Goal: Task Accomplishment & Management: Complete application form

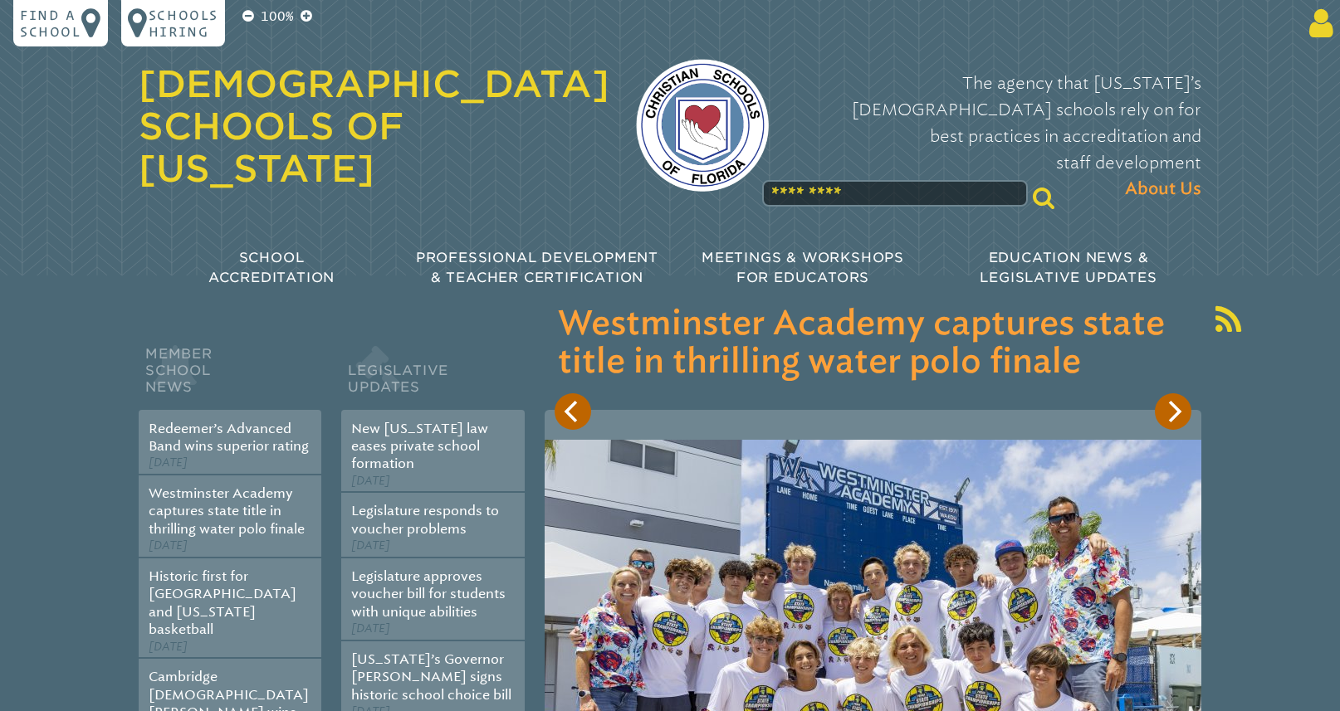
click at [1316, 28] on icon at bounding box center [1317, 23] width 31 height 33
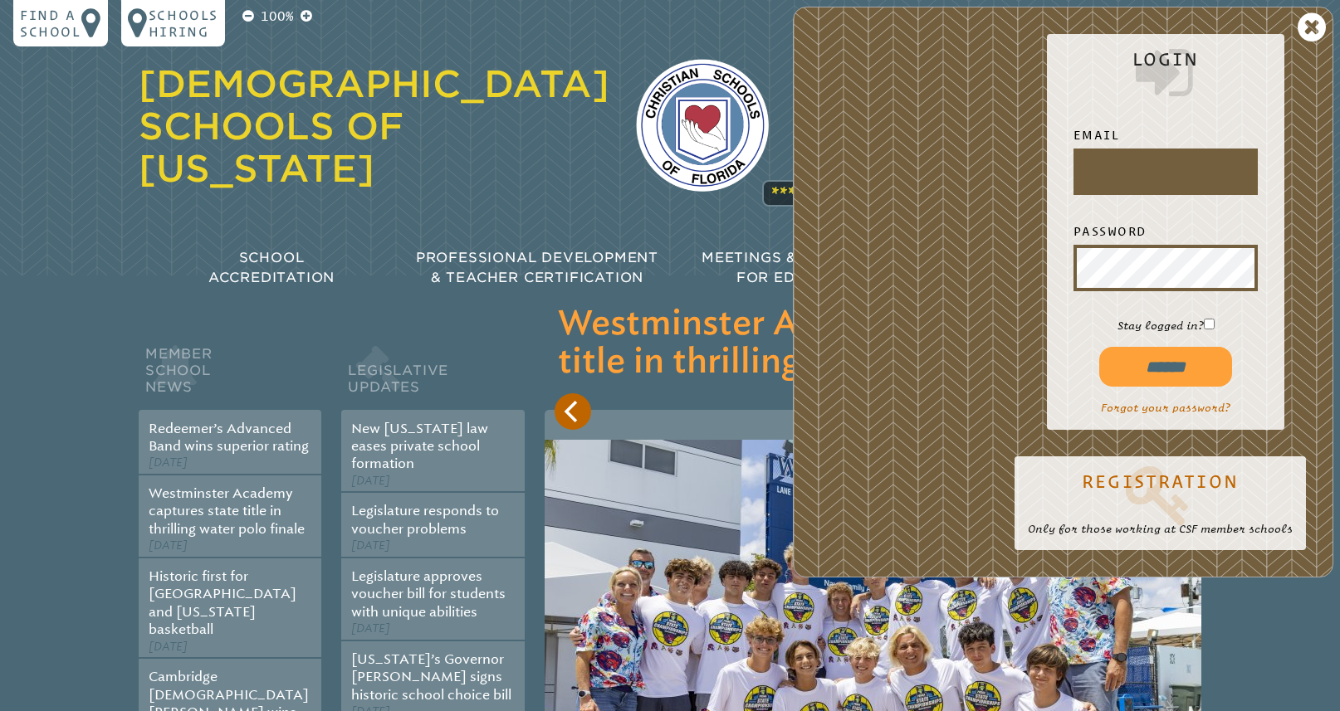
click at [1142, 174] on input "text" at bounding box center [1166, 172] width 178 height 40
type input "**********"
click at [1184, 363] on input "******" at bounding box center [1165, 367] width 133 height 40
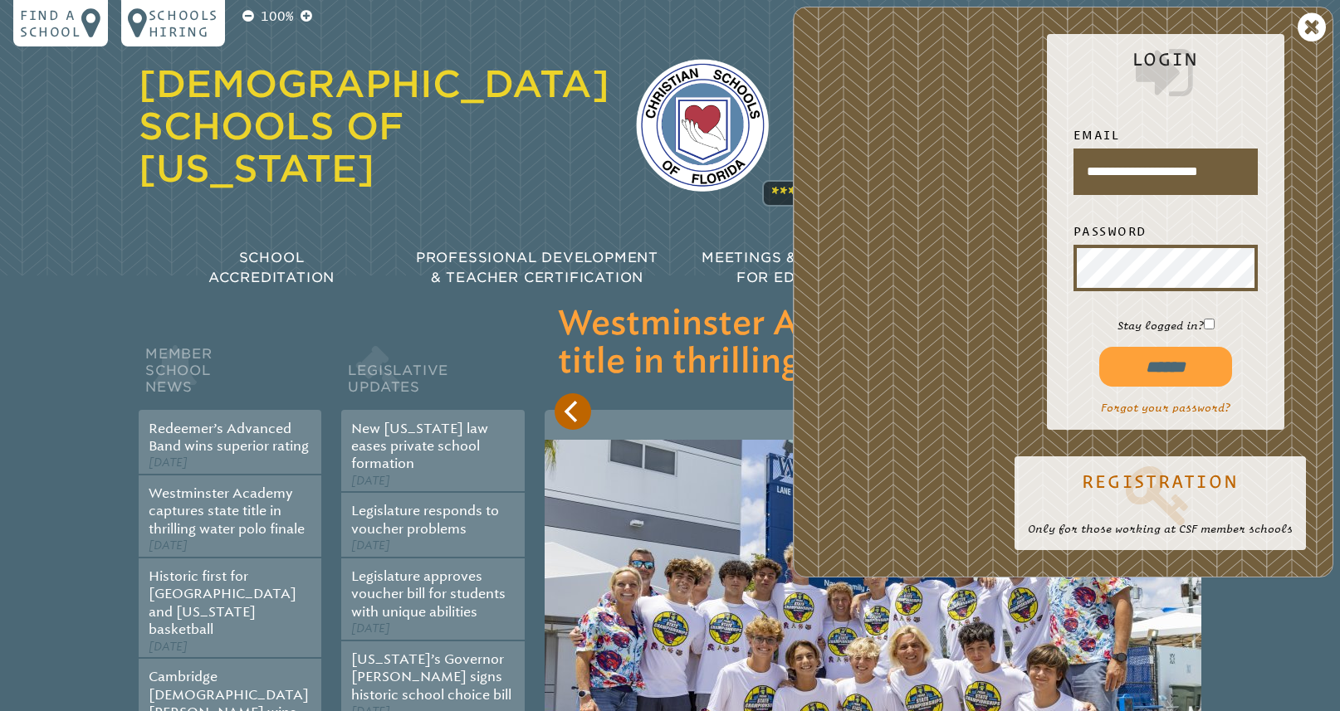
type input "**********"
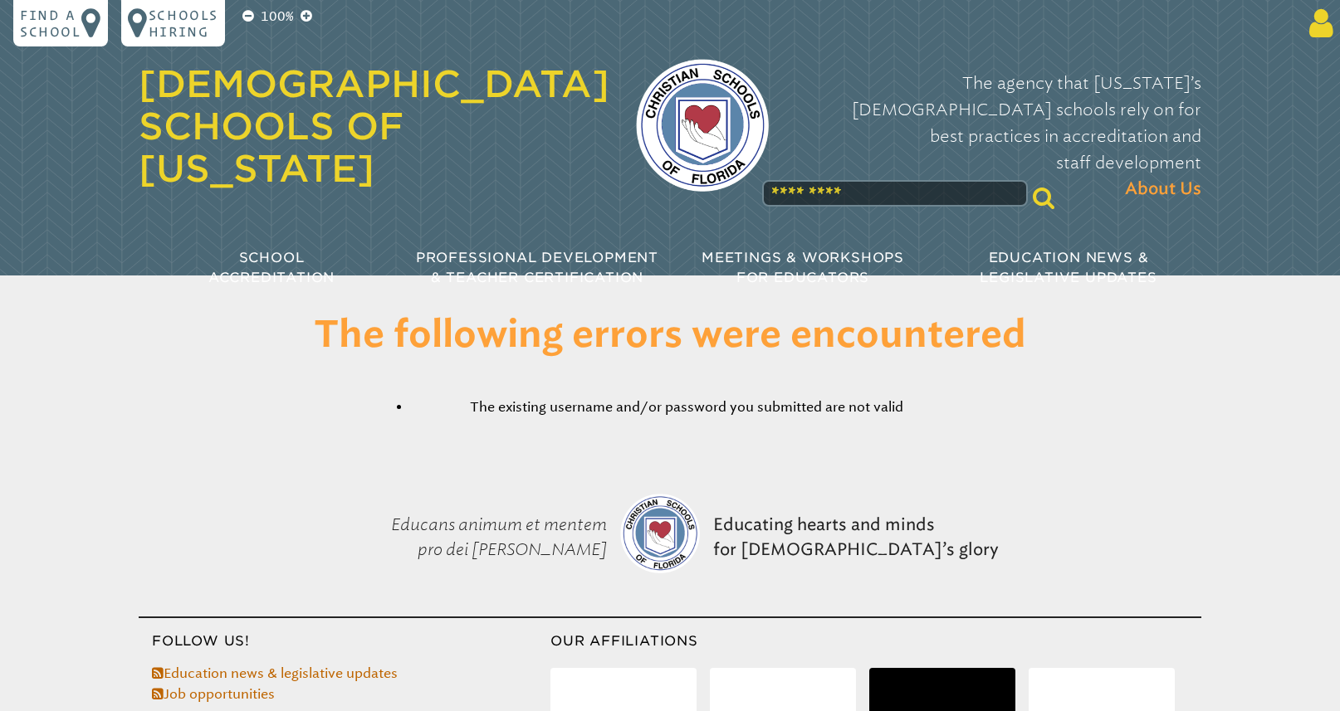
click at [1321, 23] on icon at bounding box center [1317, 23] width 31 height 33
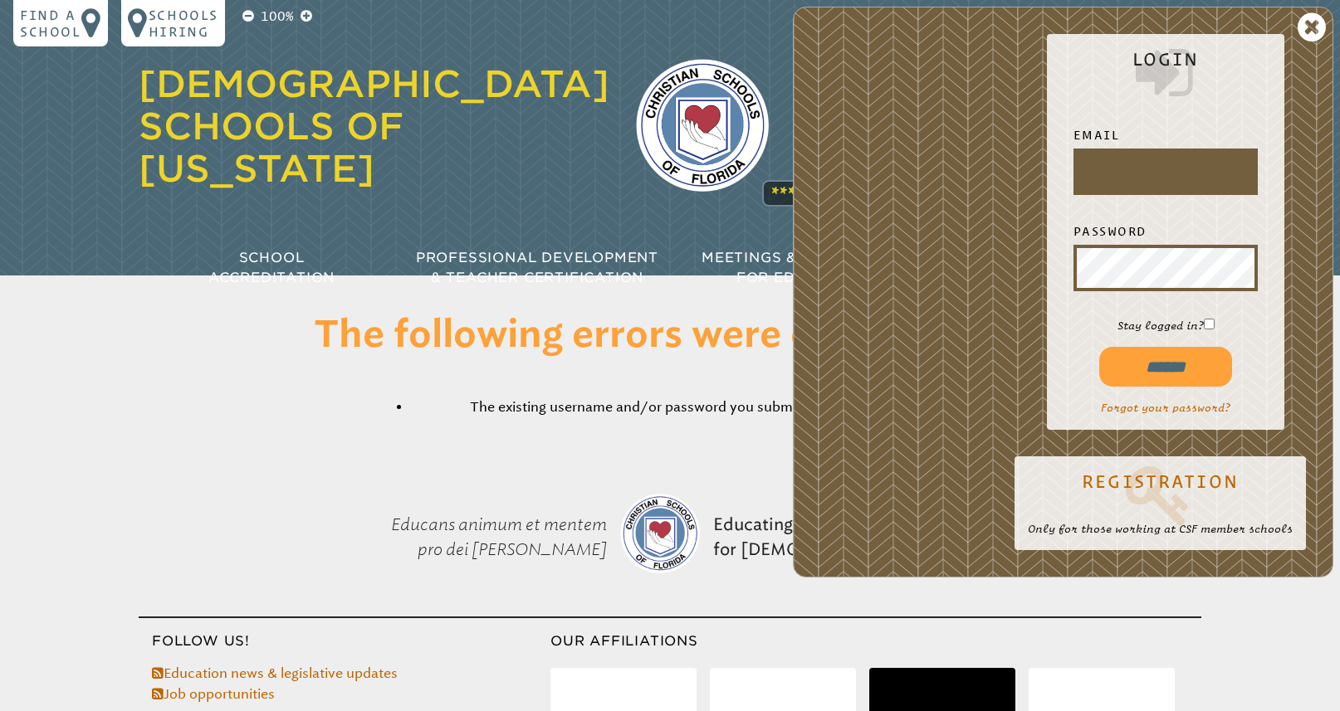
click at [1165, 171] on input "text" at bounding box center [1166, 172] width 178 height 40
type input "**********"
click at [1189, 370] on input "******" at bounding box center [1165, 367] width 133 height 40
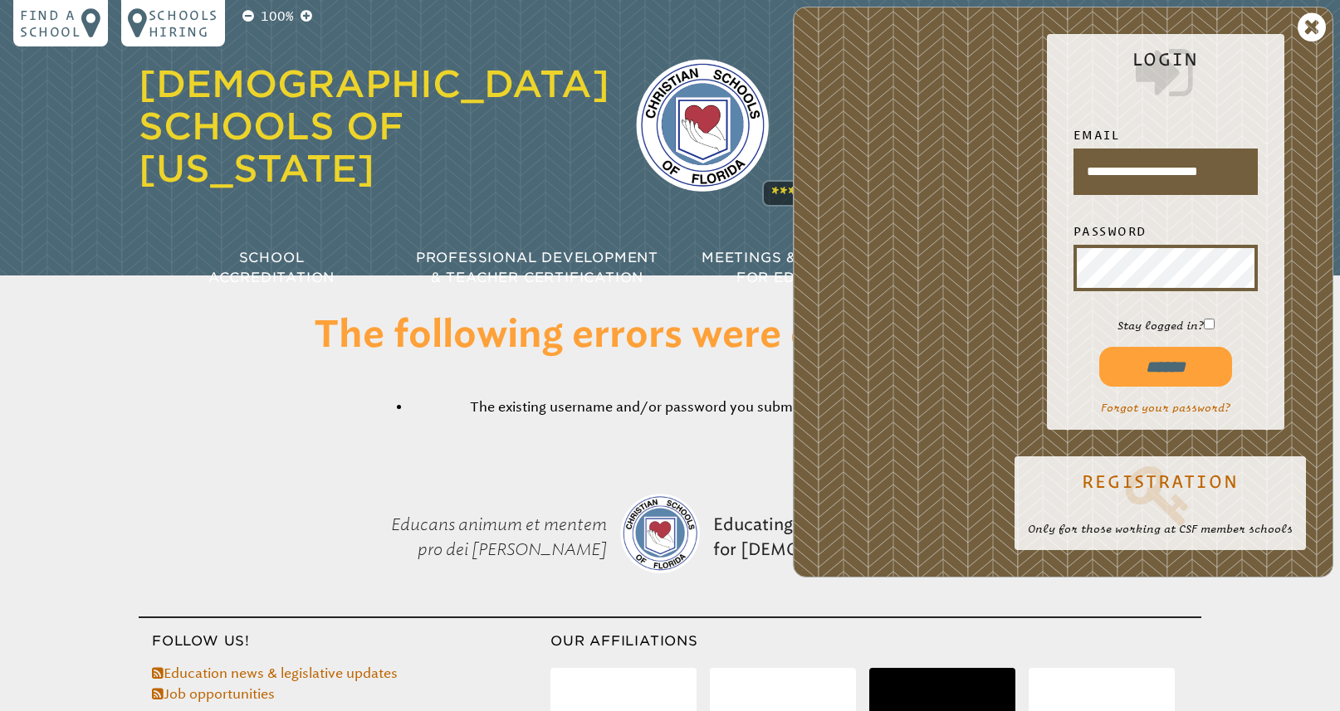
type input "**********"
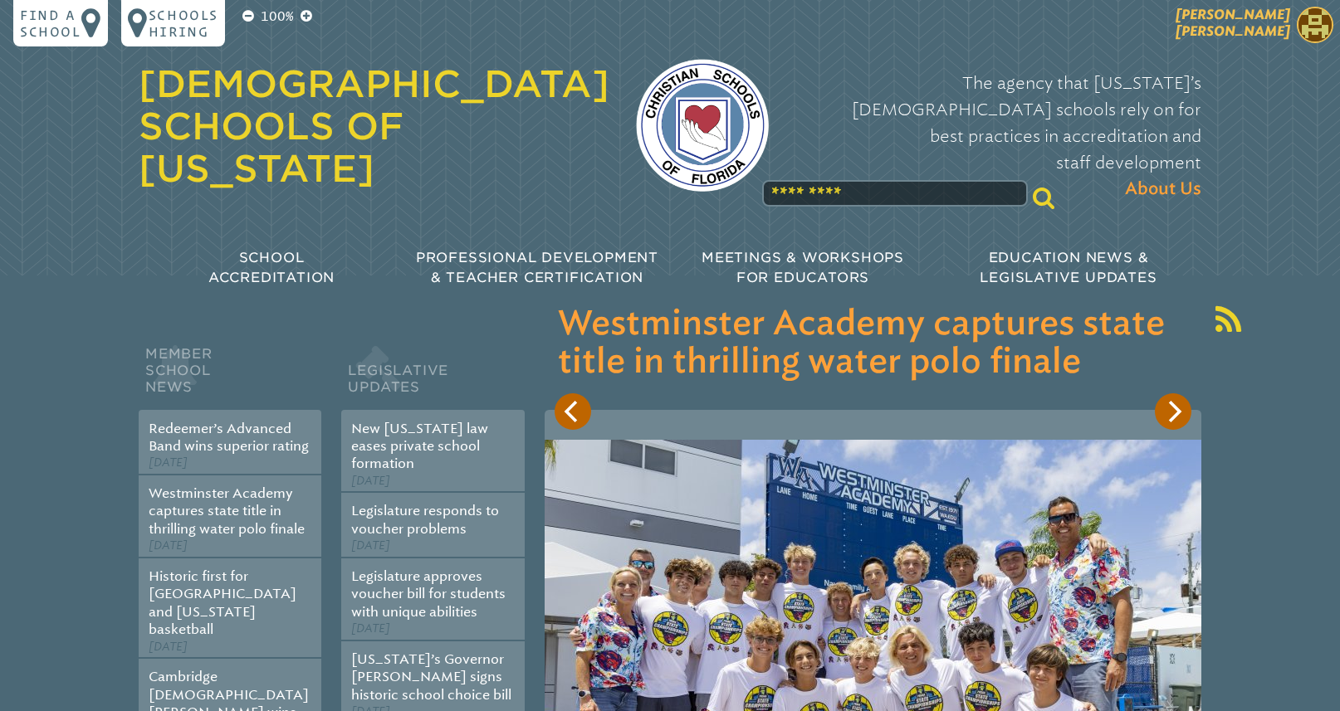
click at [1261, 29] on span "Elizabeth Wilson" at bounding box center [1232, 23] width 115 height 32
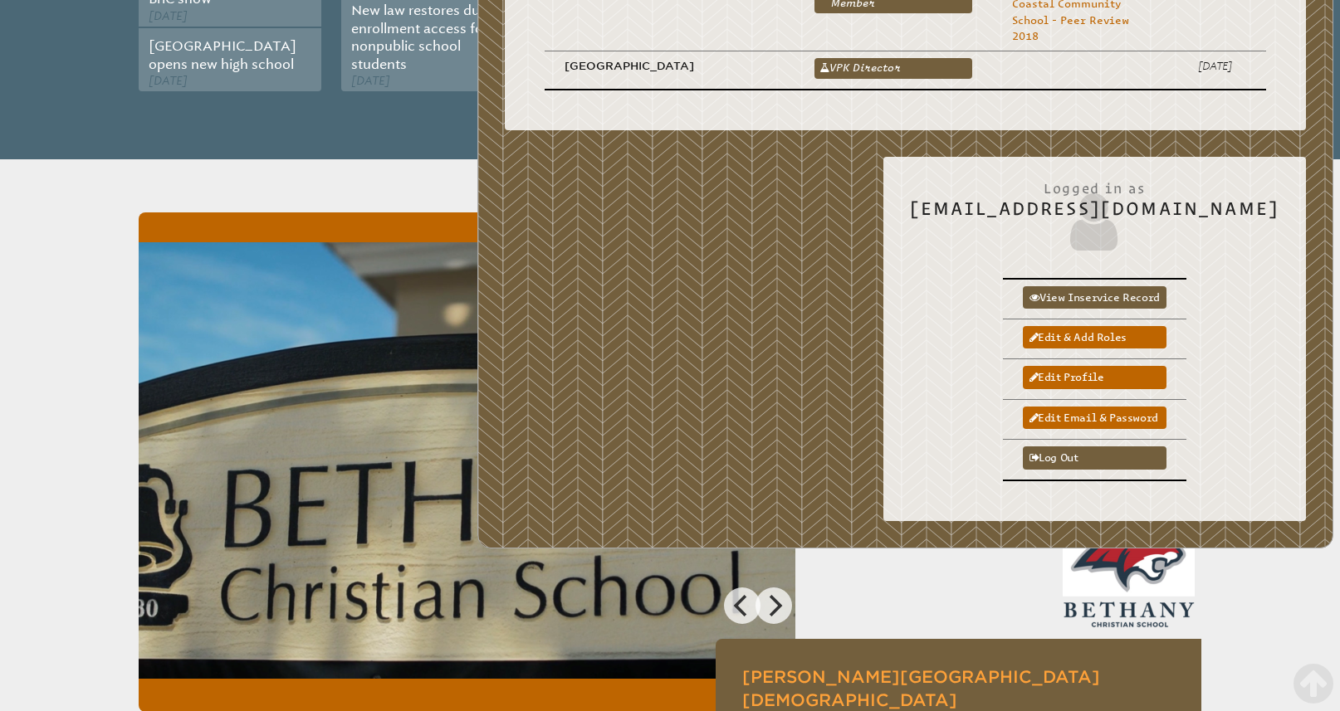
scroll to position [1043, 0]
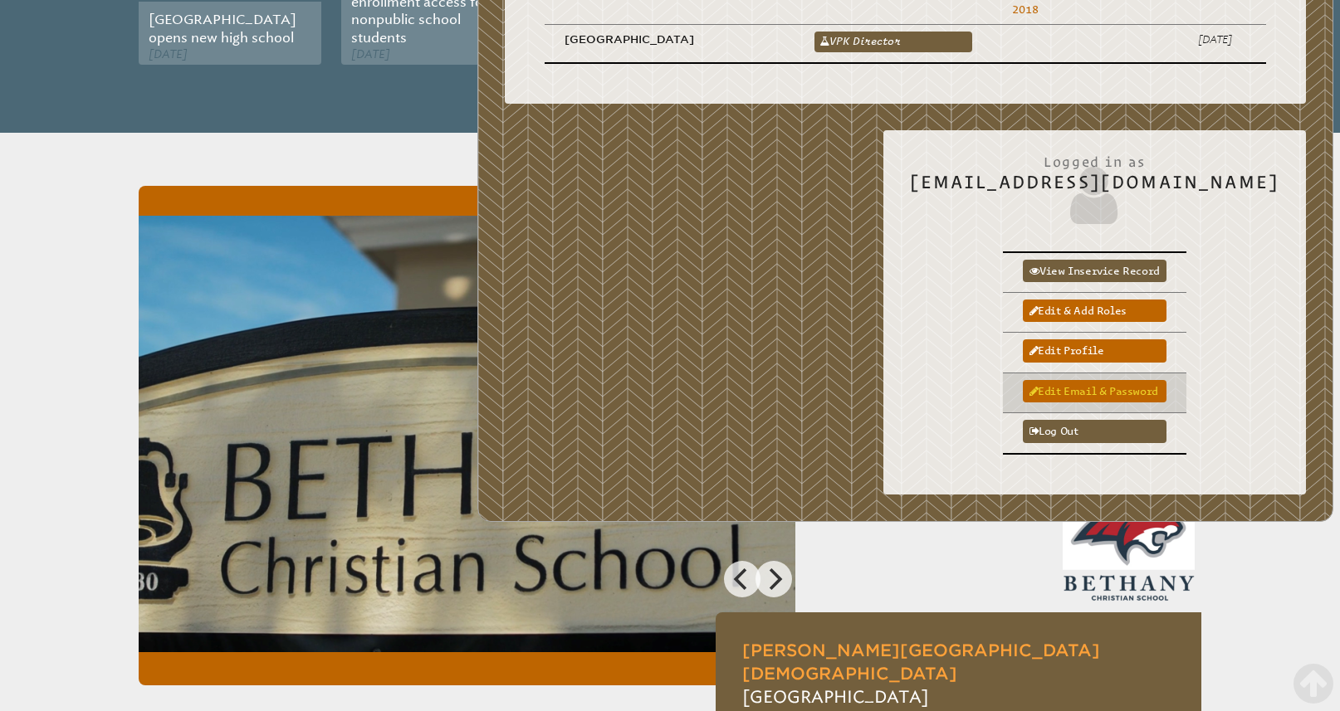
click at [1115, 392] on link "Edit email & password" at bounding box center [1095, 391] width 144 height 22
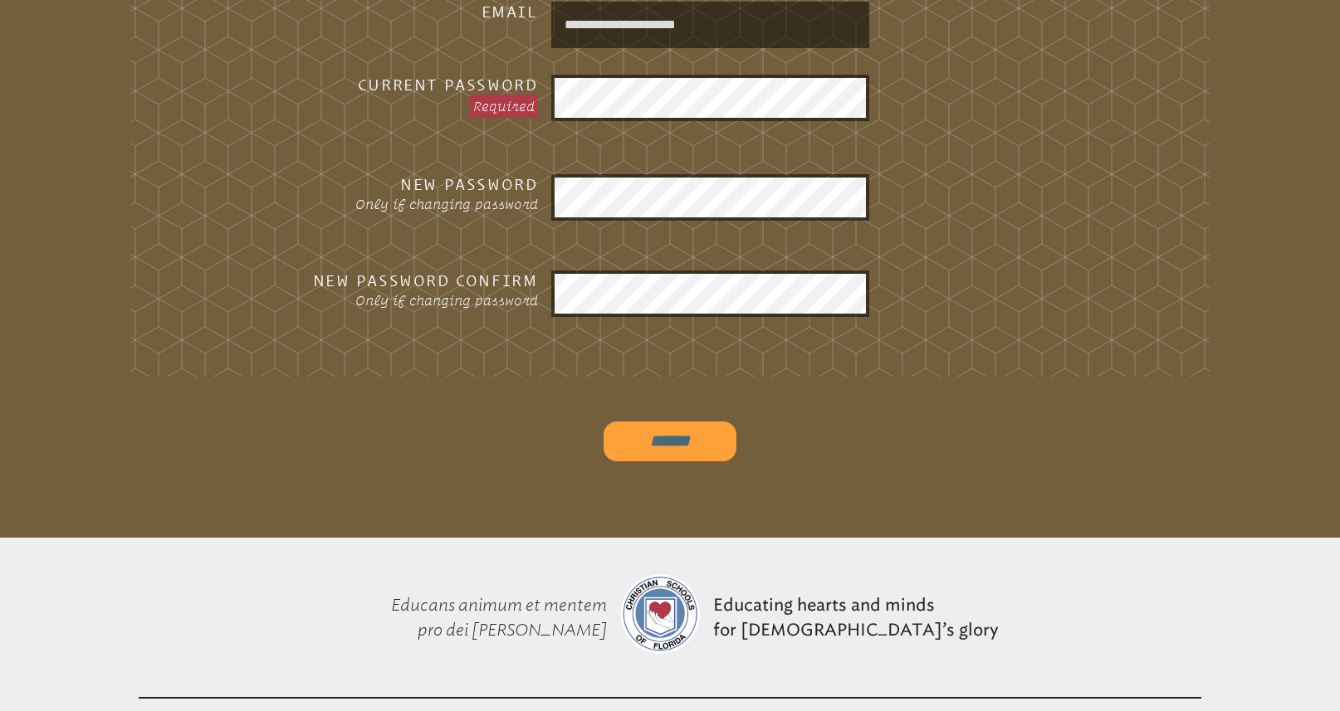
scroll to position [611, 0]
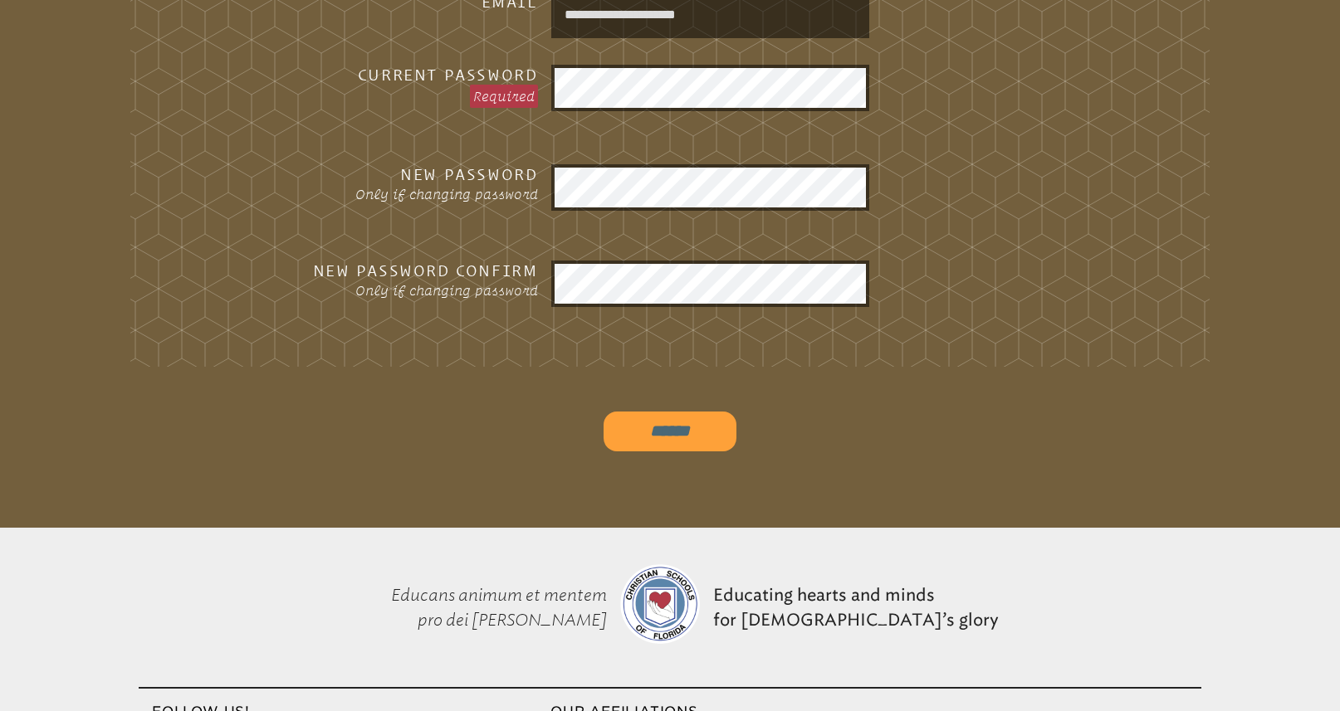
click at [717, 445] on input "******" at bounding box center [669, 432] width 133 height 40
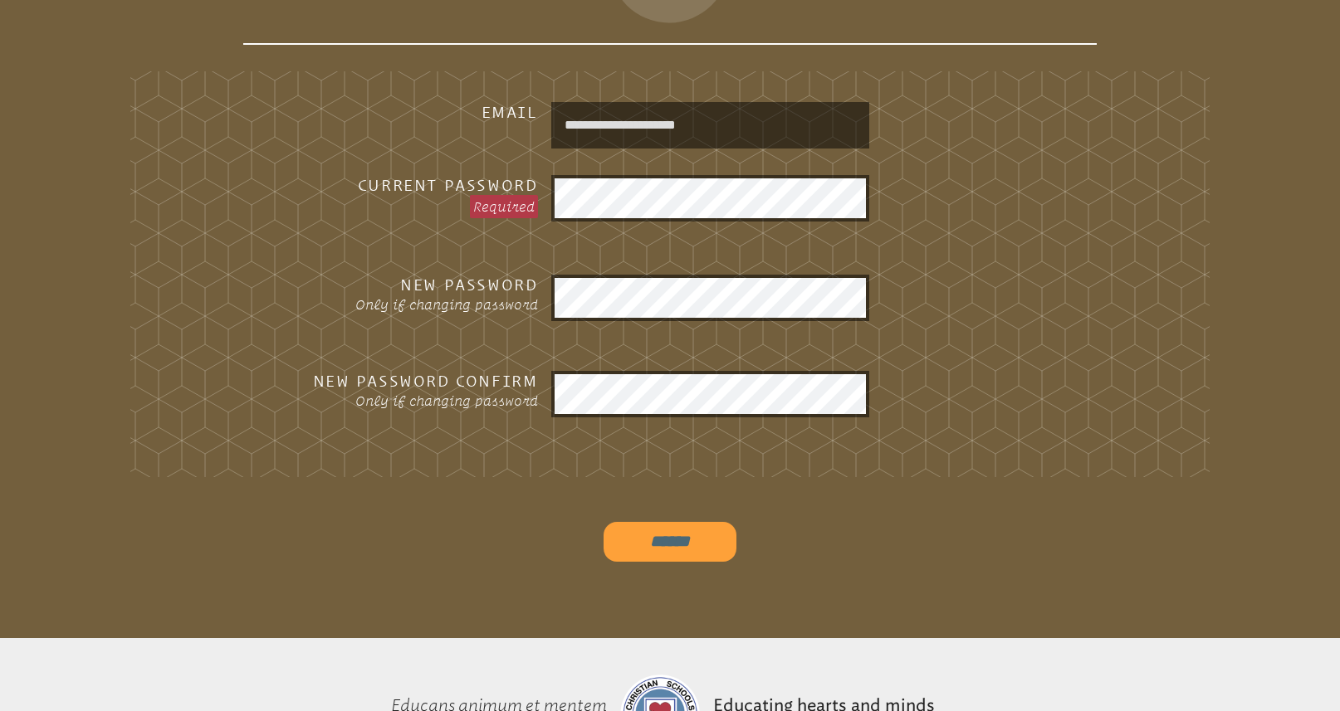
scroll to position [0, 0]
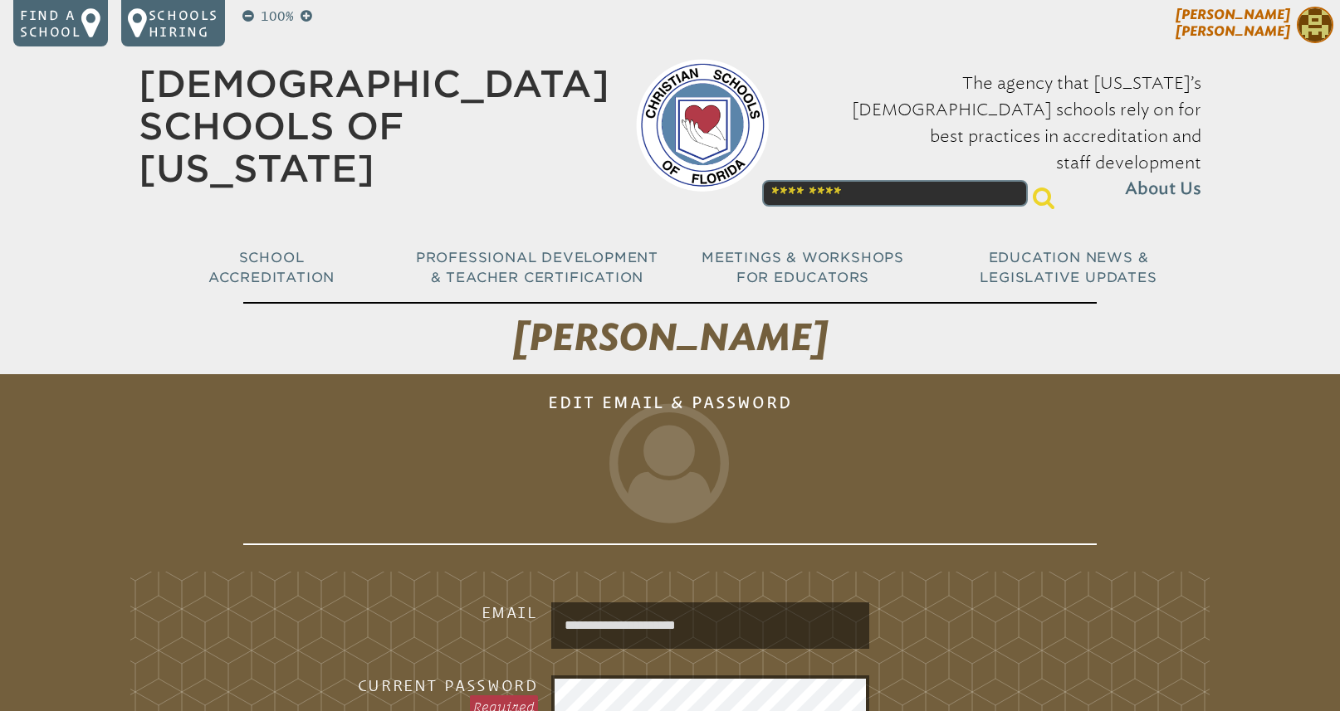
click at [1267, 30] on span "[PERSON_NAME]" at bounding box center [1232, 23] width 115 height 32
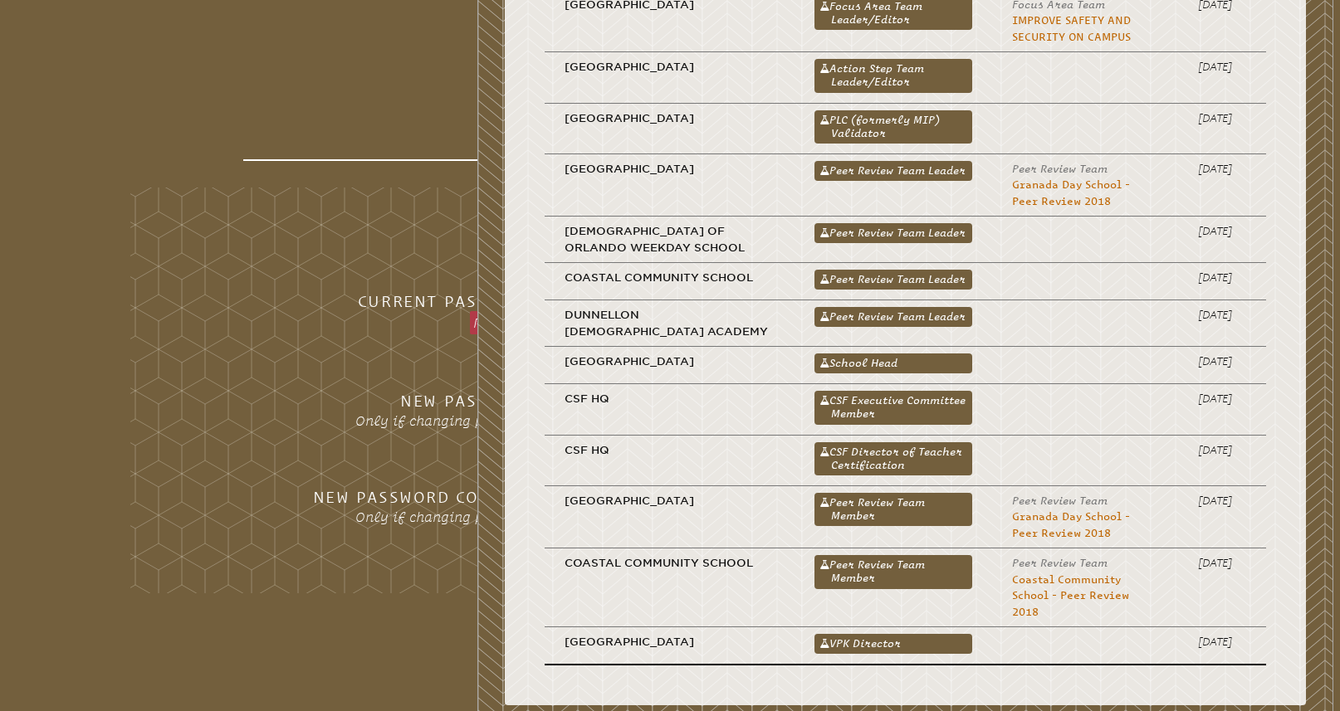
scroll to position [399, 0]
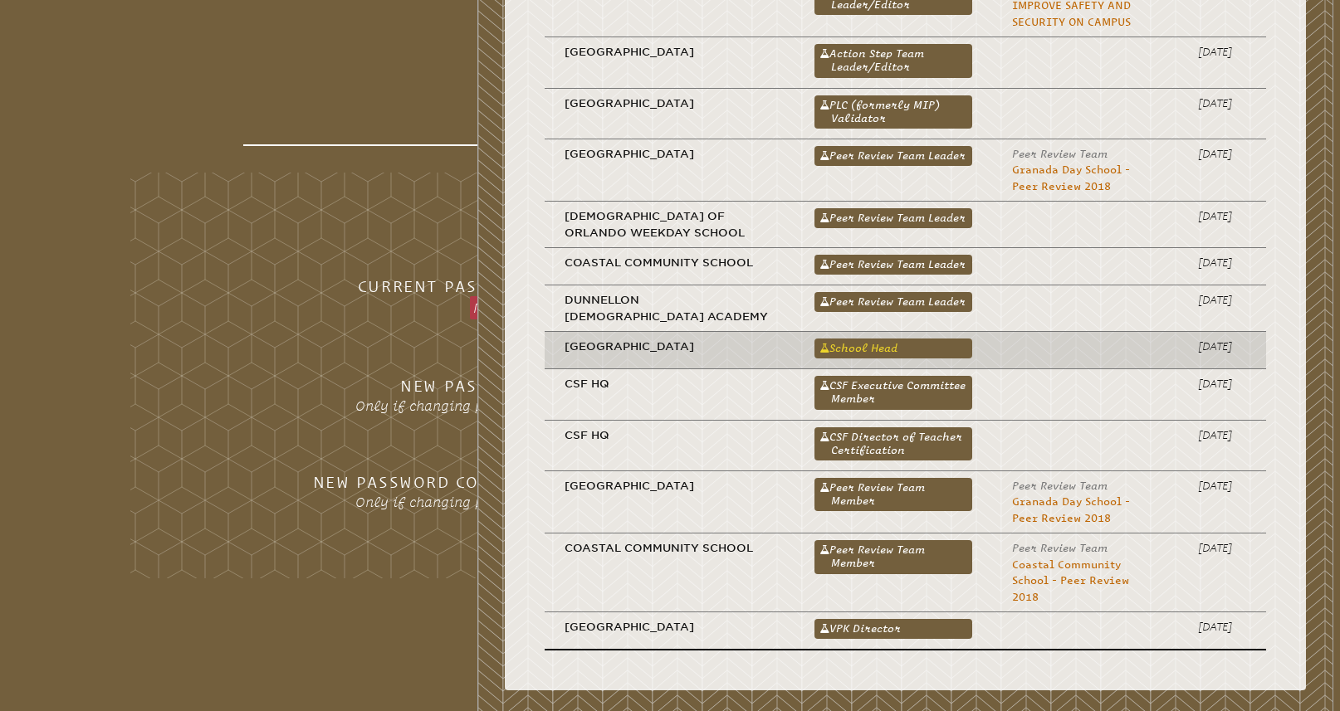
click at [858, 346] on link "School Head" at bounding box center [893, 349] width 158 height 20
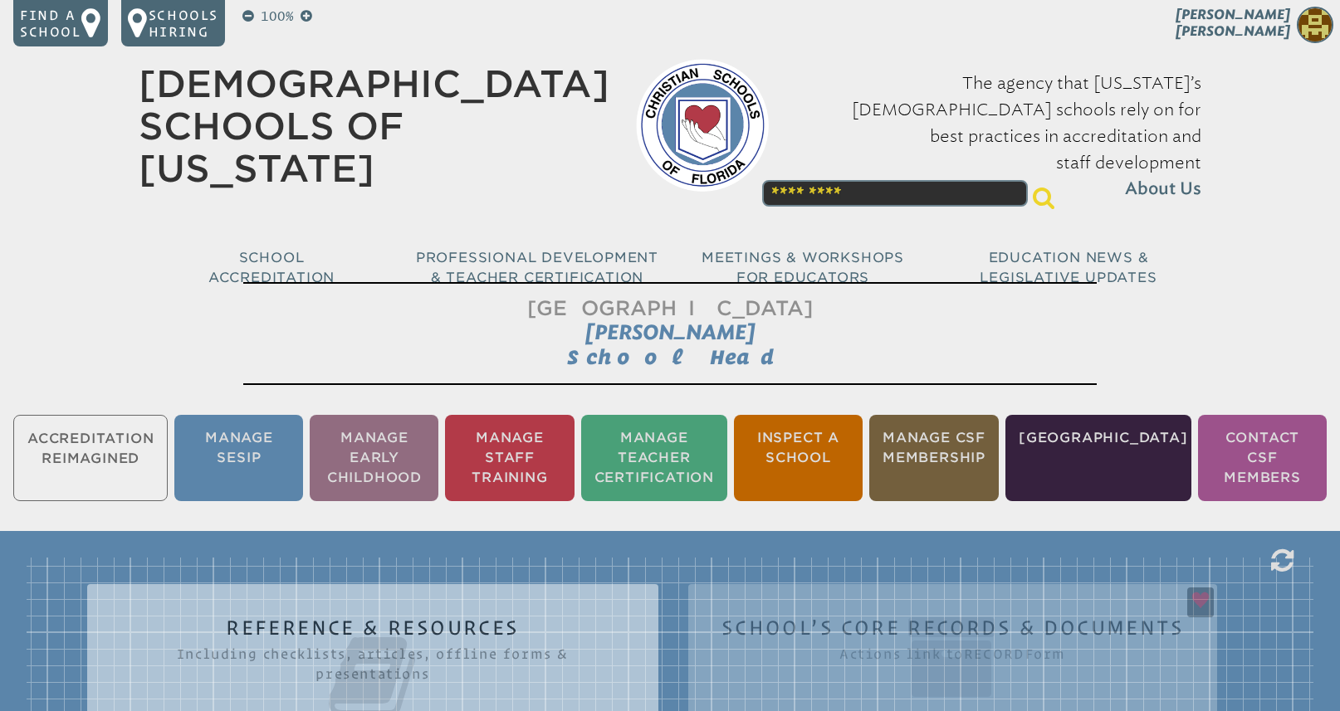
click at [858, 346] on h1 "[GEOGRAPHIC_DATA] [PERSON_NAME][GEOGRAPHIC_DATA]" at bounding box center [669, 333] width 853 height 103
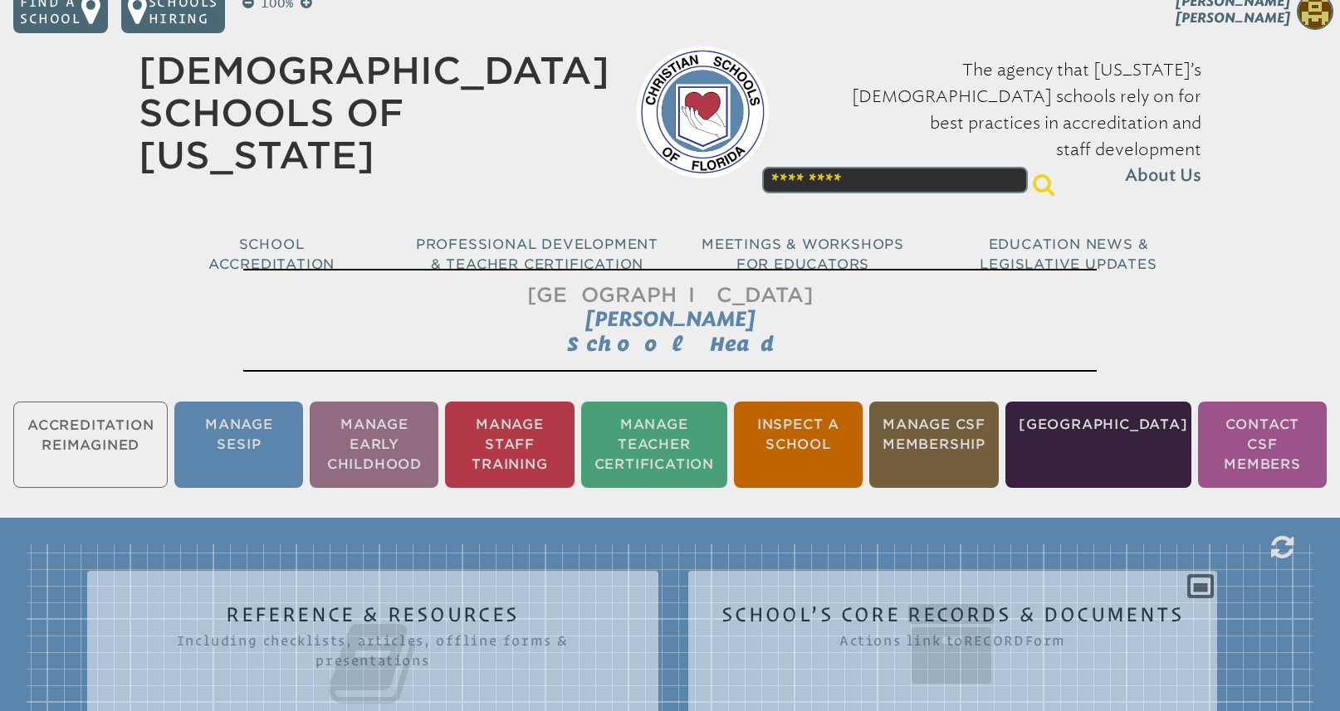
scroll to position [24, 0]
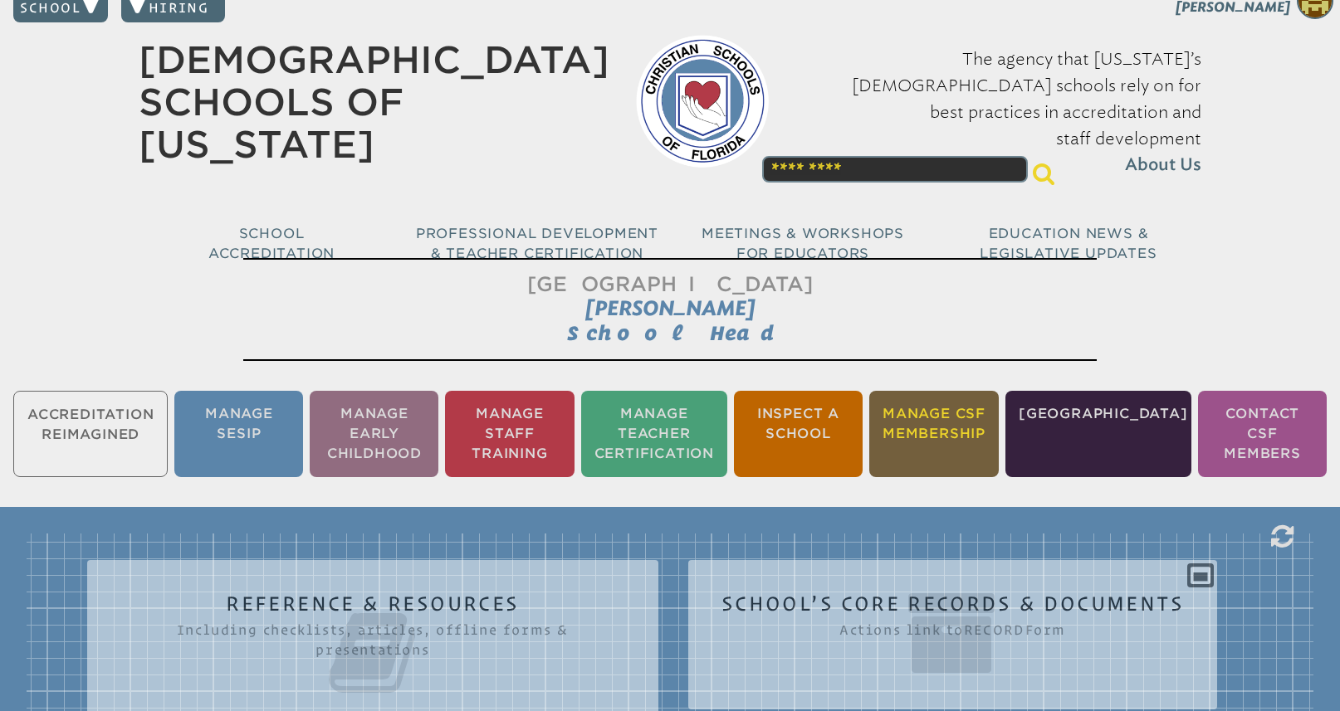
click at [974, 424] on li "Manage CSF Membership" at bounding box center [933, 434] width 129 height 86
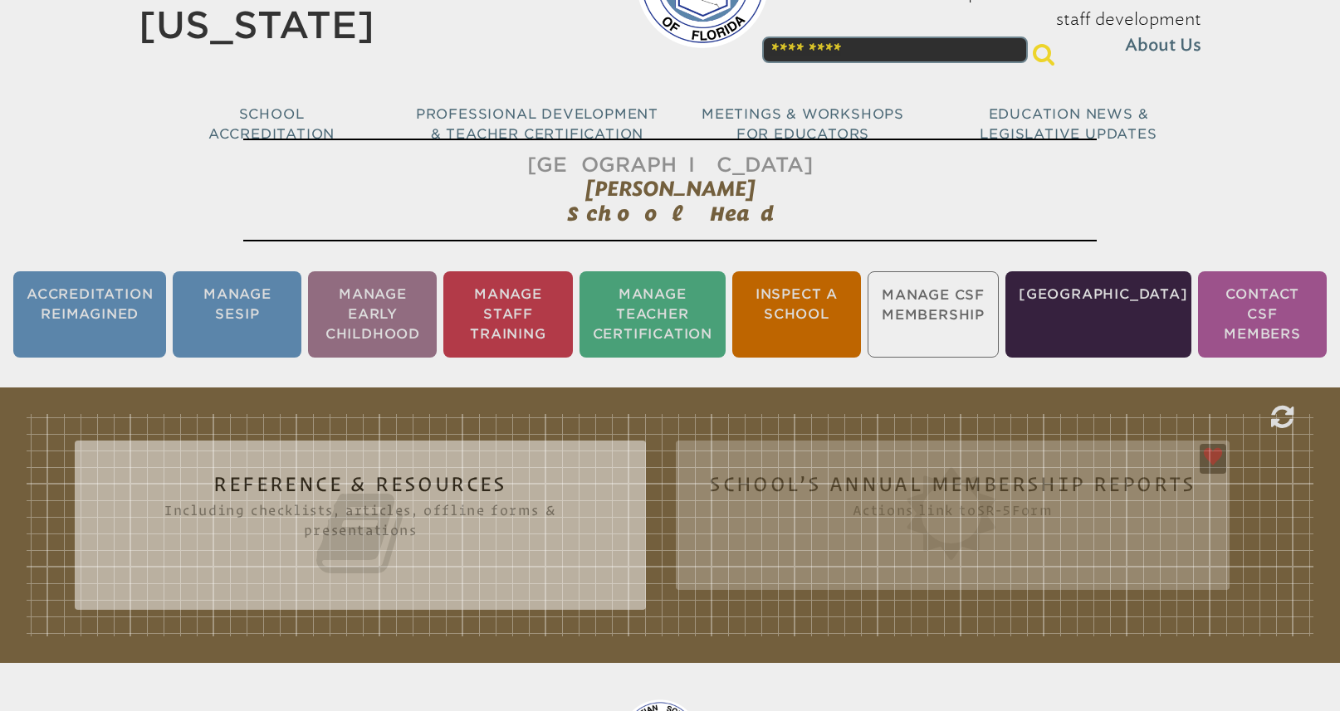
scroll to position [276, 0]
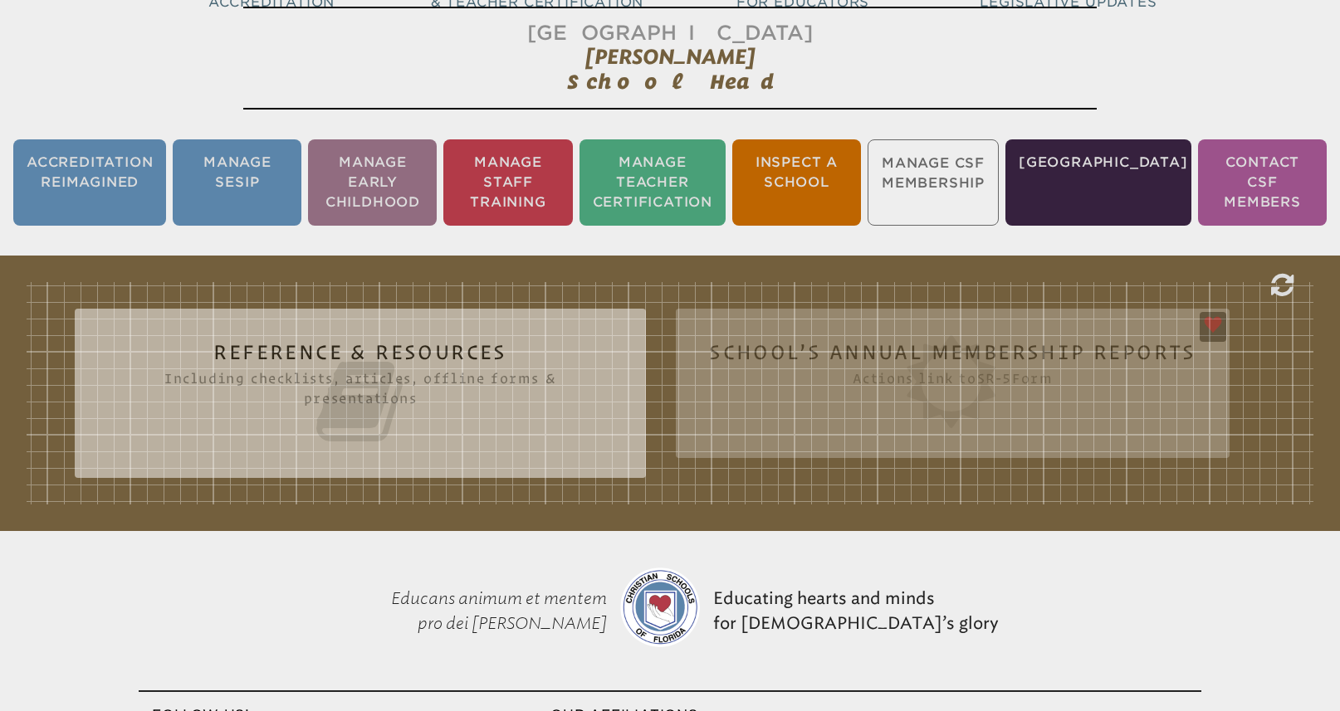
click at [1026, 377] on div "Reference & Resources Including checklists, articles, offline forms & presentat…" at bounding box center [670, 393] width 1287 height 222
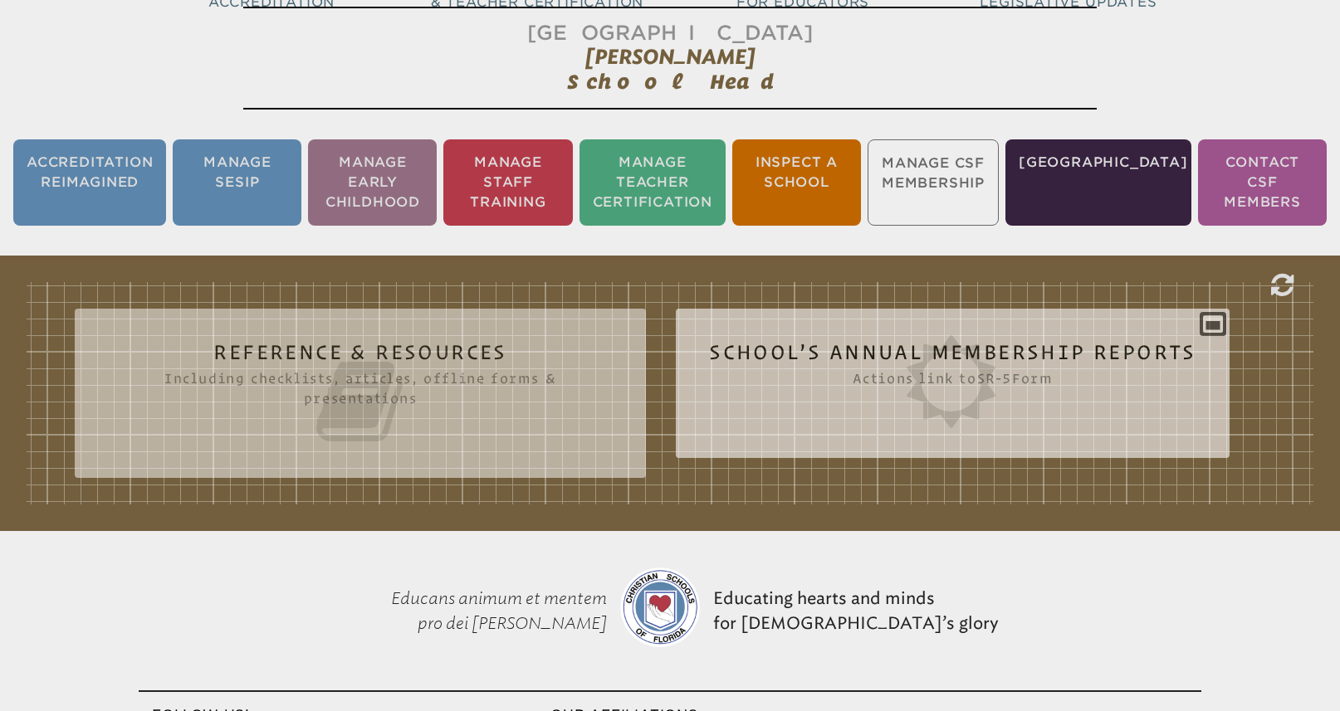
click at [786, 412] on icon at bounding box center [952, 381] width 487 height 93
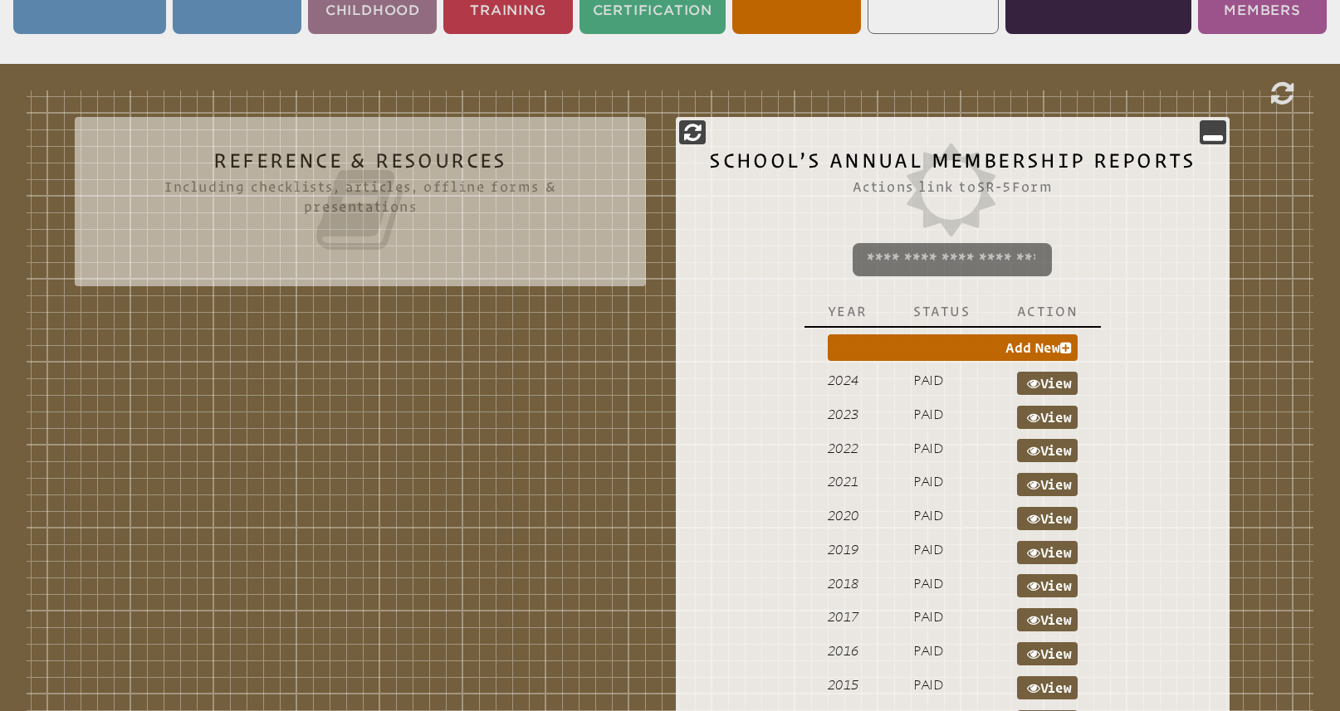
scroll to position [476, 0]
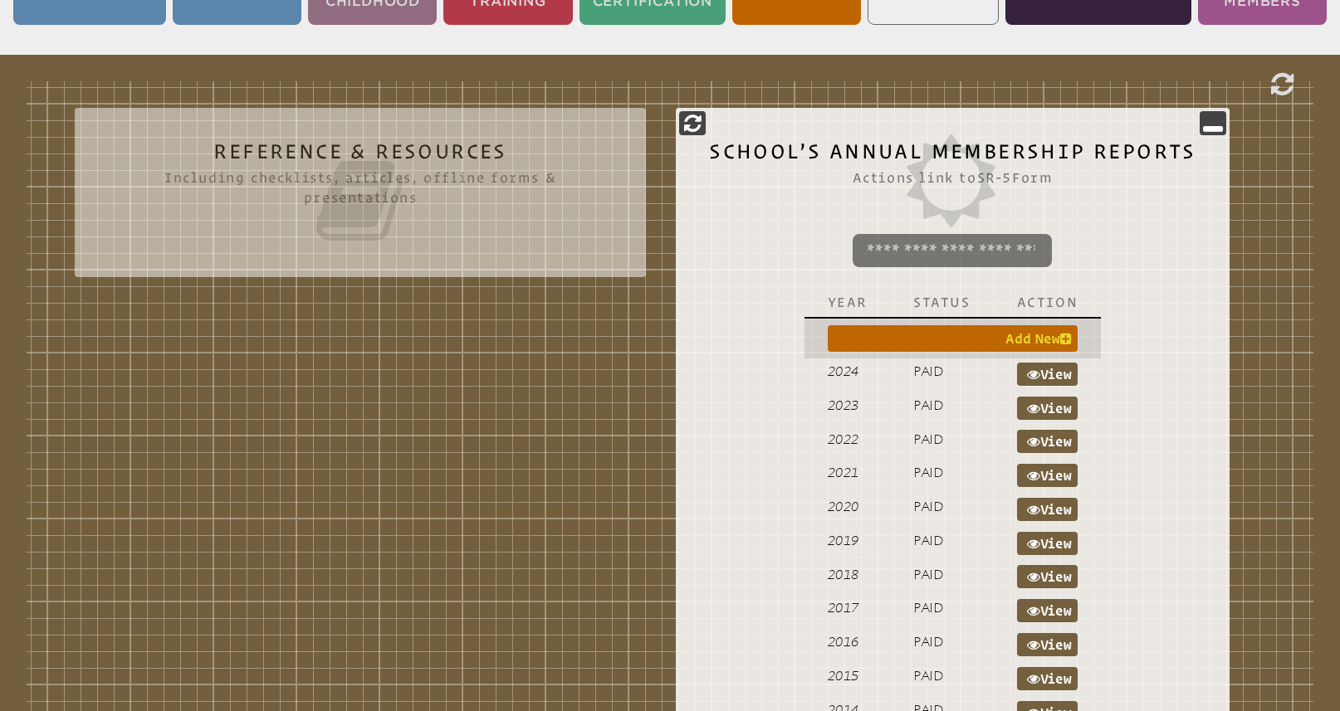
click at [1046, 334] on link "Add New" at bounding box center [953, 338] width 251 height 27
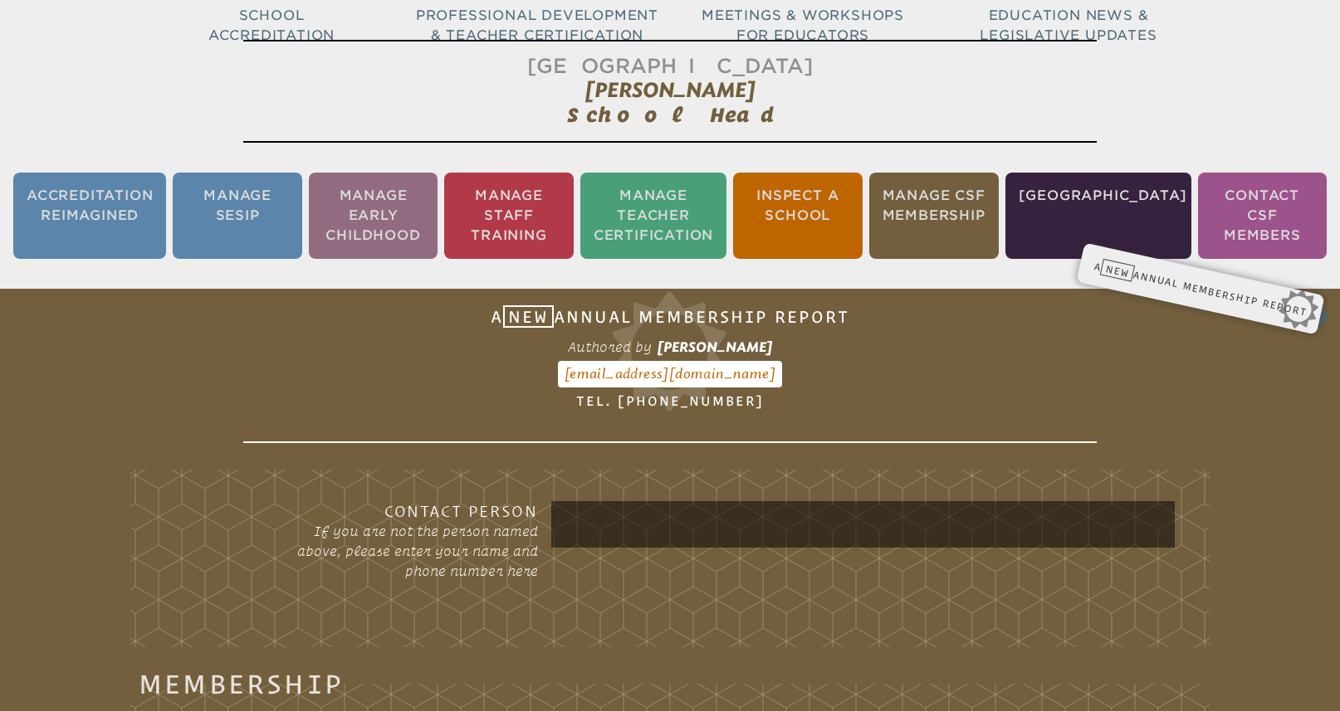
scroll to position [239, 0]
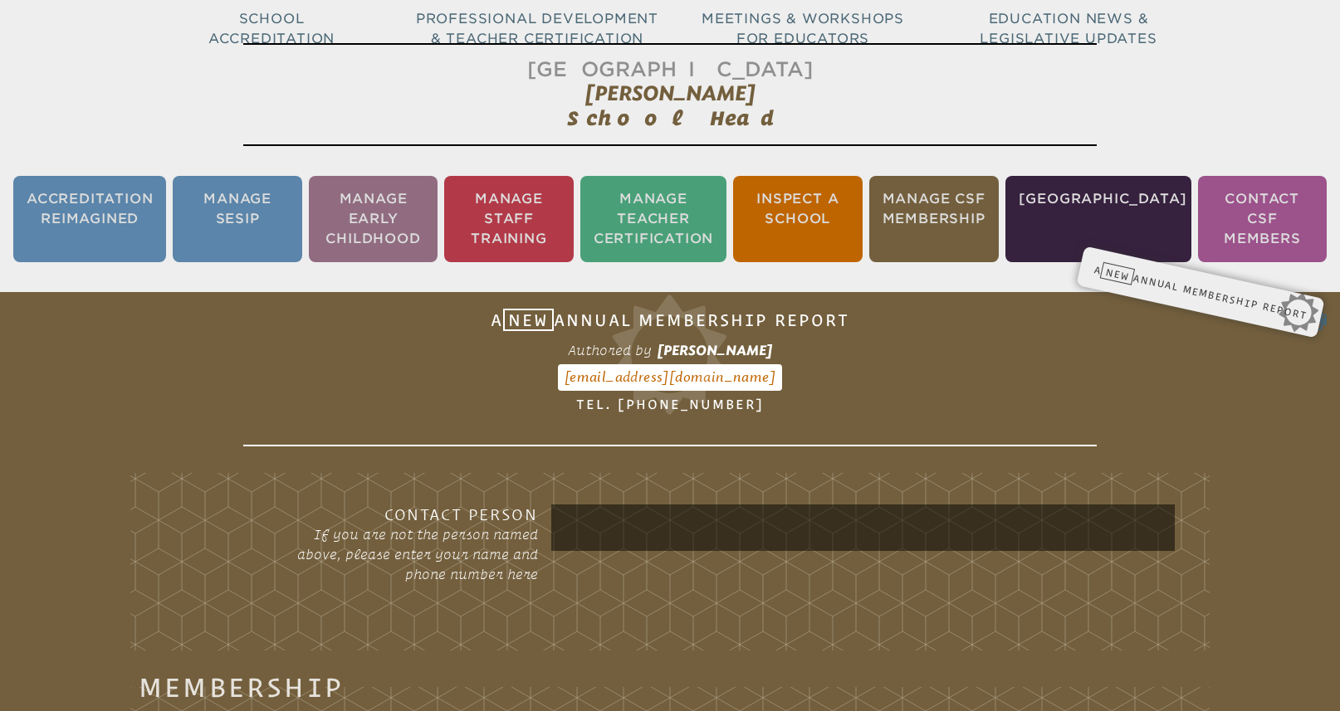
scroll to position [476, 0]
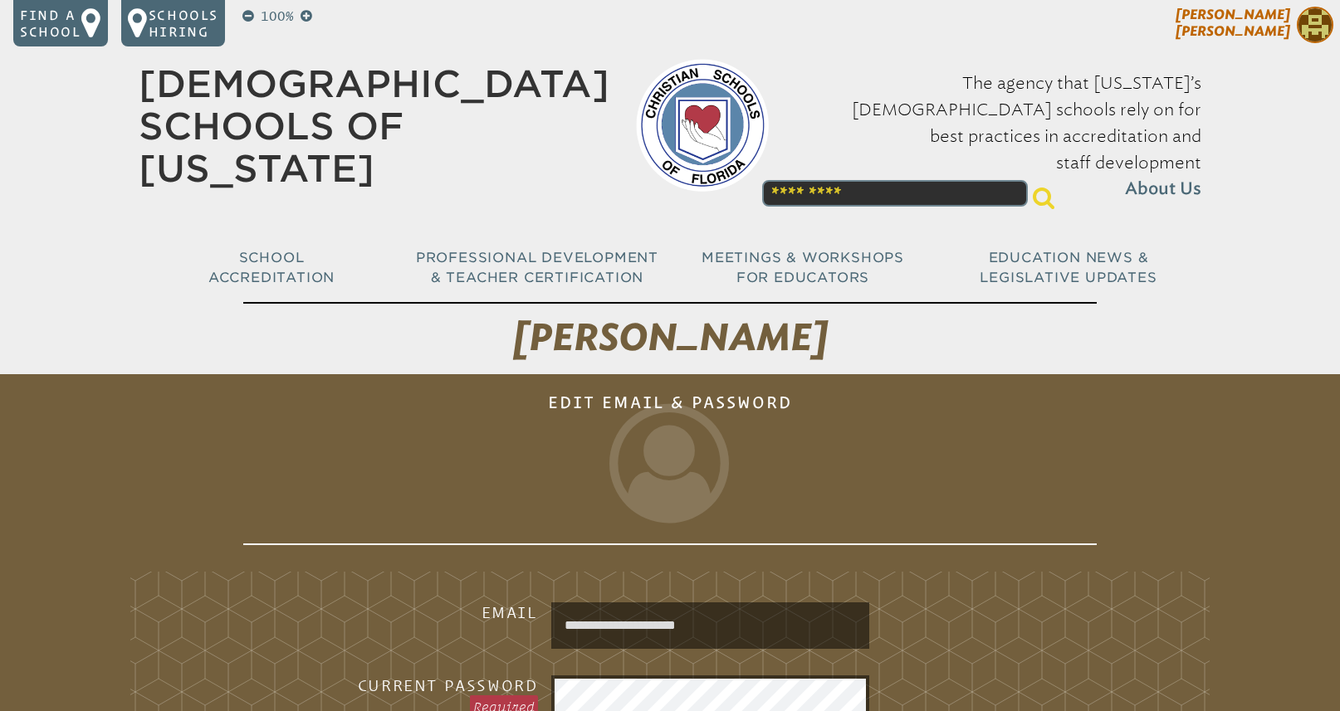
click at [1258, 12] on span "[PERSON_NAME]" at bounding box center [1232, 23] width 115 height 32
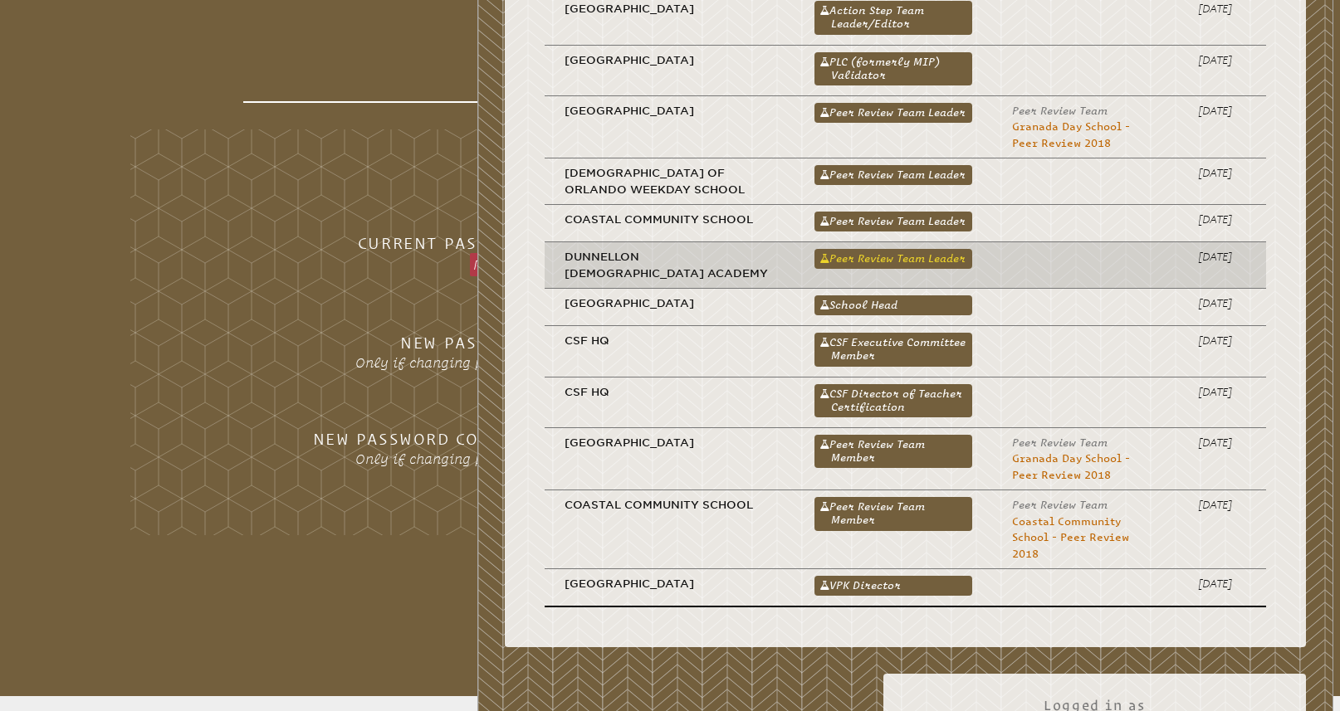
scroll to position [456, 0]
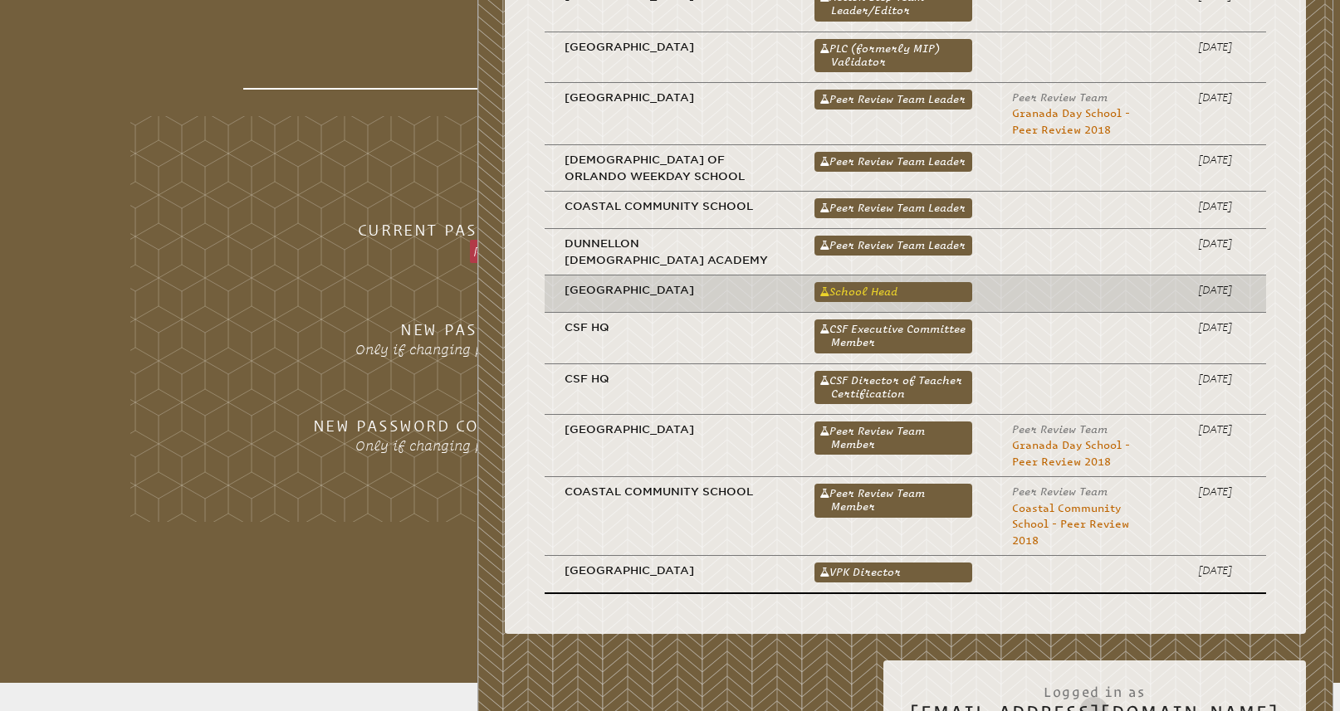
click at [879, 296] on link "School Head" at bounding box center [893, 292] width 158 height 20
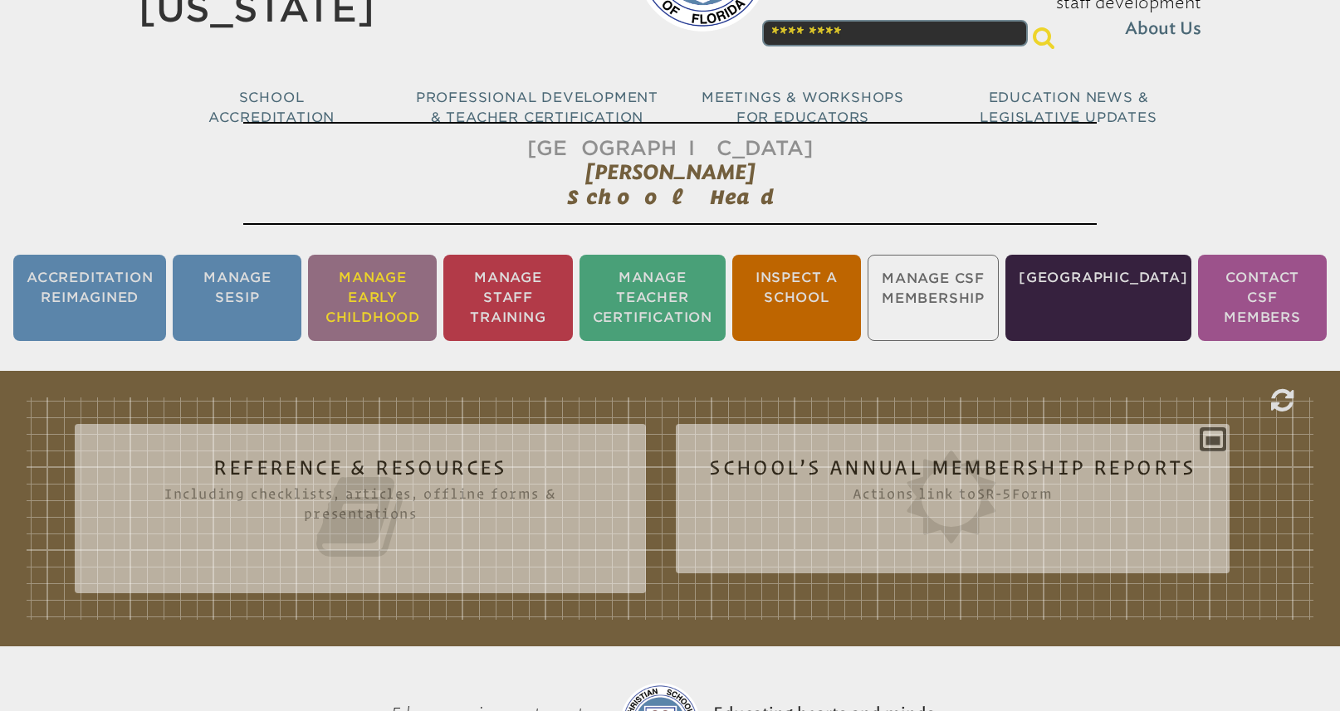
scroll to position [212, 0]
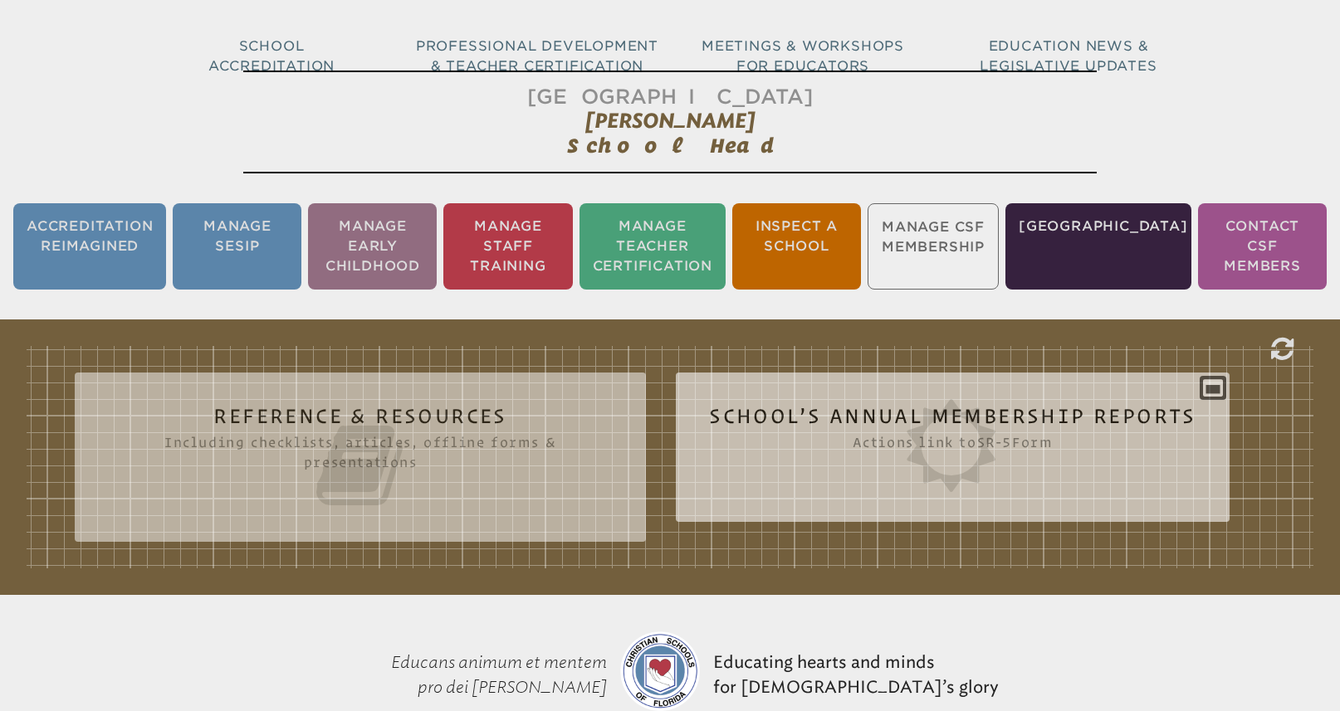
click at [974, 437] on icon at bounding box center [952, 445] width 487 height 93
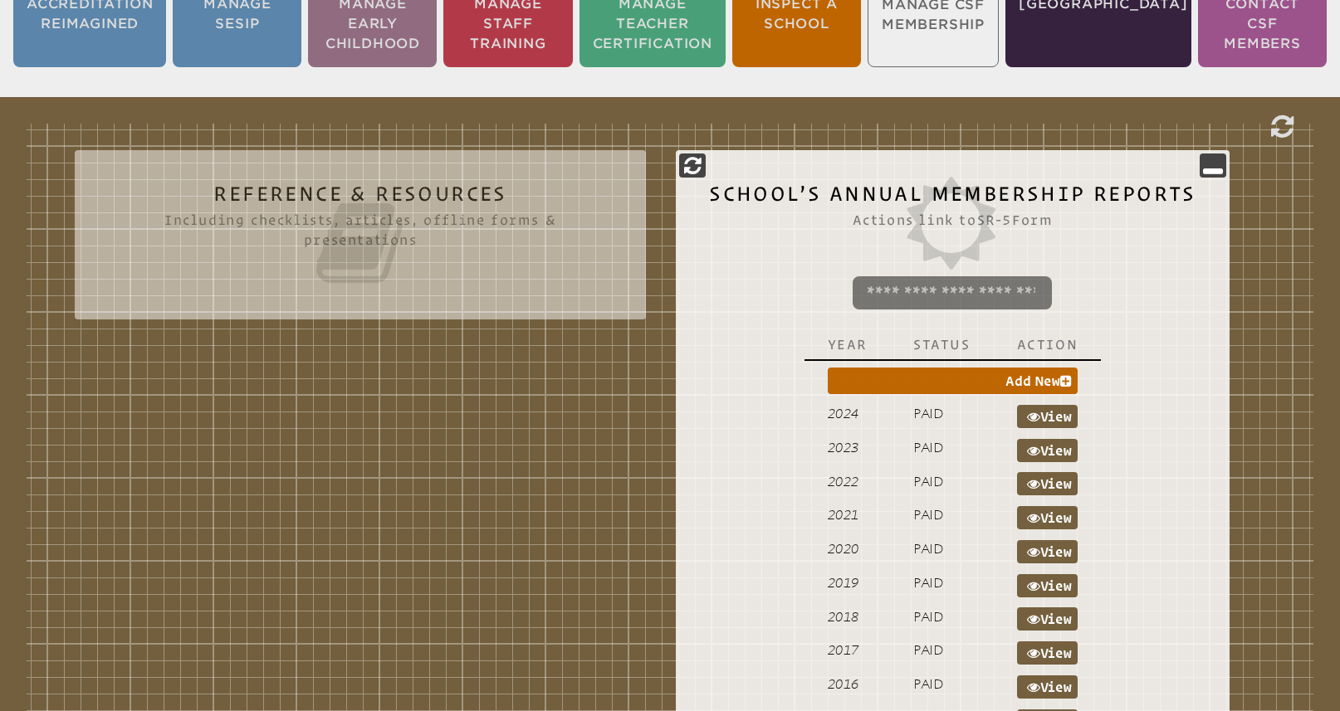
scroll to position [492, 0]
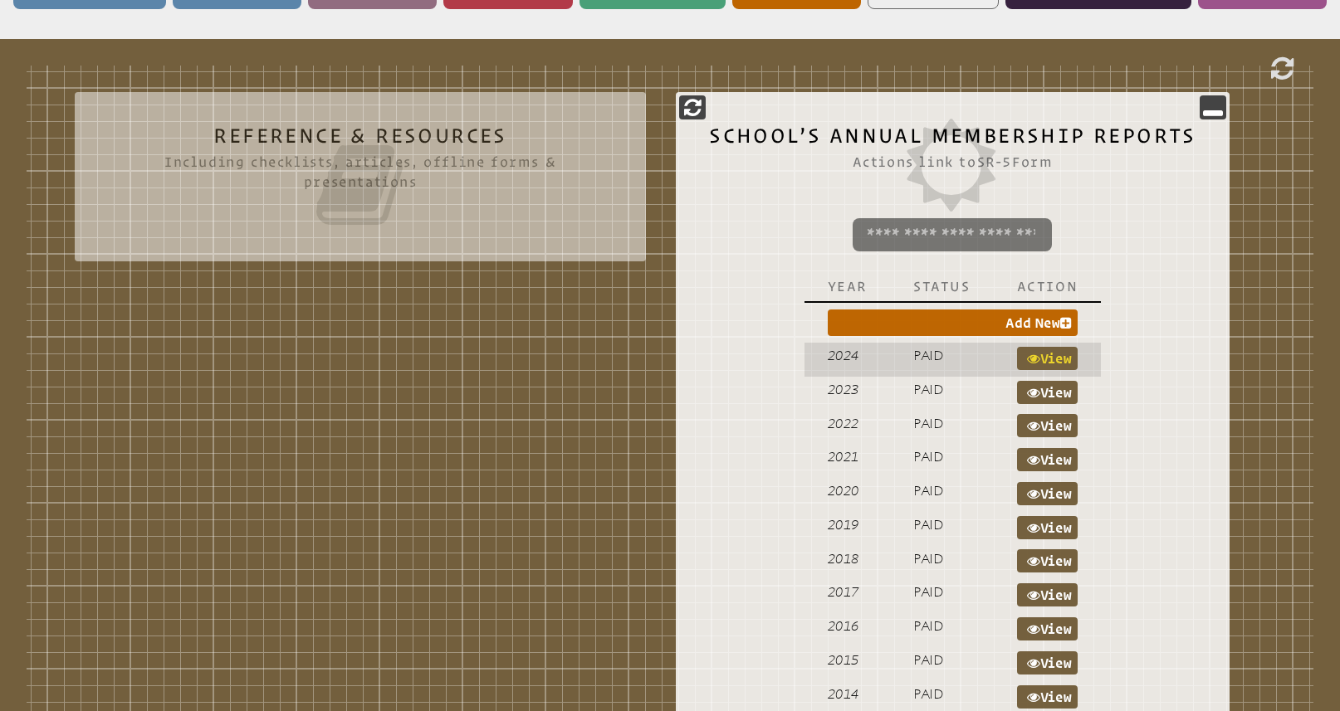
click at [1046, 361] on link "View" at bounding box center [1047, 358] width 61 height 23
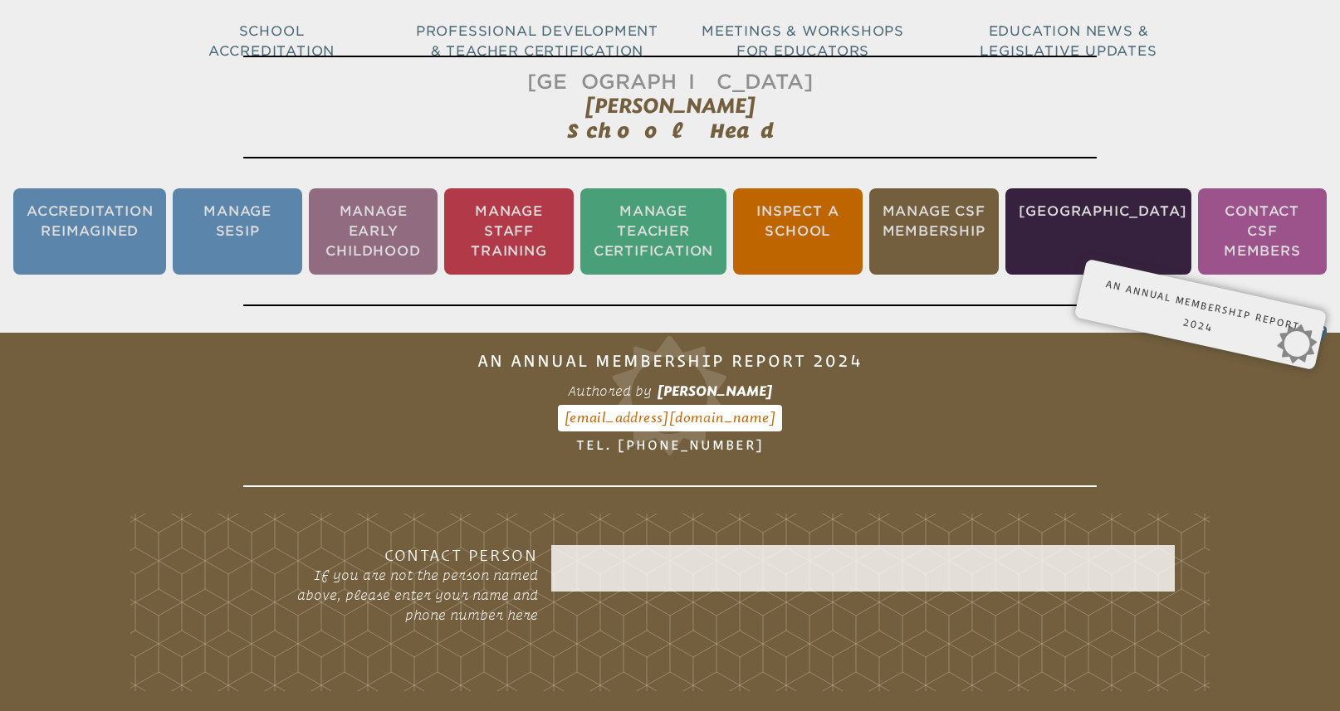
scroll to position [308, 0]
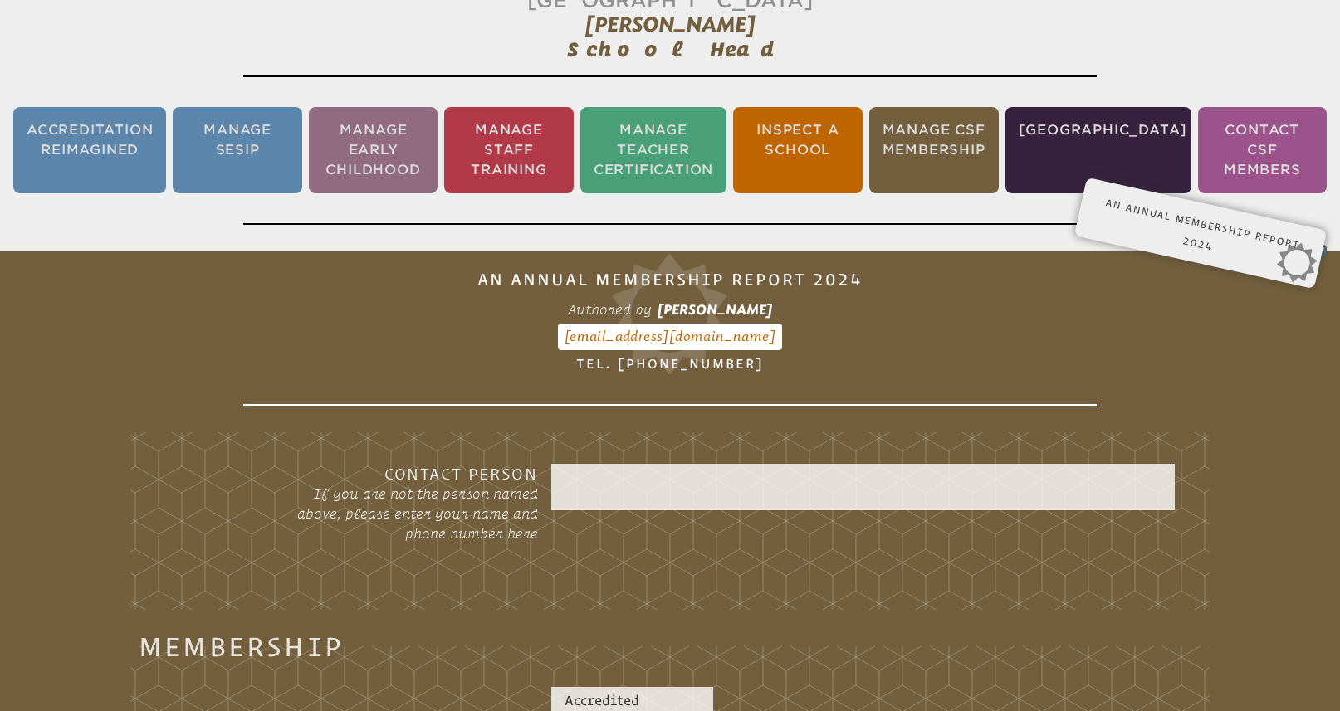
click at [1149, 219] on div "An Annual Membership Report 2024 View SR-5 Authored by Elizabeth Wilson bwilson…" at bounding box center [1200, 221] width 212 height 37
click at [1089, 132] on li "Manage School" at bounding box center [1098, 150] width 186 height 86
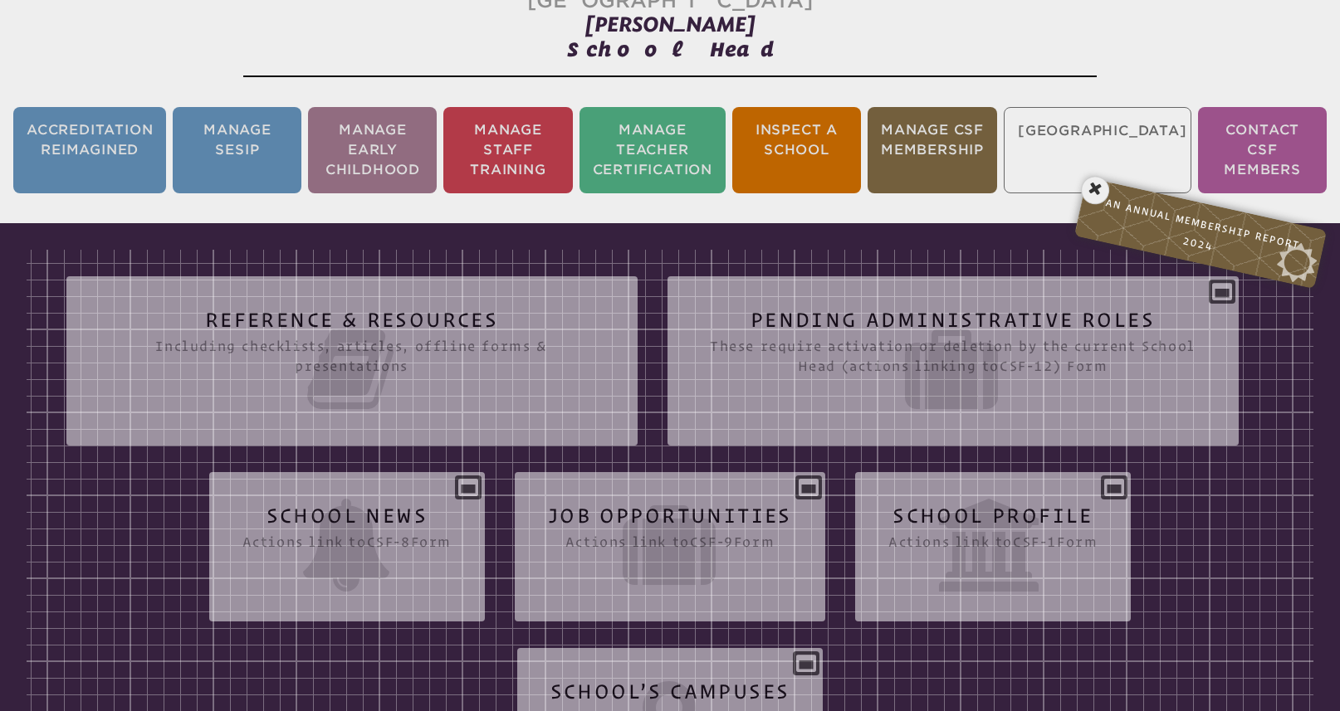
scroll to position [276, 0]
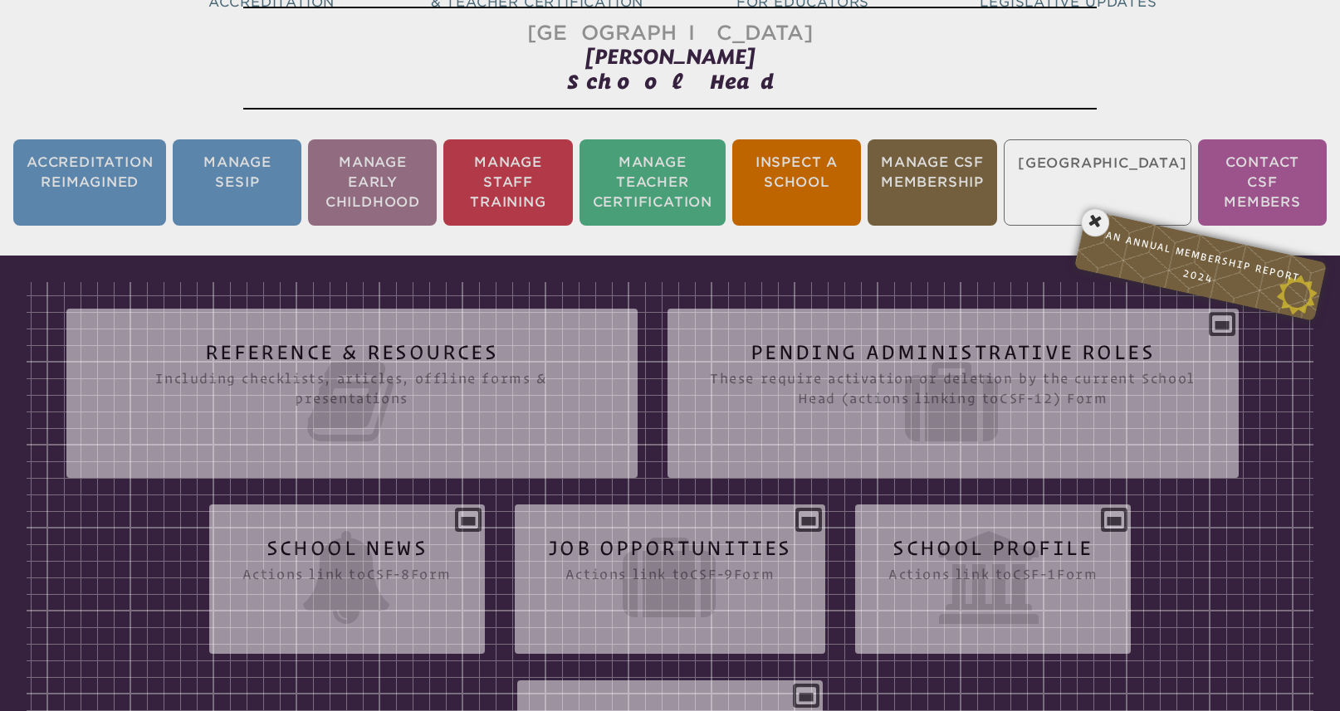
click at [1164, 245] on p "An Annual Membership Report 2024 View SR-5" at bounding box center [1200, 266] width 229 height 88
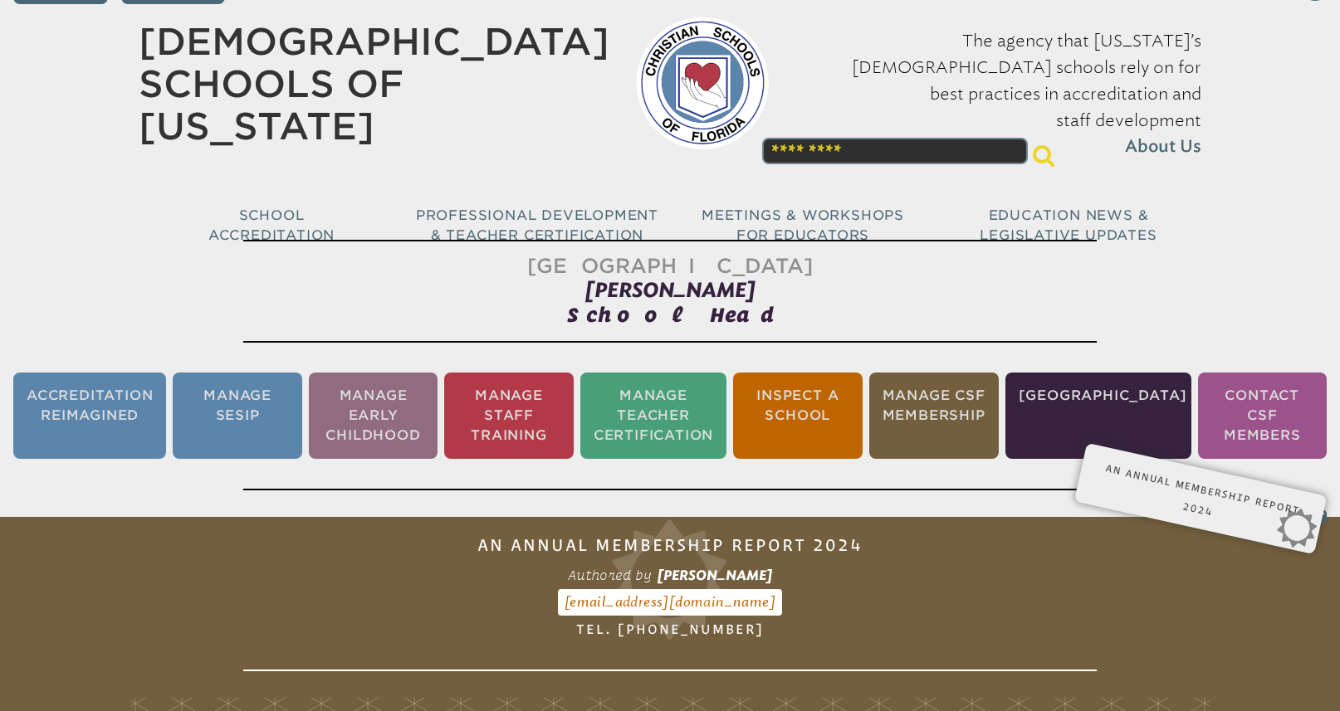
scroll to position [37, 0]
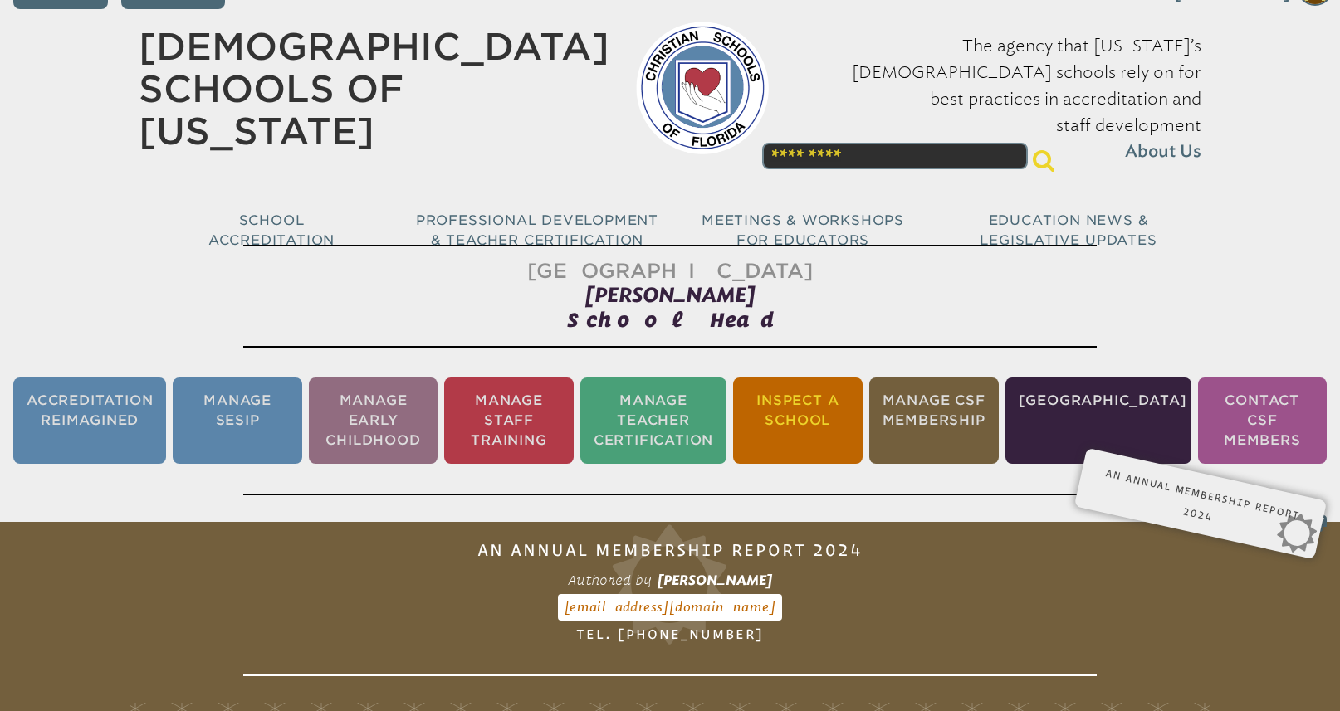
click at [831, 414] on li "Inspect a School" at bounding box center [797, 421] width 129 height 86
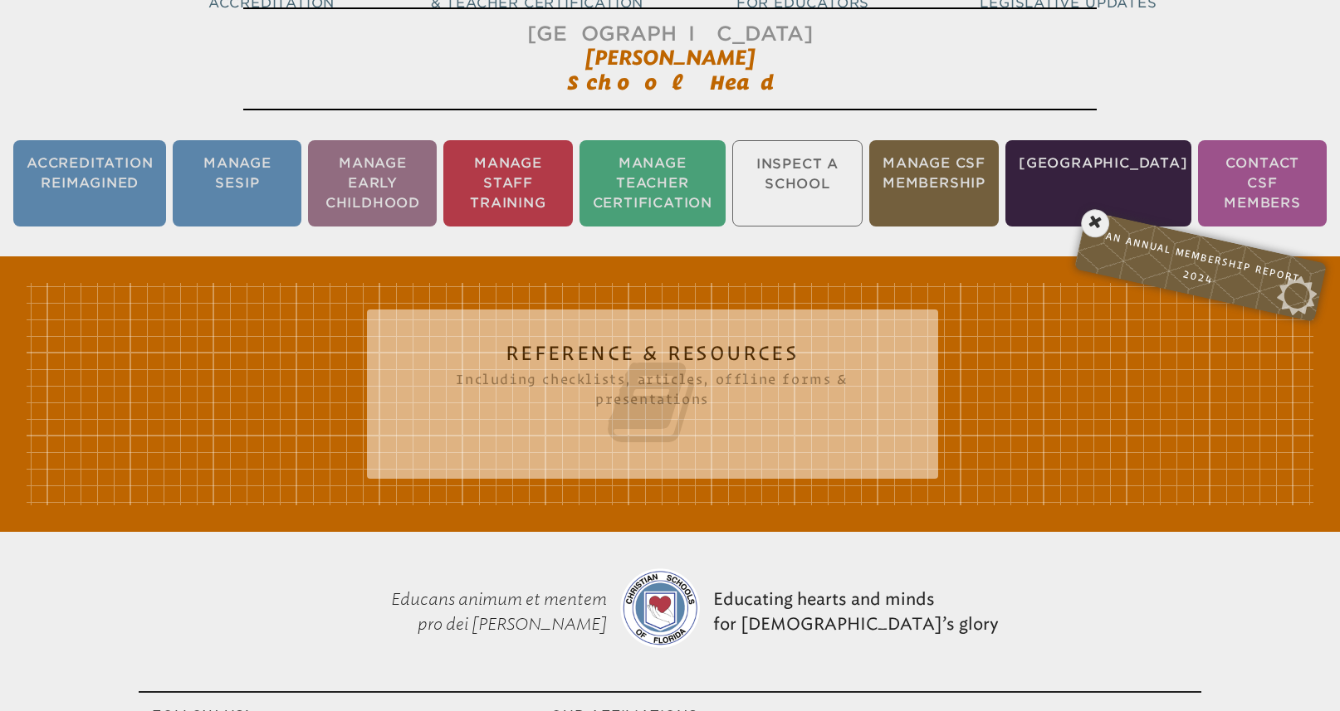
scroll to position [276, 0]
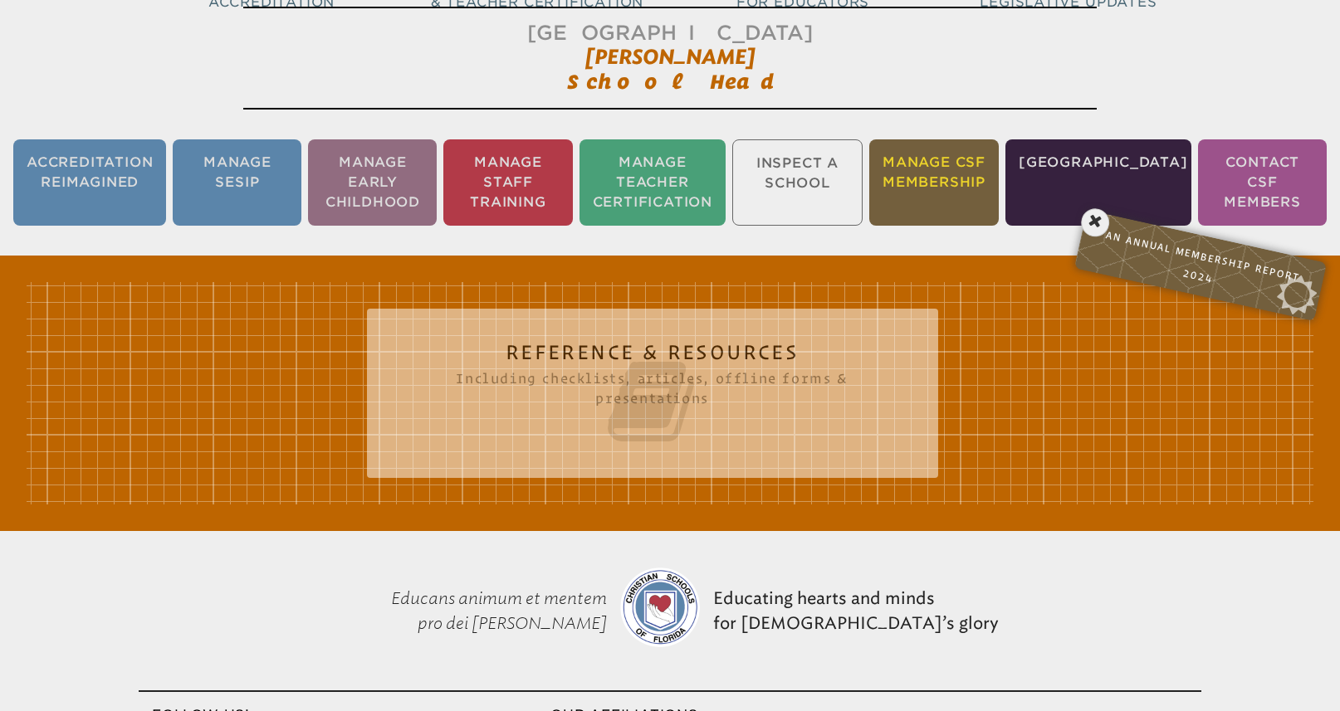
click at [989, 175] on li "Manage CSF Membership" at bounding box center [933, 182] width 129 height 86
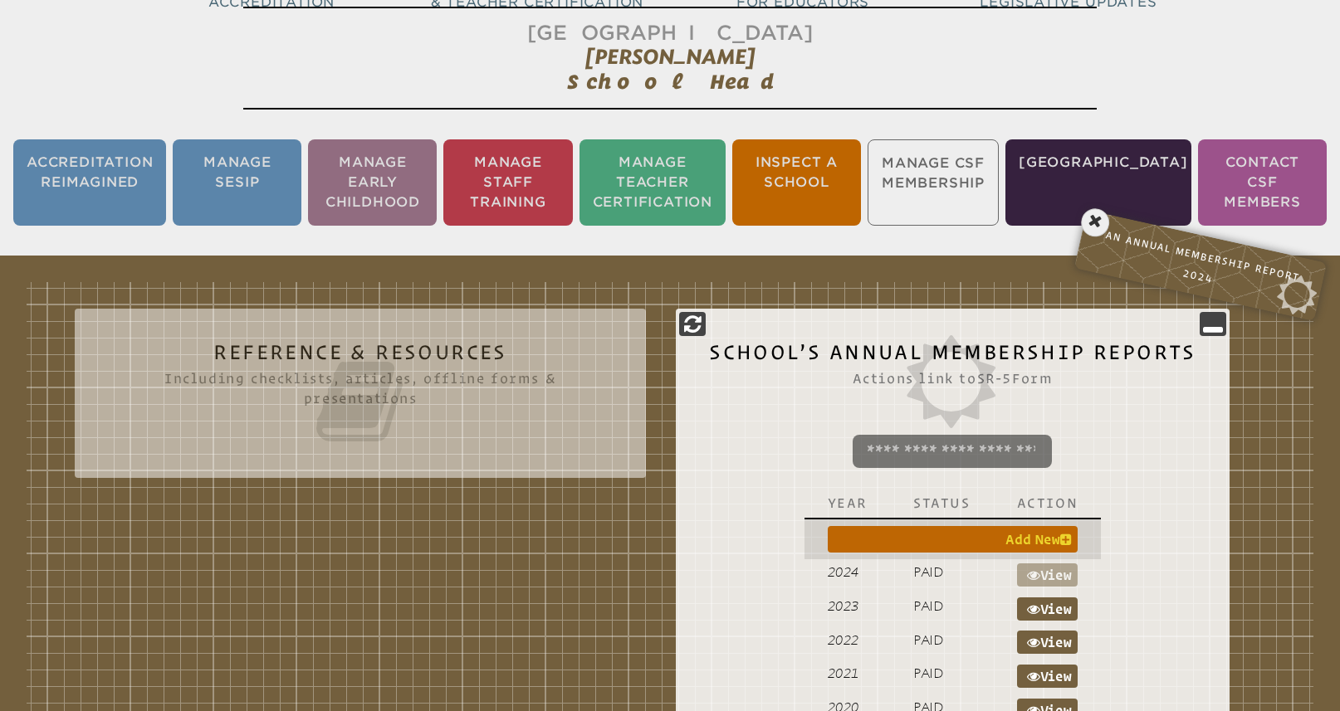
click at [1007, 536] on link "Add New" at bounding box center [953, 539] width 251 height 27
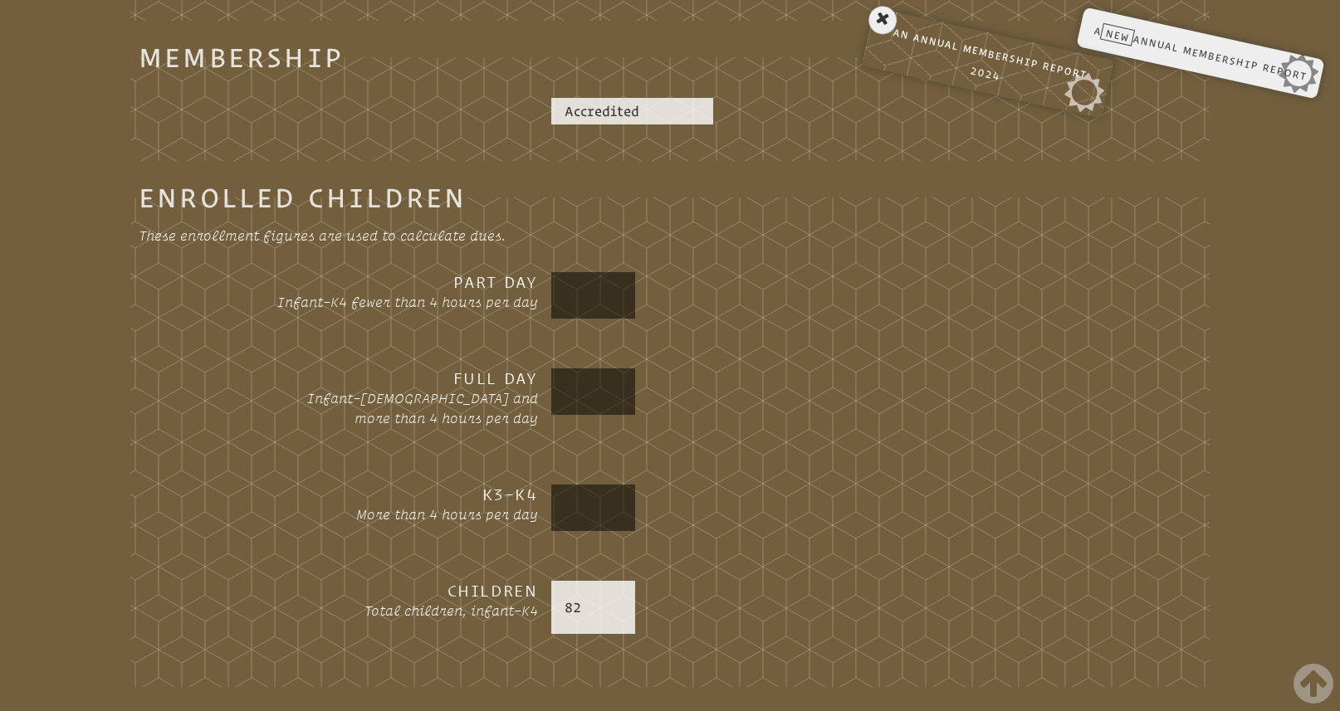
scroll to position [872, 0]
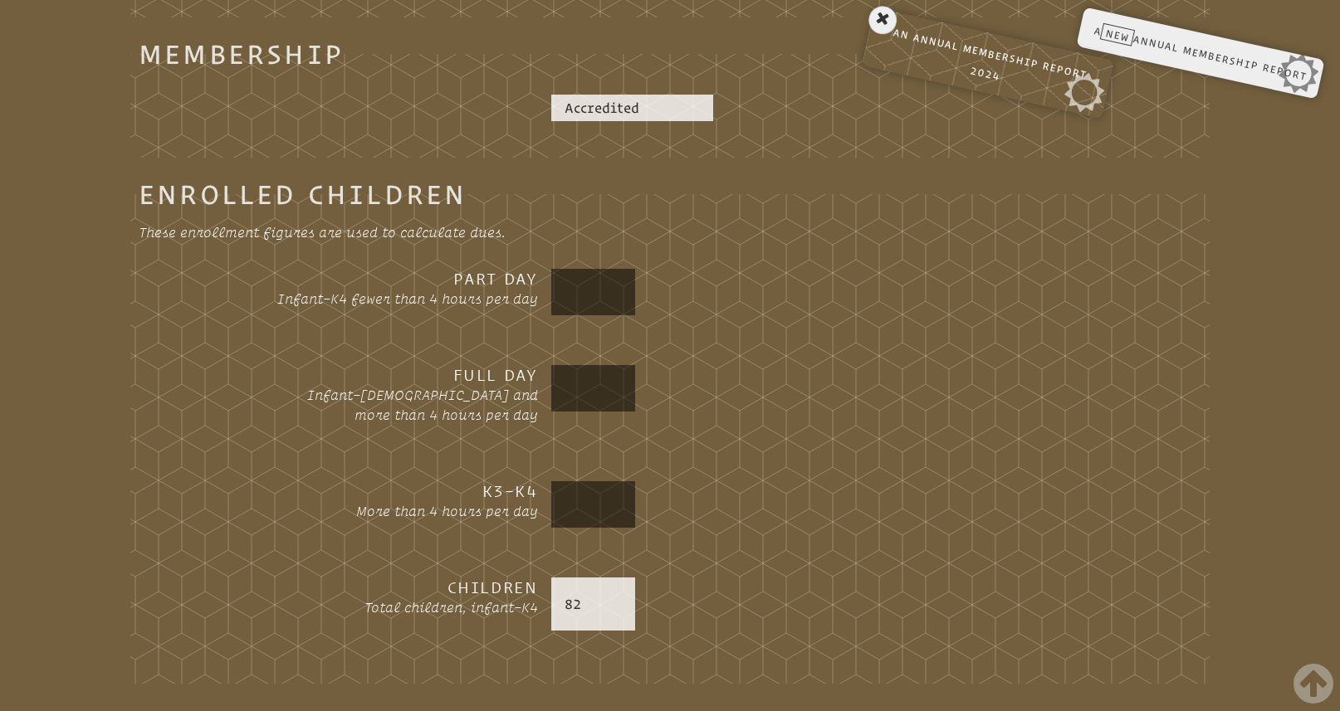
click at [598, 290] on input "text" at bounding box center [593, 292] width 78 height 40
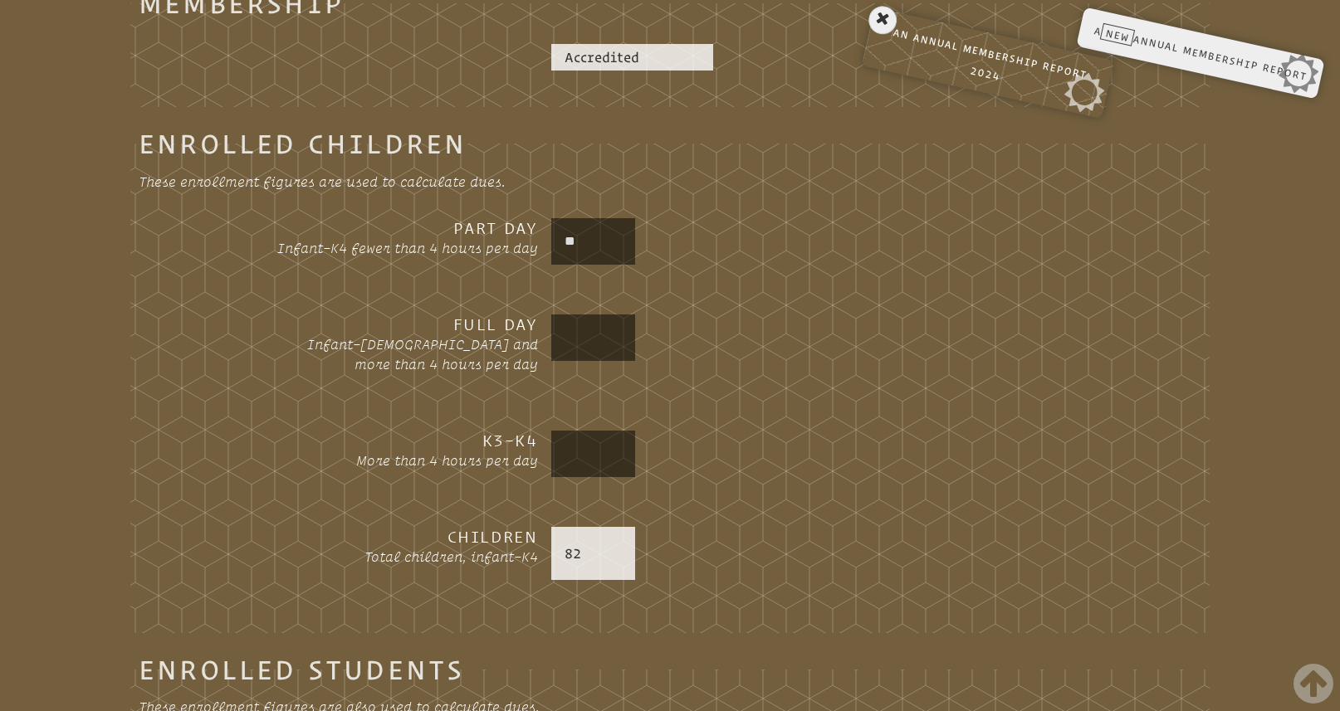
scroll to position [947, 0]
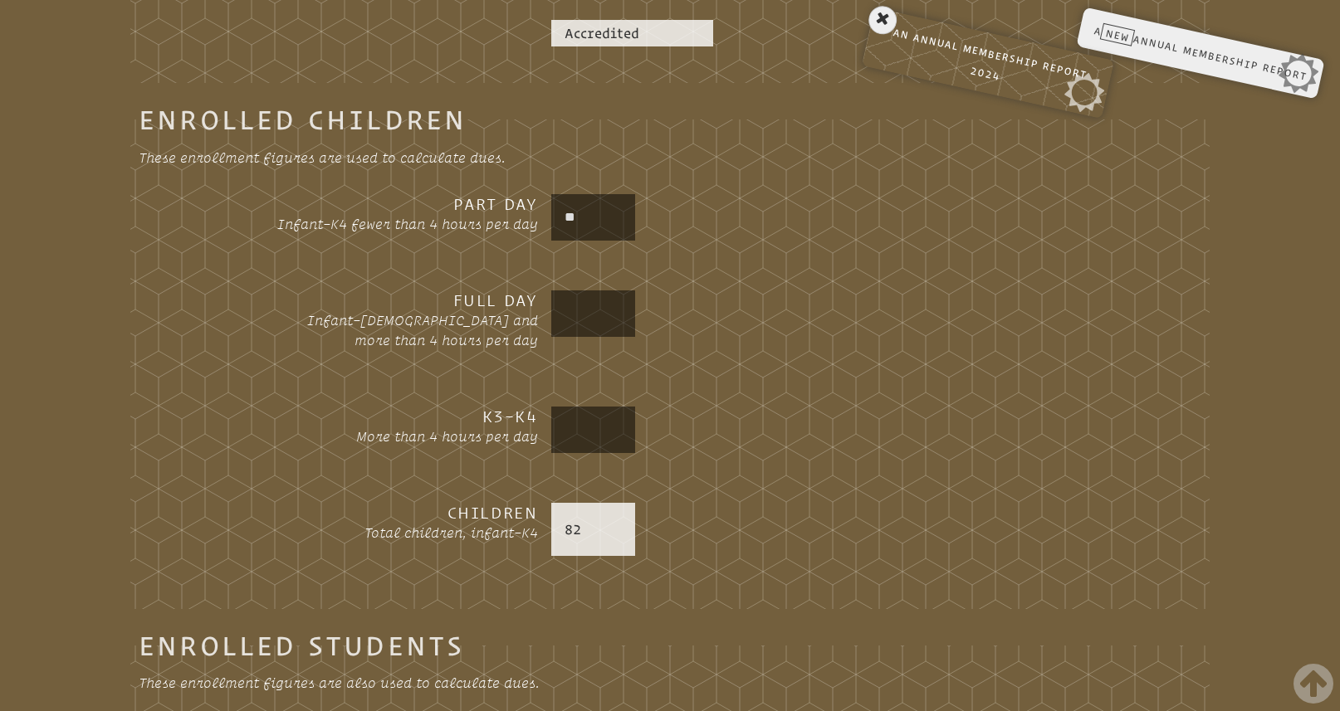
type input "**"
click at [582, 530] on p "82" at bounding box center [593, 530] width 58 height 20
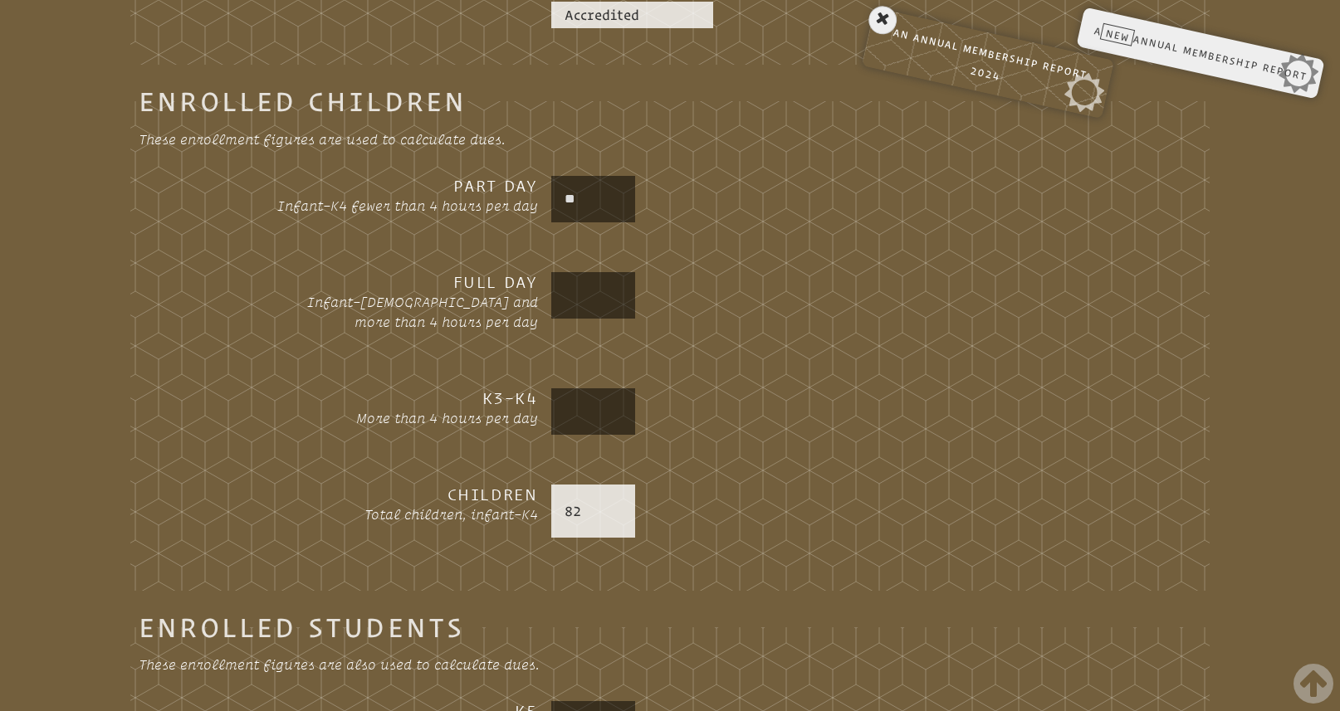
scroll to position [995, 0]
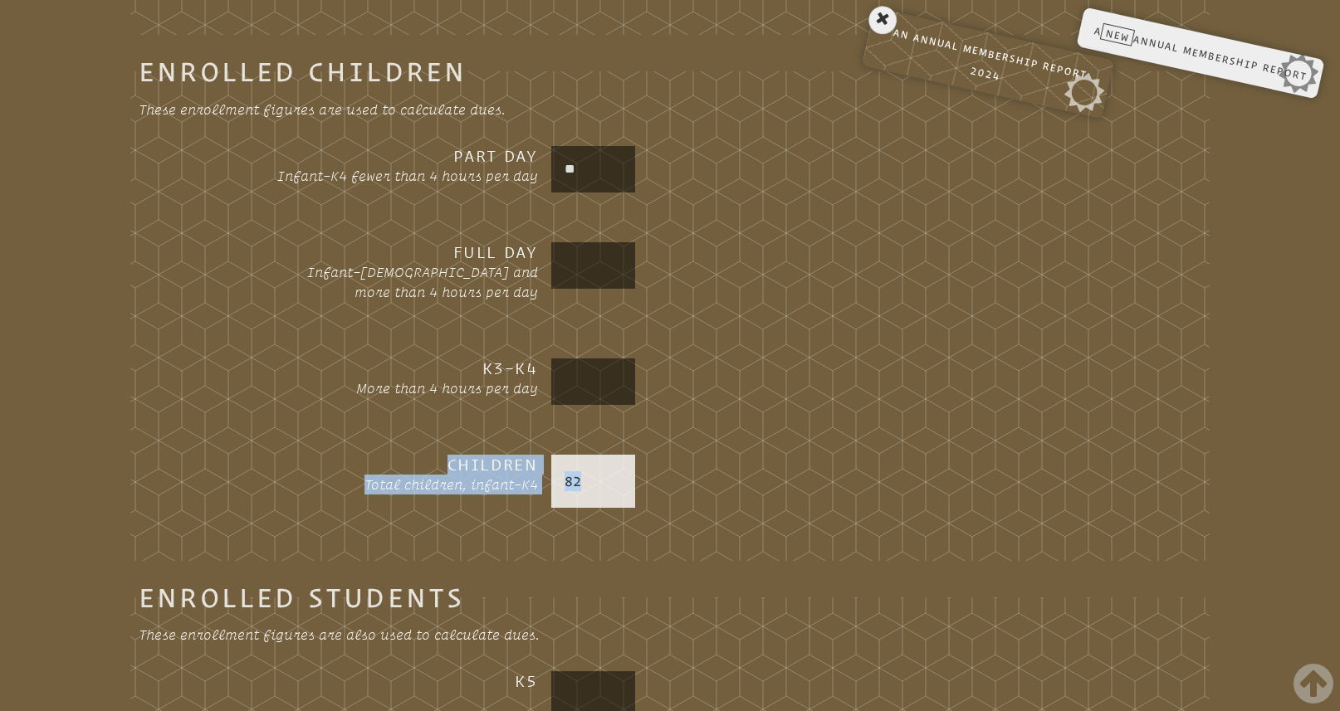
drag, startPoint x: 583, startPoint y: 476, endPoint x: 540, endPoint y: 478, distance: 43.2
click at [540, 478] on div "Children Total children, infant–K4 82" at bounding box center [669, 490] width 1009 height 70
click at [684, 440] on fieldset "Enrolled Children These enrollment figures are used to calculate dues. Part Day…" at bounding box center [669, 311] width 1079 height 500
click at [594, 266] on input "text" at bounding box center [593, 266] width 78 height 40
type input "*"
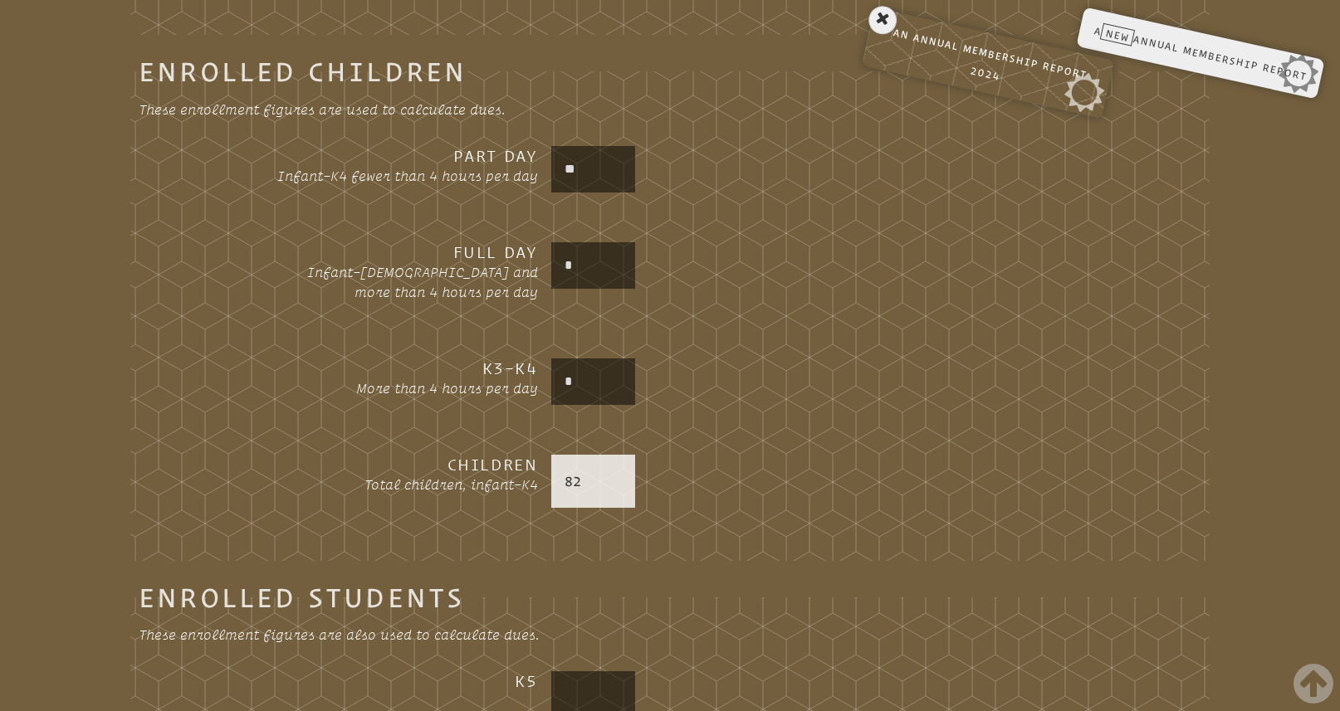
type input "*"
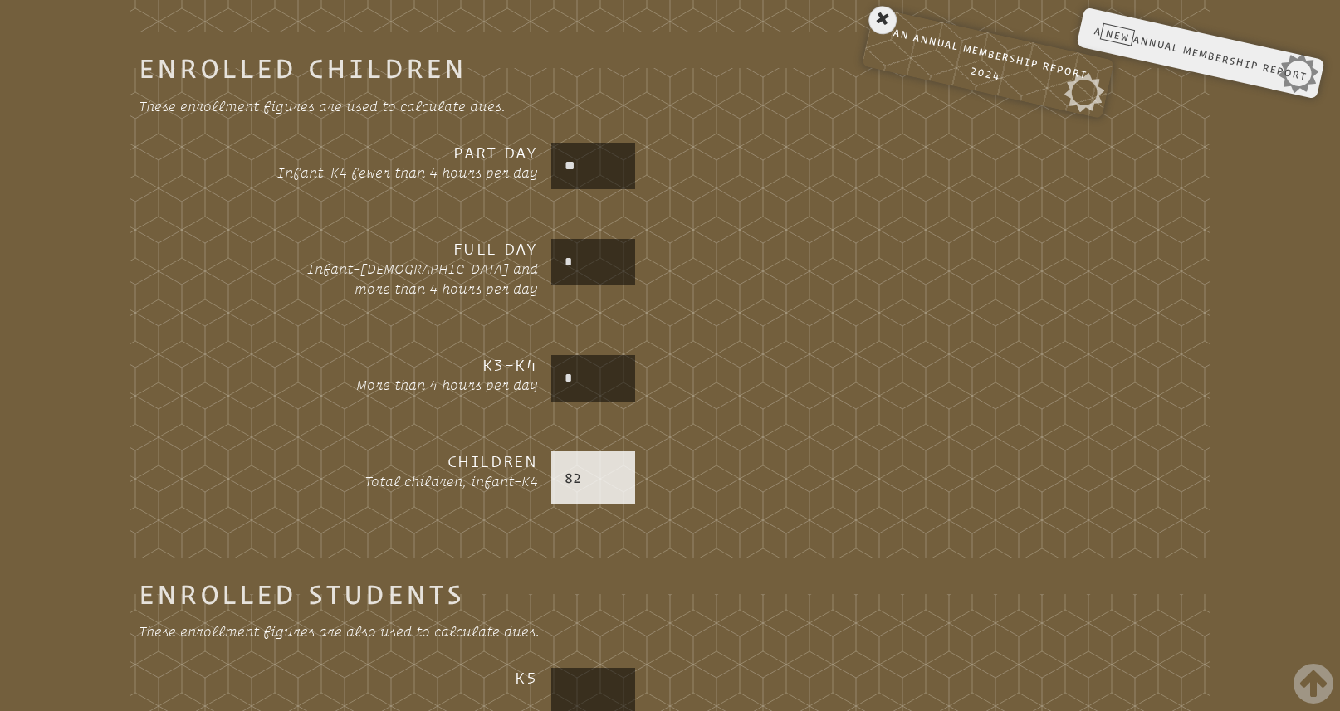
click at [574, 468] on p "82" at bounding box center [593, 478] width 58 height 20
click at [576, 480] on p "82" at bounding box center [593, 478] width 58 height 20
click at [574, 472] on p "82" at bounding box center [593, 478] width 58 height 20
click at [595, 480] on p "82" at bounding box center [593, 478] width 58 height 20
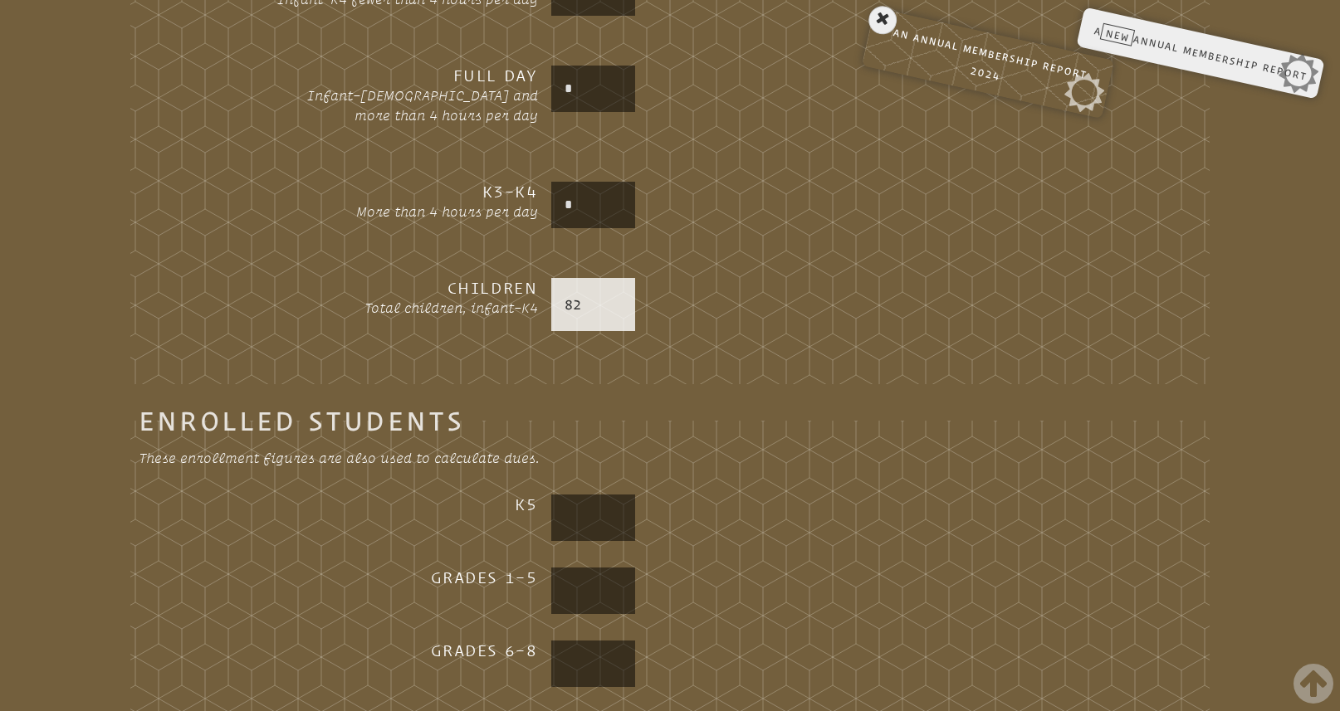
scroll to position [1176, 0]
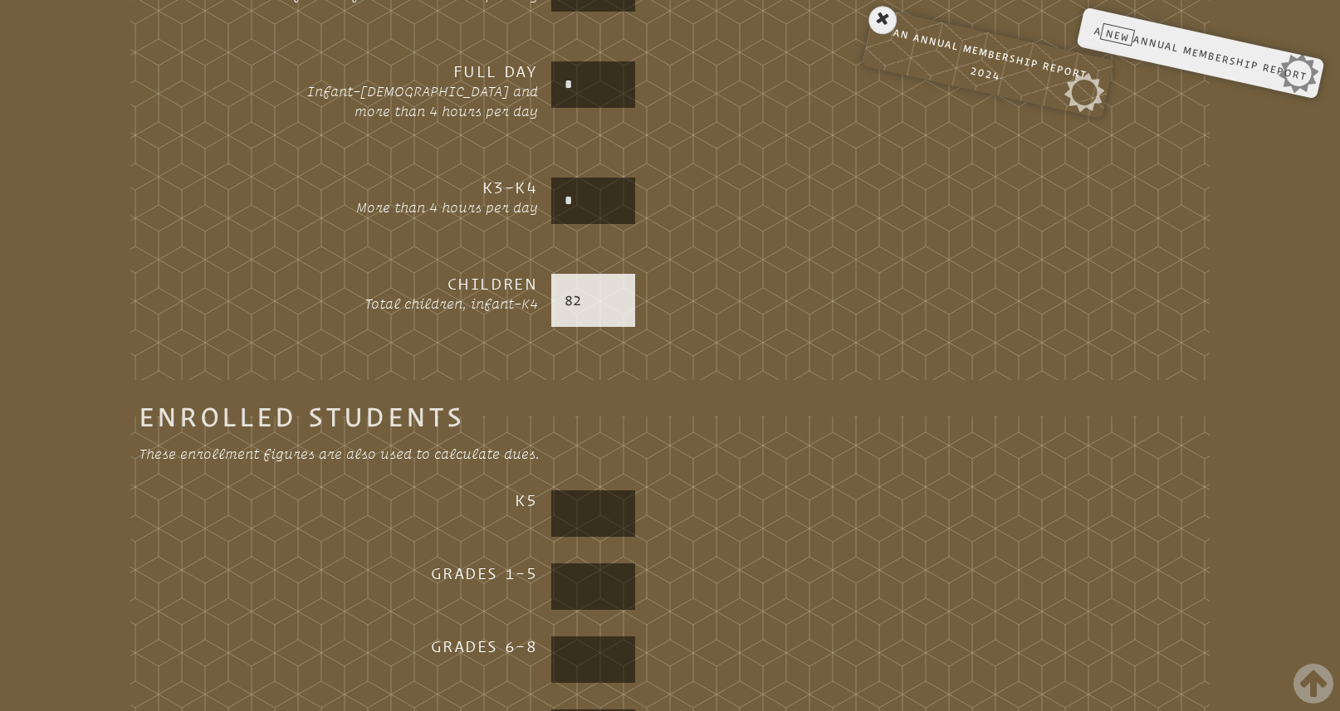
click at [589, 286] on div "82" at bounding box center [593, 300] width 85 height 53
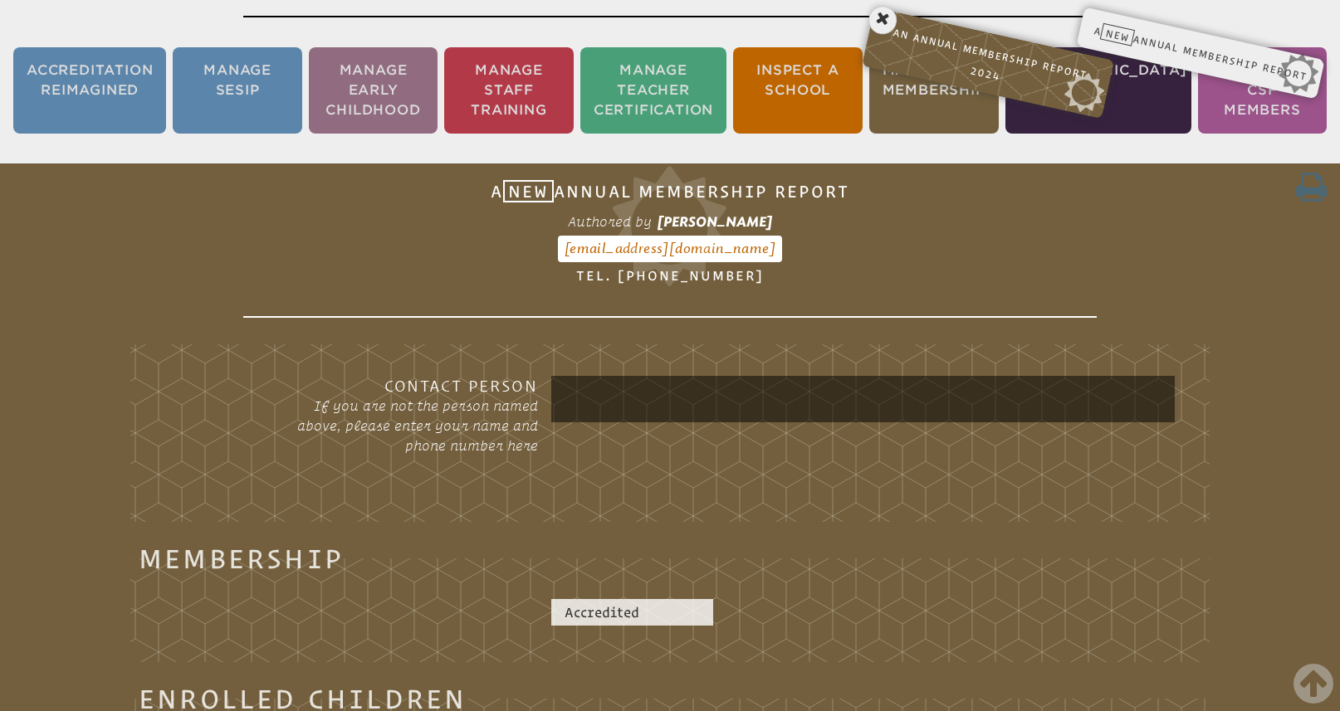
scroll to position [0, 0]
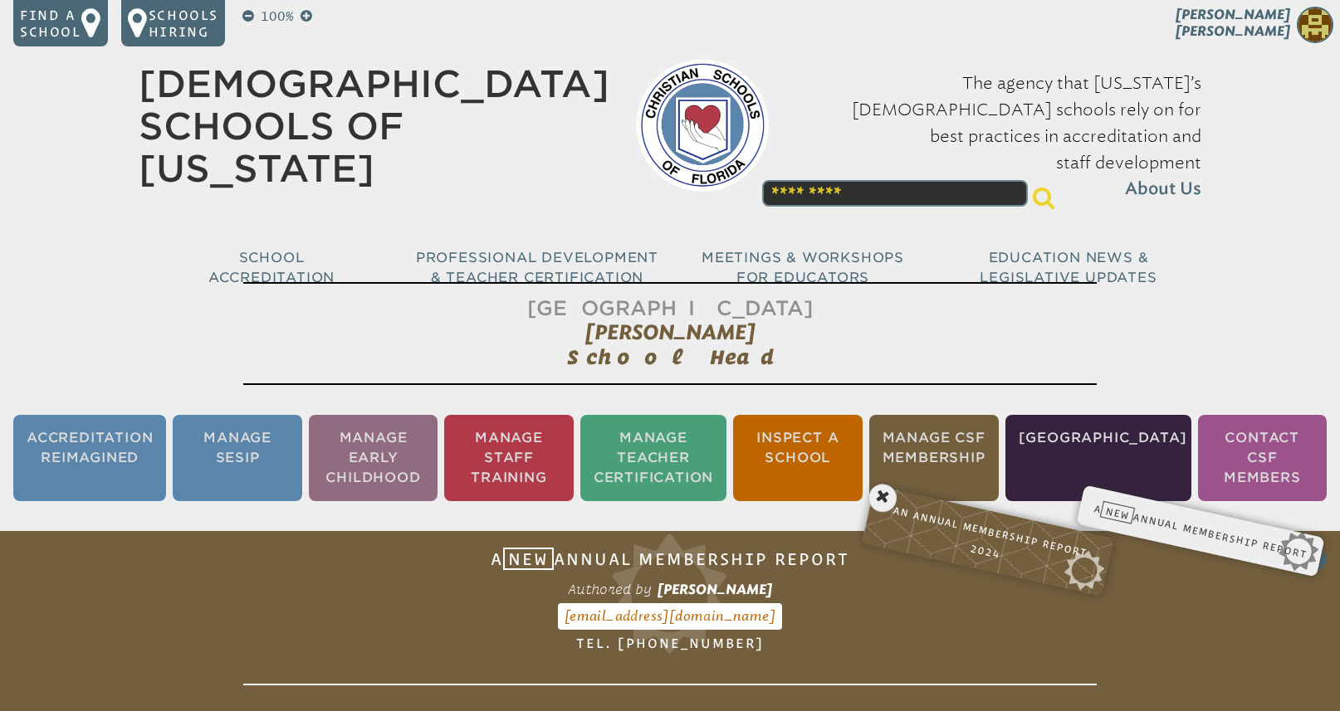
click at [1161, 514] on div "An Annual Membership Report 2024 View SR-5 Authored by Elizabeth Wilson bwilson…" at bounding box center [1094, 529] width 425 height 37
click at [1159, 530] on div "An Annual Membership Report 2024 View SR-5 Authored by Elizabeth Wilson bwilson…" at bounding box center [1094, 529] width 425 height 37
click at [667, 434] on li "Manage Teacher Certification" at bounding box center [653, 458] width 146 height 86
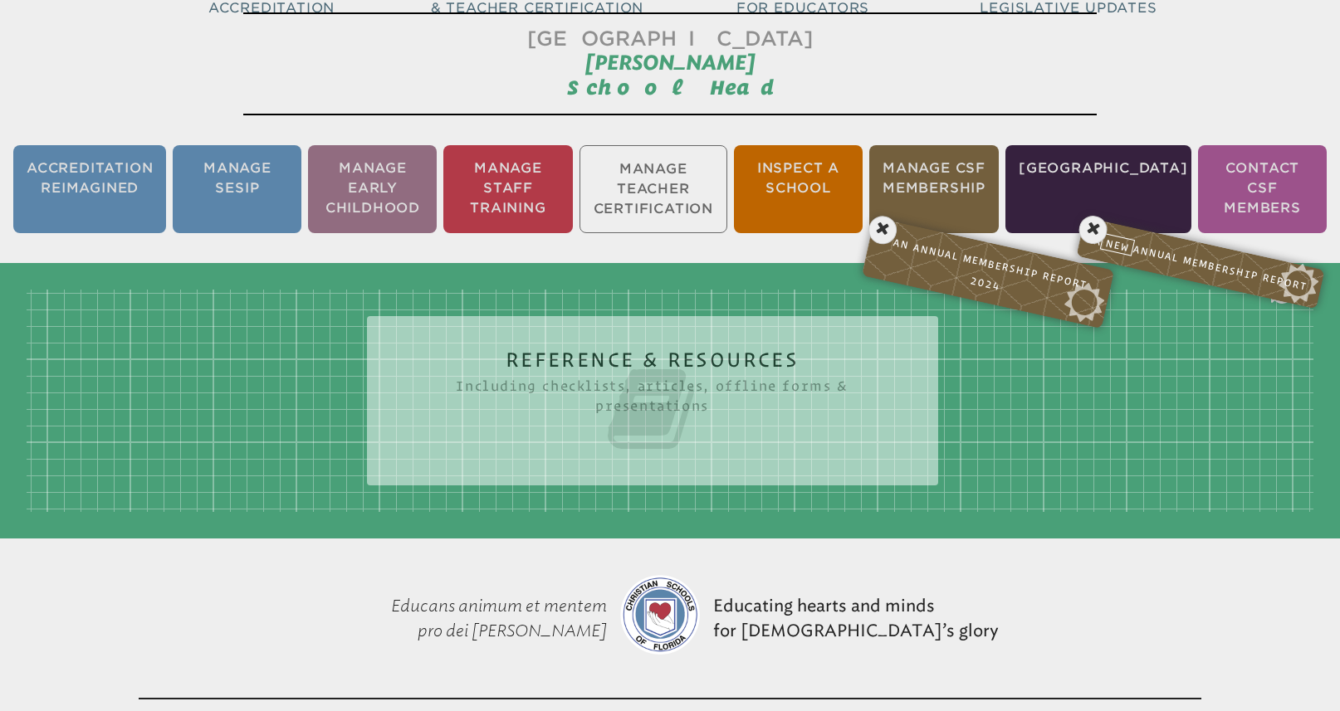
scroll to position [276, 0]
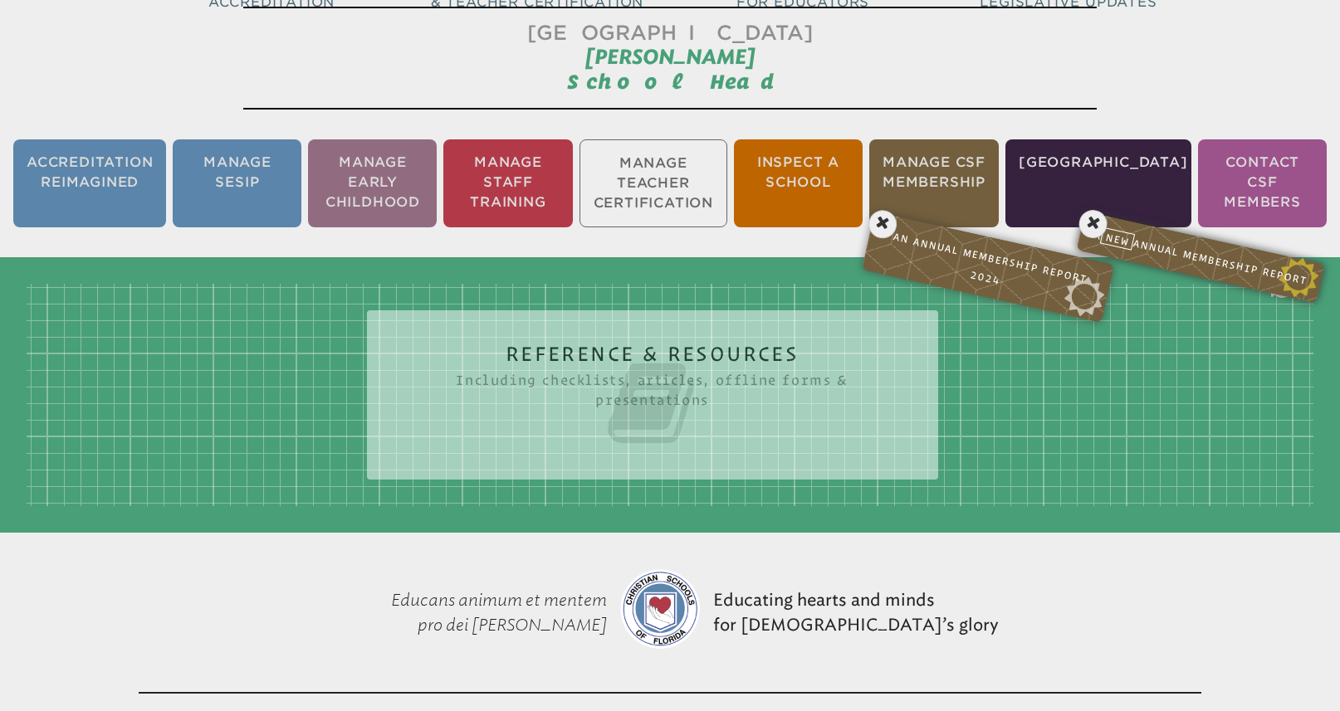
click at [1161, 242] on p "A New Annual Membership Report Form SR-5" at bounding box center [1199, 257] width 225 height 68
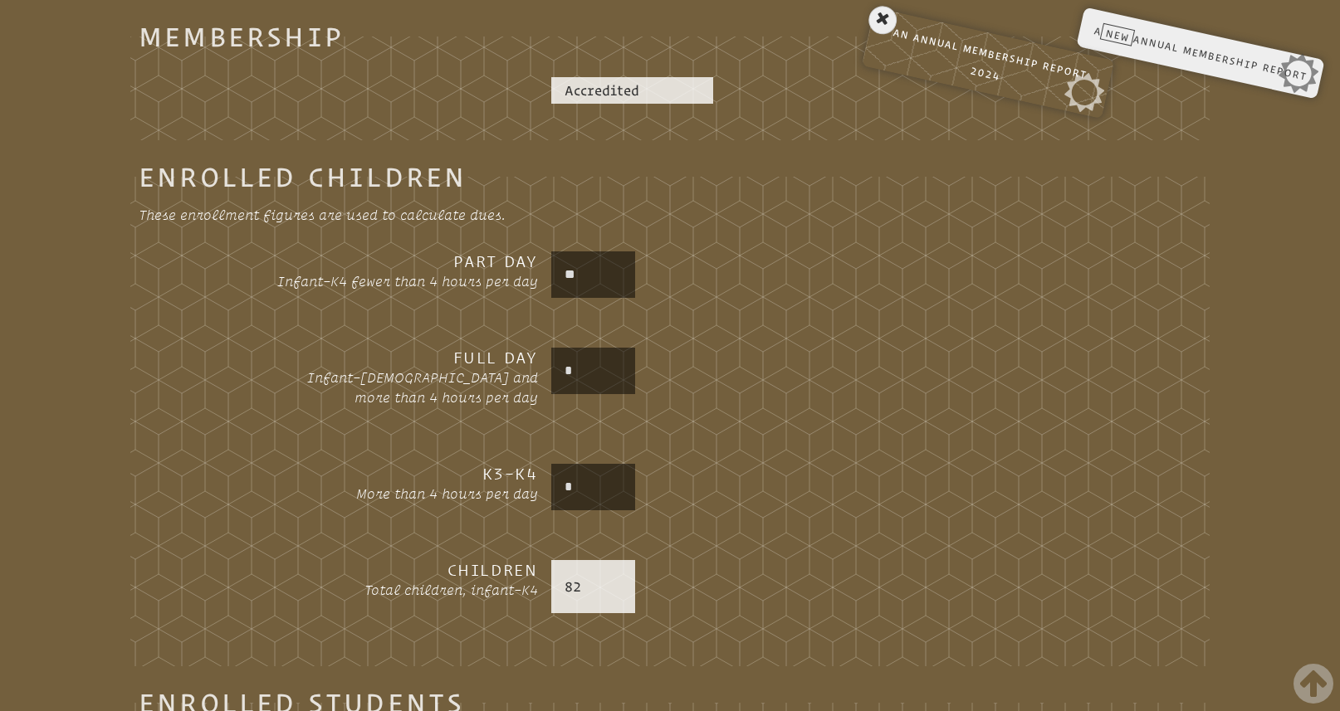
scroll to position [897, 0]
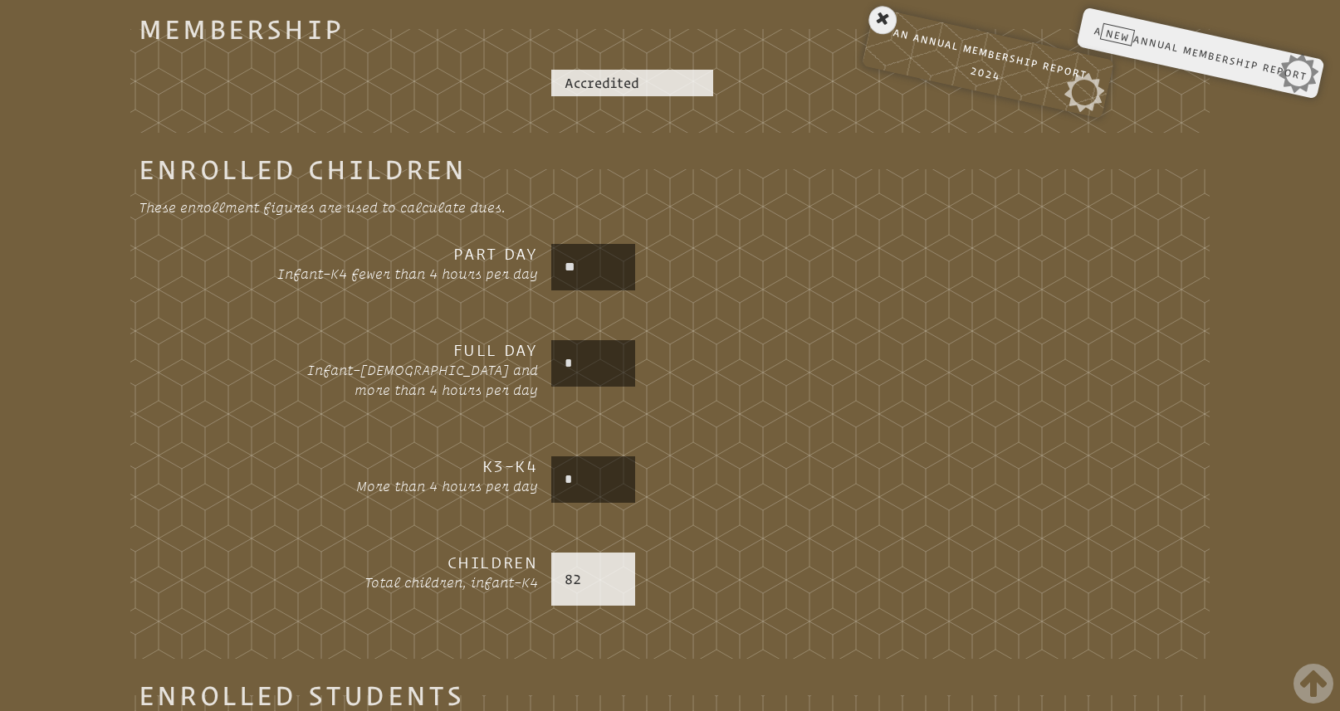
click at [587, 581] on p "82" at bounding box center [593, 579] width 58 height 20
click at [579, 476] on input "*" at bounding box center [593, 480] width 78 height 40
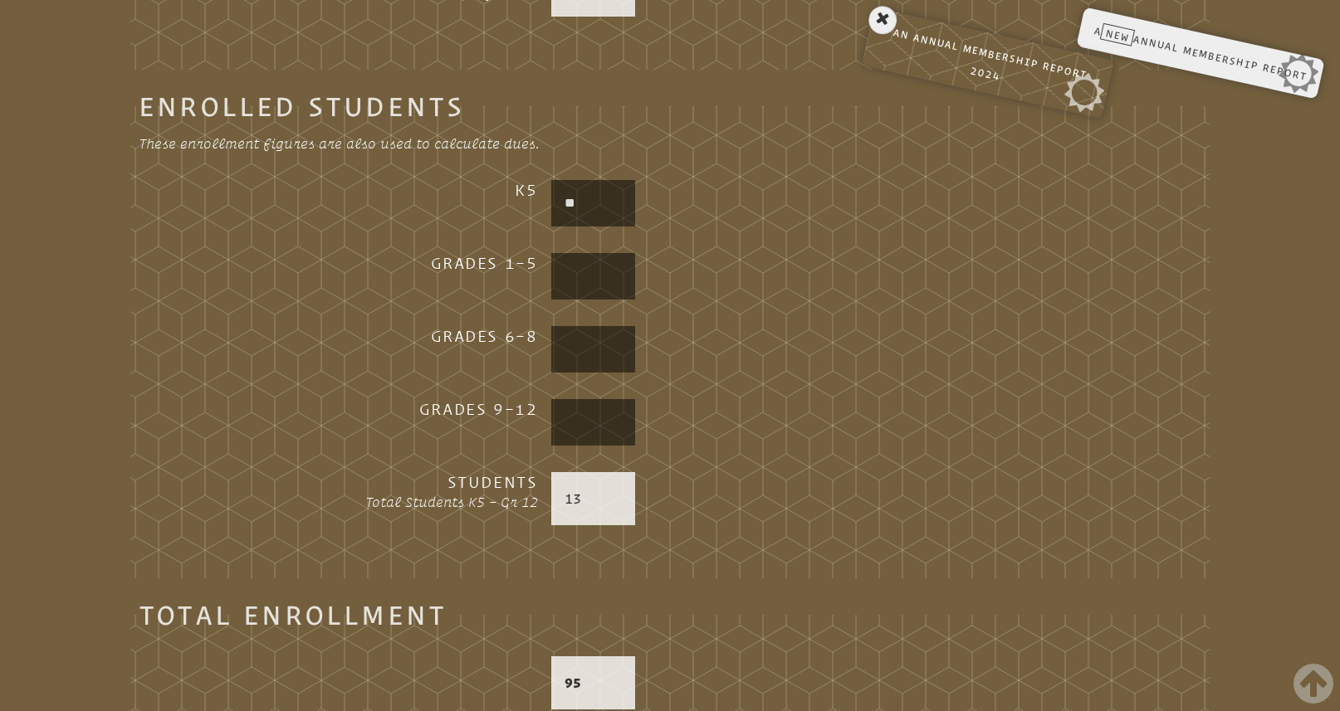
scroll to position [1489, 0]
type input "**"
click at [608, 492] on p "13" at bounding box center [593, 496] width 58 height 20
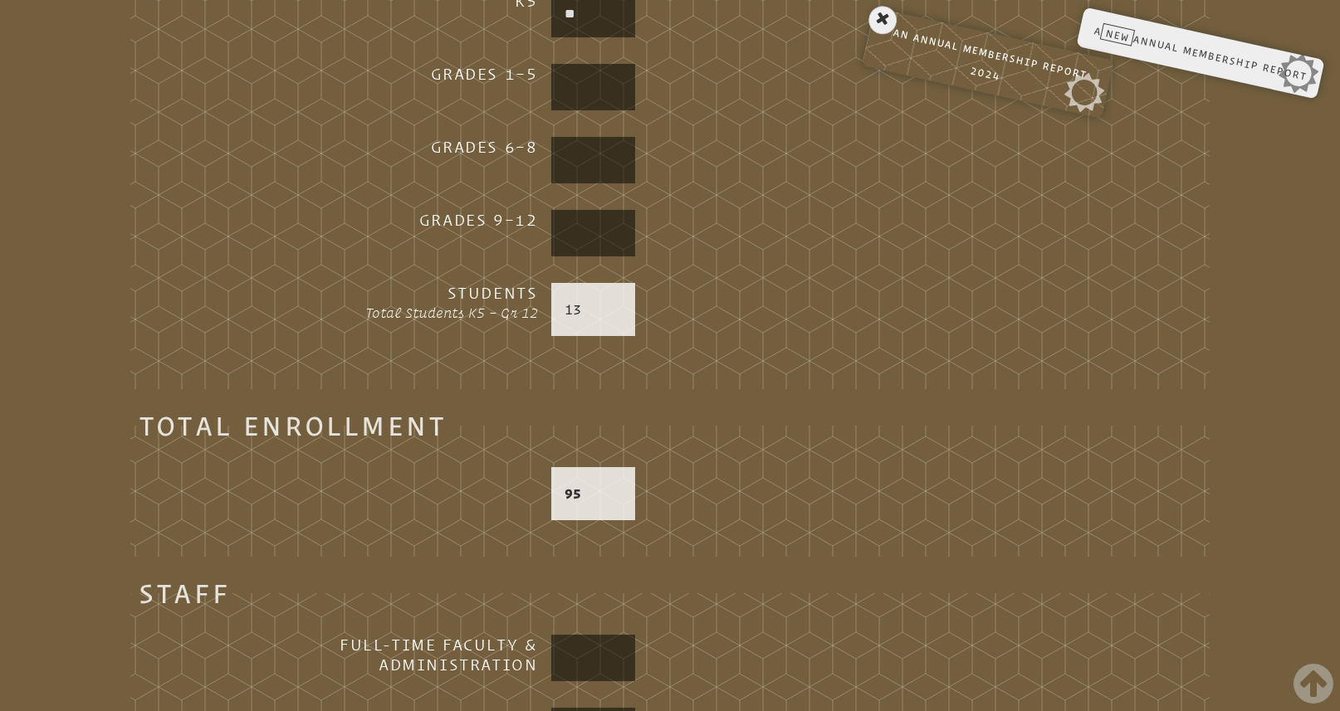
scroll to position [1679, 0]
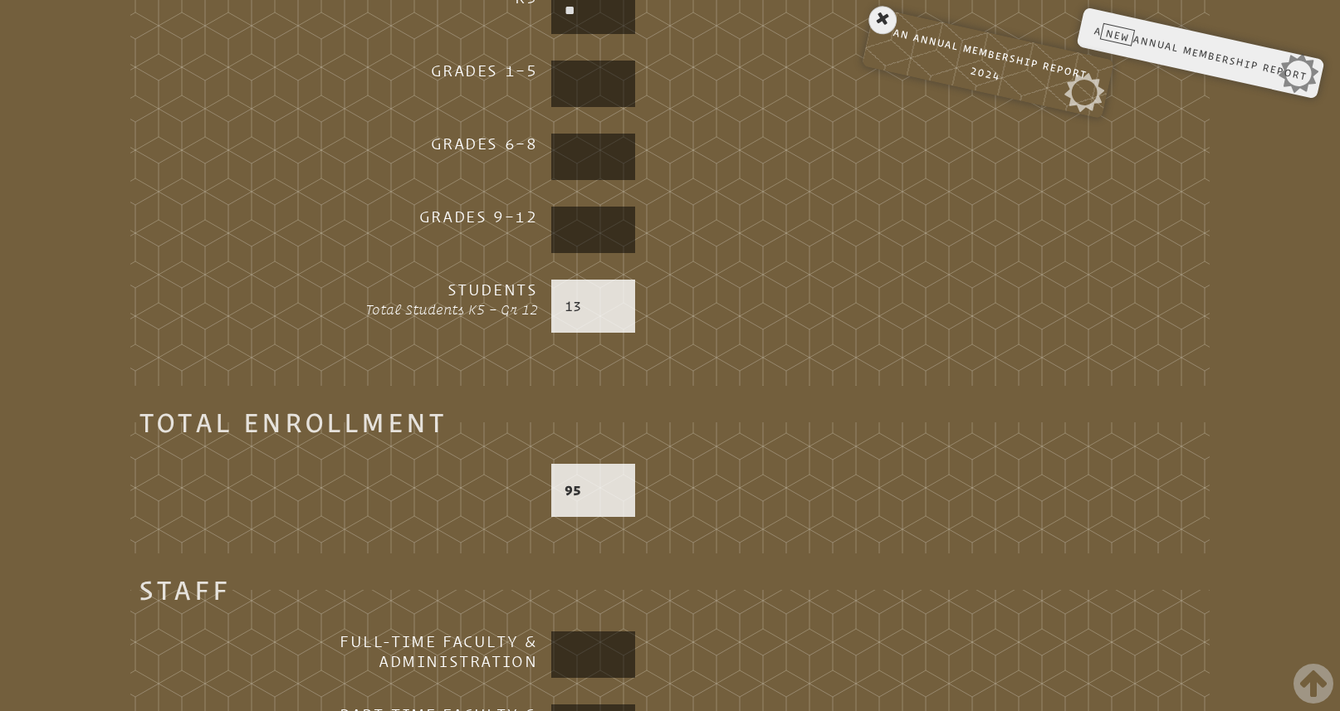
click at [609, 499] on p "95" at bounding box center [593, 491] width 58 height 20
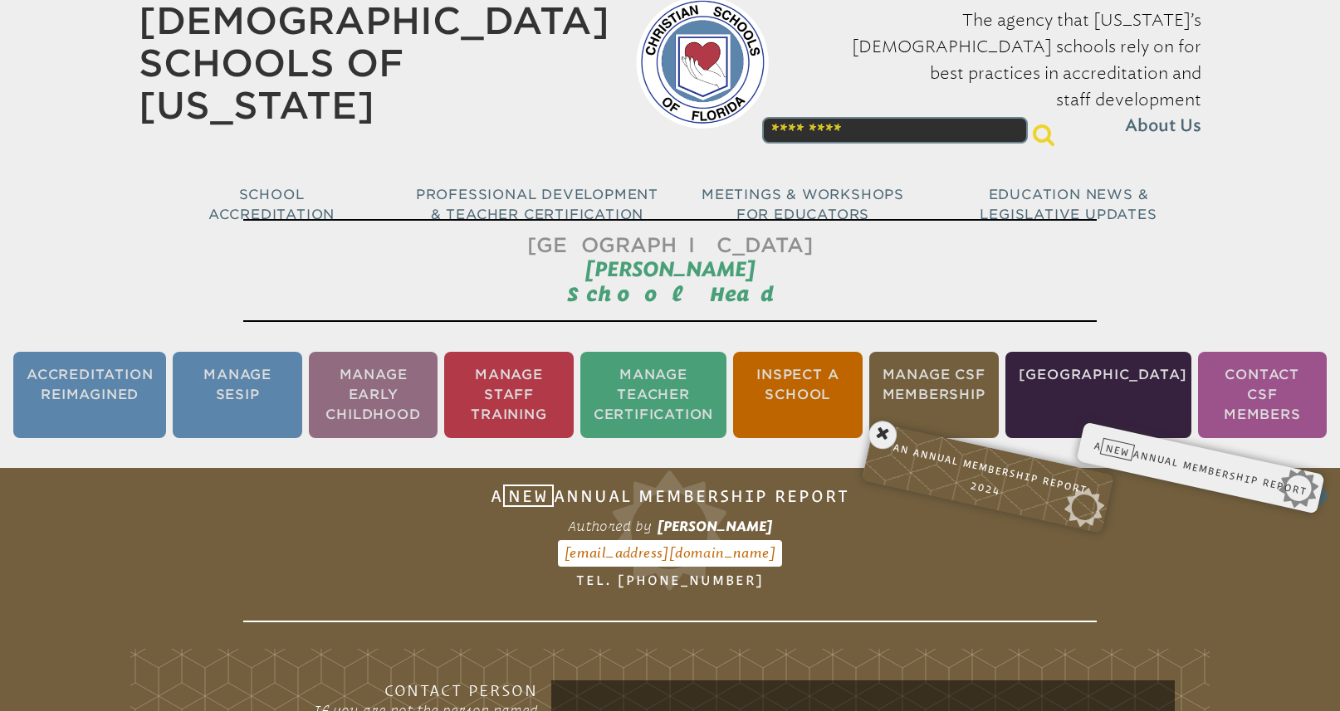
scroll to position [0, 0]
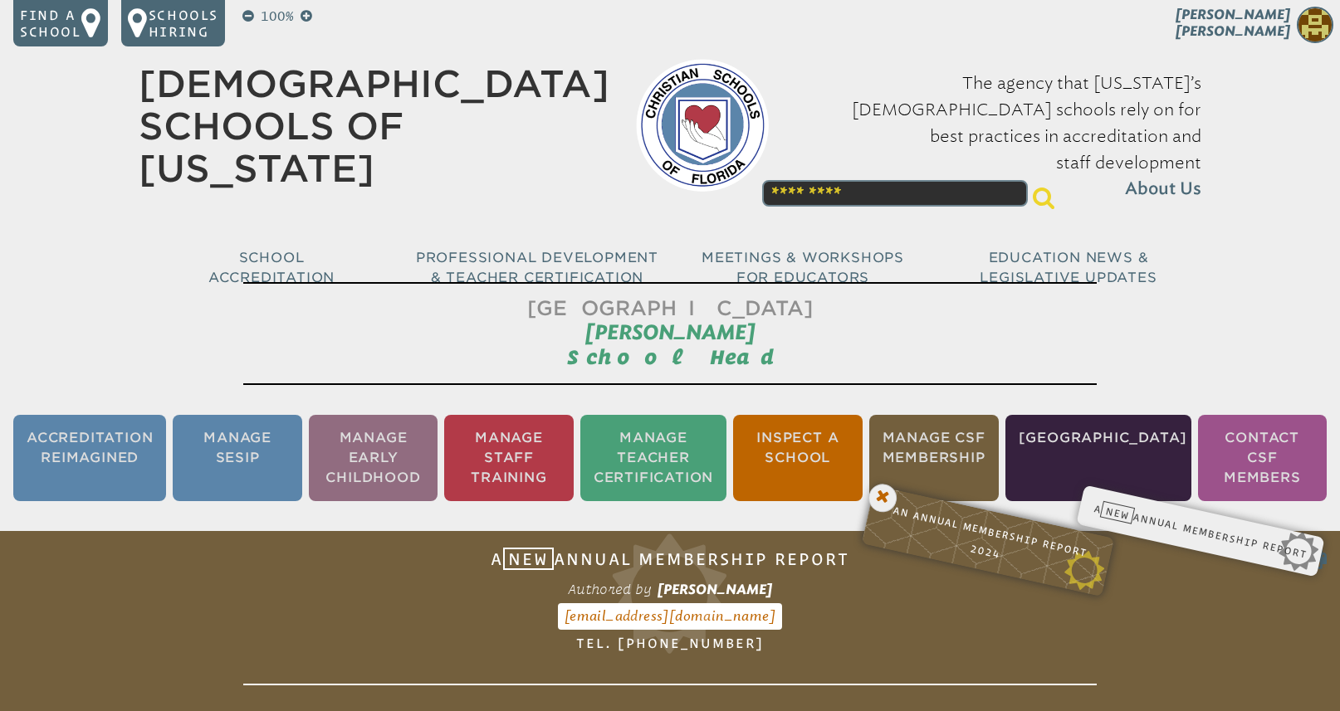
click at [883, 493] on icon at bounding box center [883, 498] width 34 height 34
click at [1102, 505] on ul "Accreditation Reimagined Manage SESIP Manage Early Childhood Manage Staff Train…" at bounding box center [670, 458] width 1340 height 93
click at [1130, 514] on div "A New Annual Membership Report Form SR-5 Authored by Elizabeth Wilson bwilson@o…" at bounding box center [1200, 519] width 212 height 17
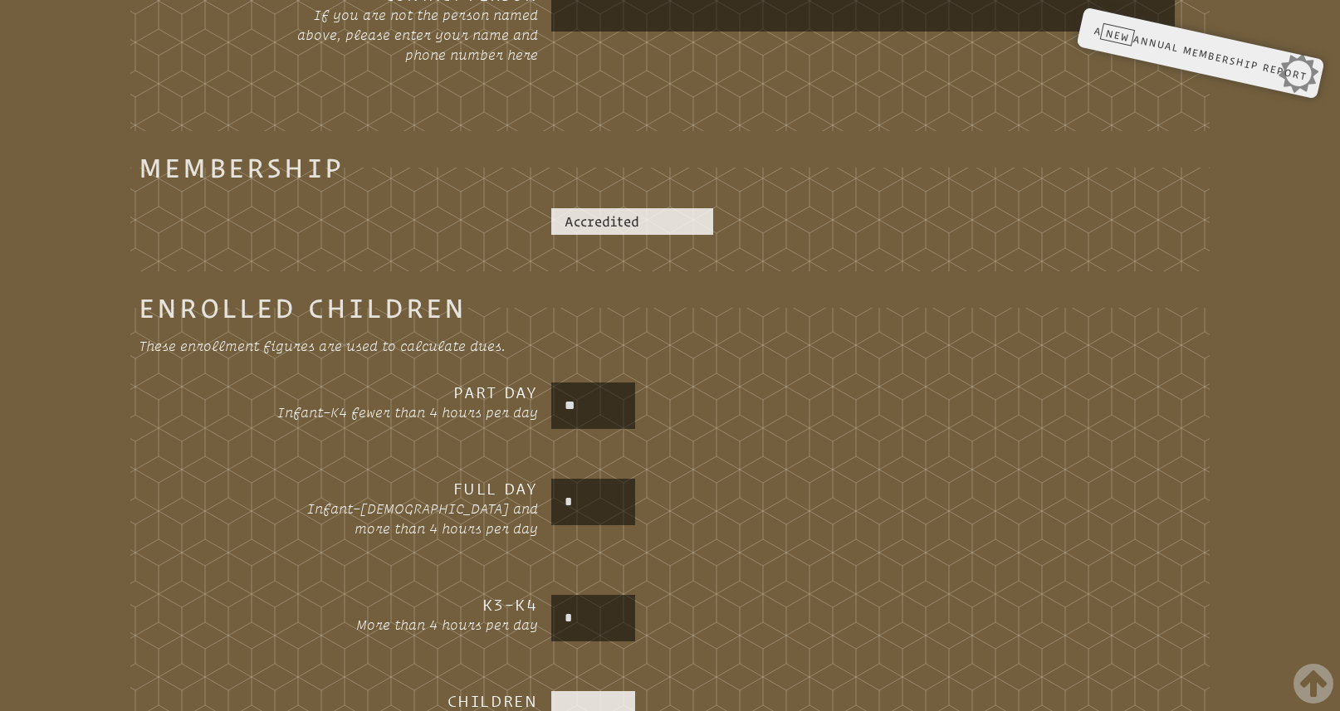
scroll to position [774, 0]
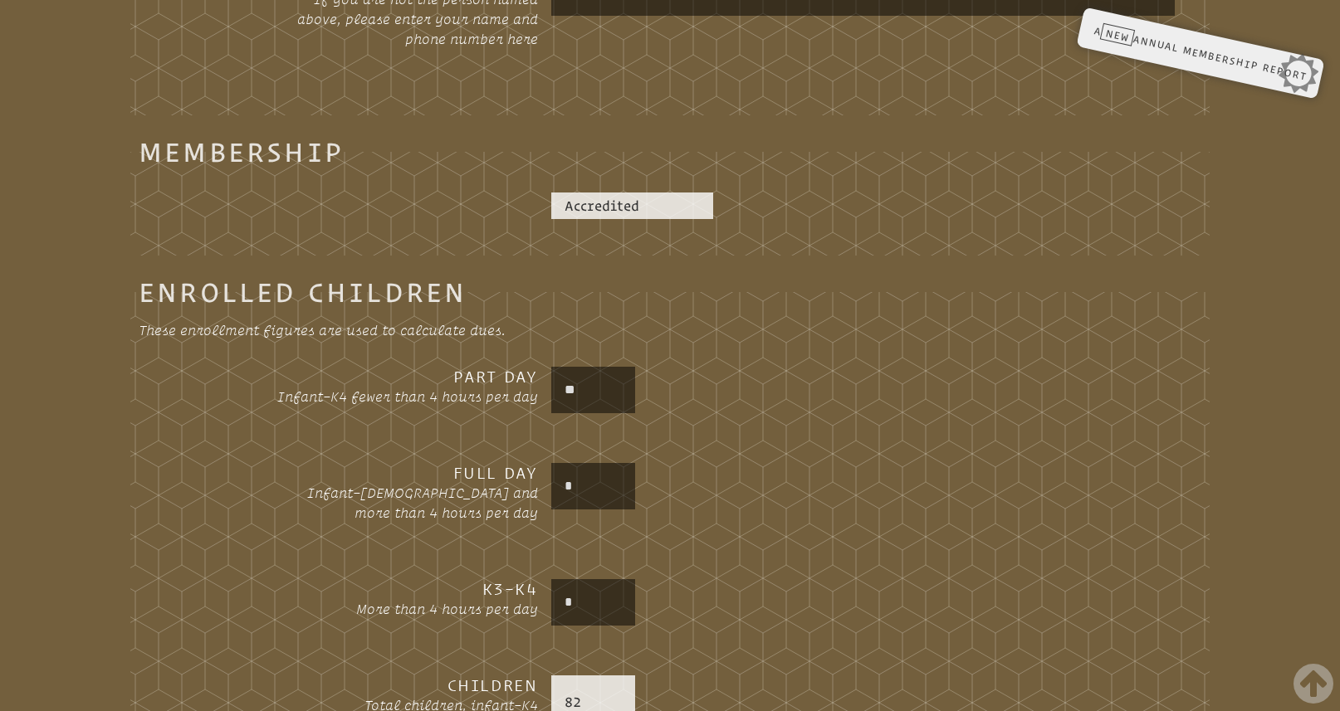
click at [594, 393] on input "**" at bounding box center [593, 390] width 78 height 40
click at [574, 487] on input "*" at bounding box center [593, 486] width 78 height 40
click at [584, 597] on input "*" at bounding box center [593, 603] width 78 height 40
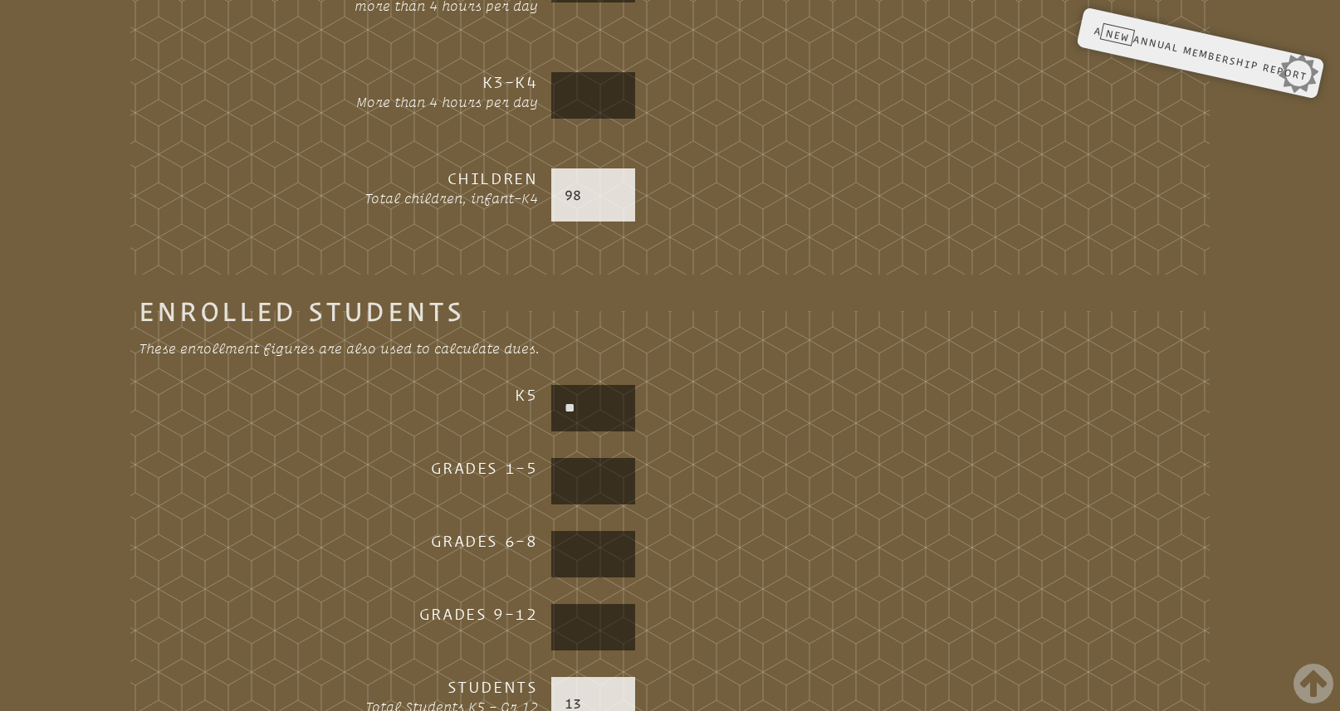
scroll to position [1295, 0]
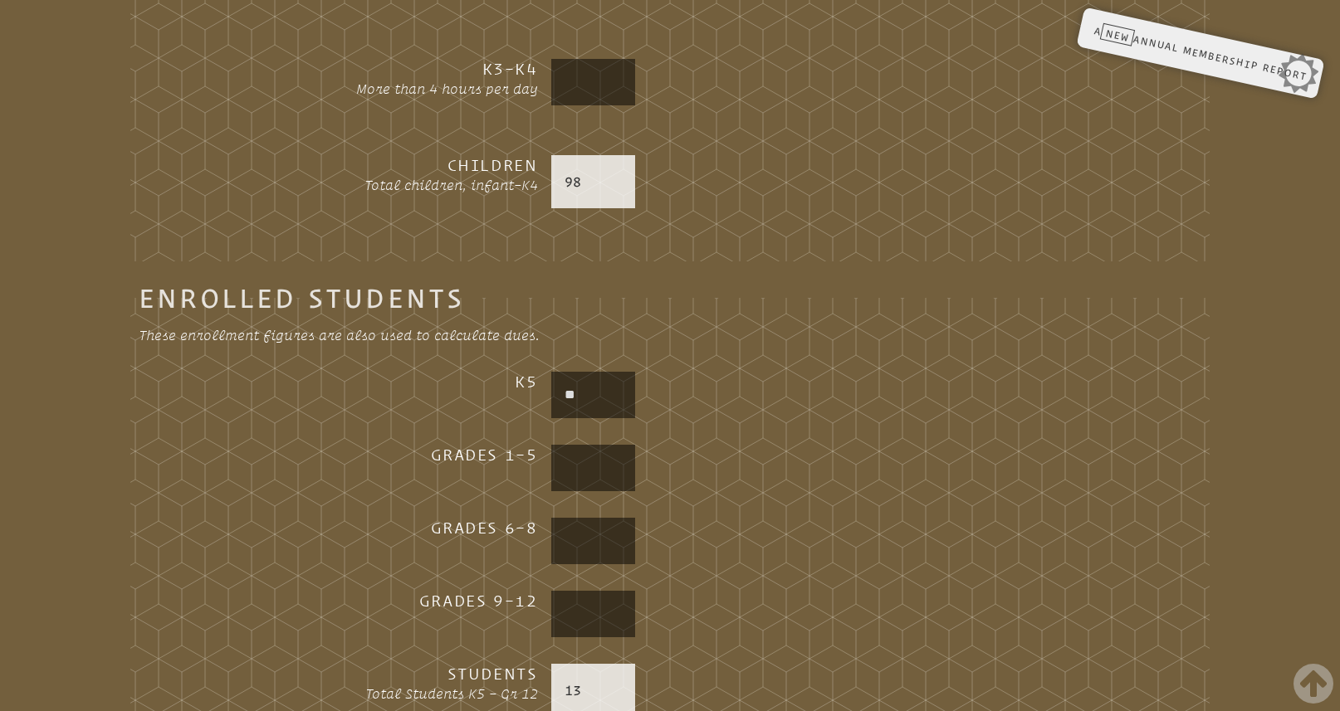
click at [598, 391] on input "**" at bounding box center [593, 395] width 78 height 40
click at [582, 471] on input "text" at bounding box center [593, 468] width 78 height 40
click at [584, 545] on input "text" at bounding box center [593, 541] width 78 height 40
click at [577, 611] on input "text" at bounding box center [593, 614] width 78 height 40
click at [592, 694] on p "13" at bounding box center [593, 691] width 58 height 20
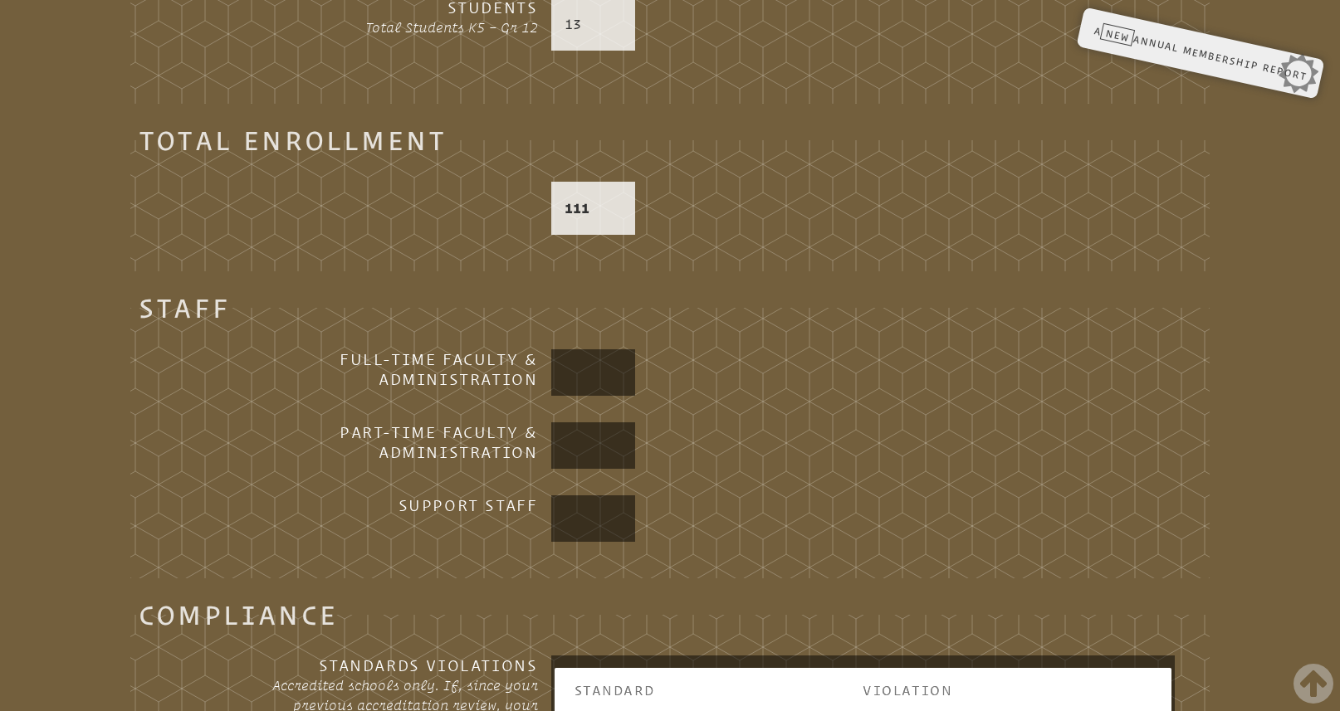
scroll to position [1962, 0]
click at [606, 380] on input "text" at bounding box center [593, 372] width 78 height 40
type input "*"
click at [599, 446] on input "text" at bounding box center [593, 445] width 78 height 40
type input "*"
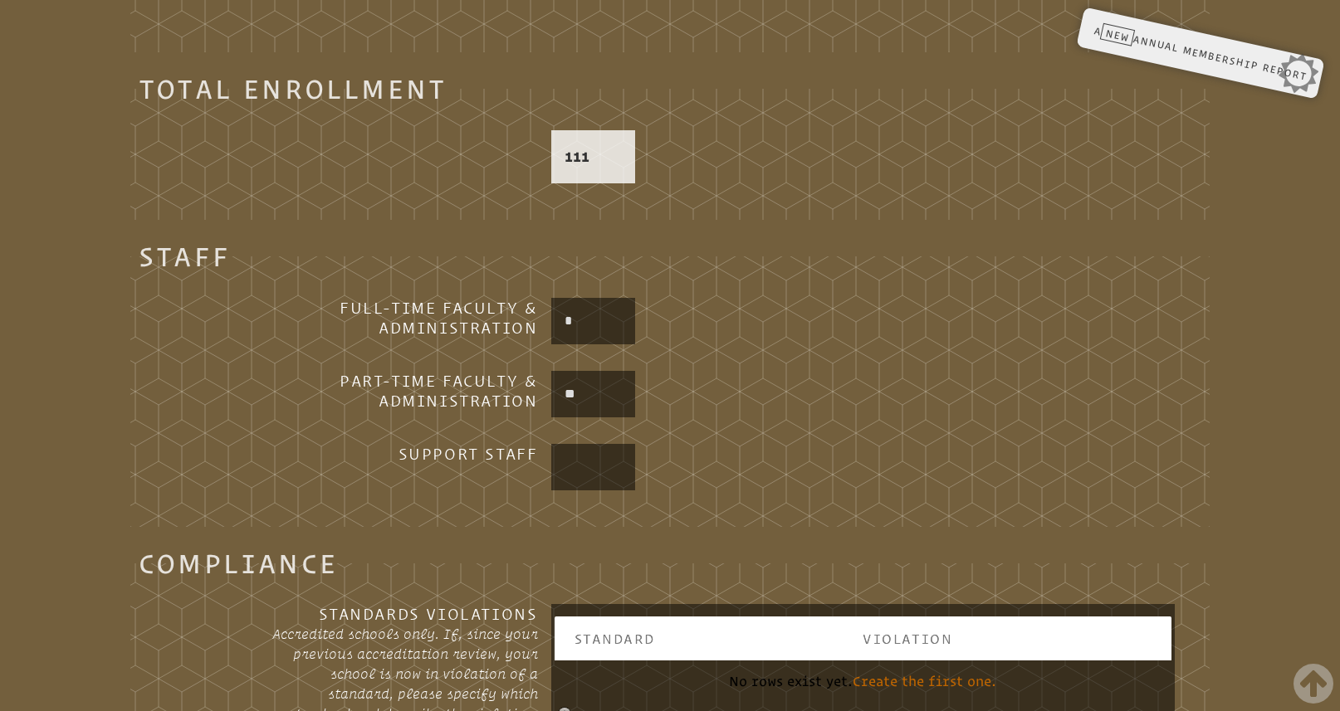
scroll to position [2016, 0]
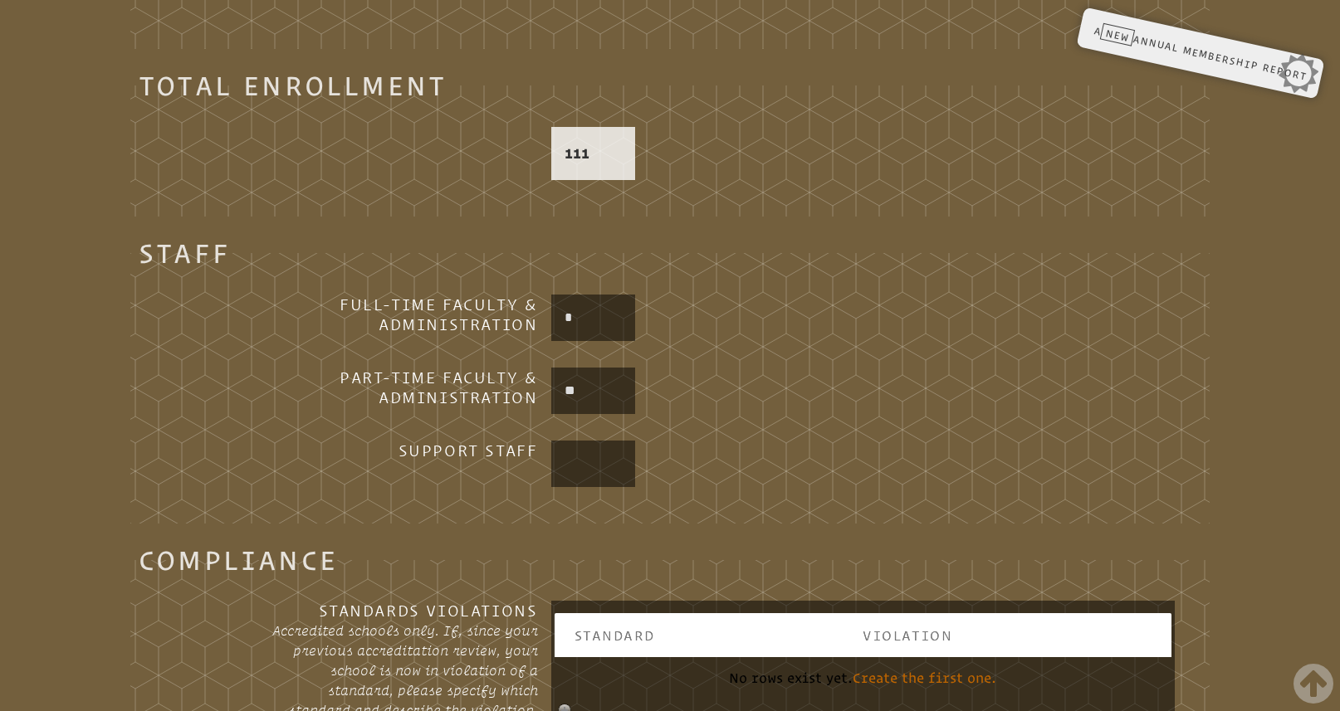
type input "**"
click at [593, 472] on input "text" at bounding box center [593, 464] width 78 height 40
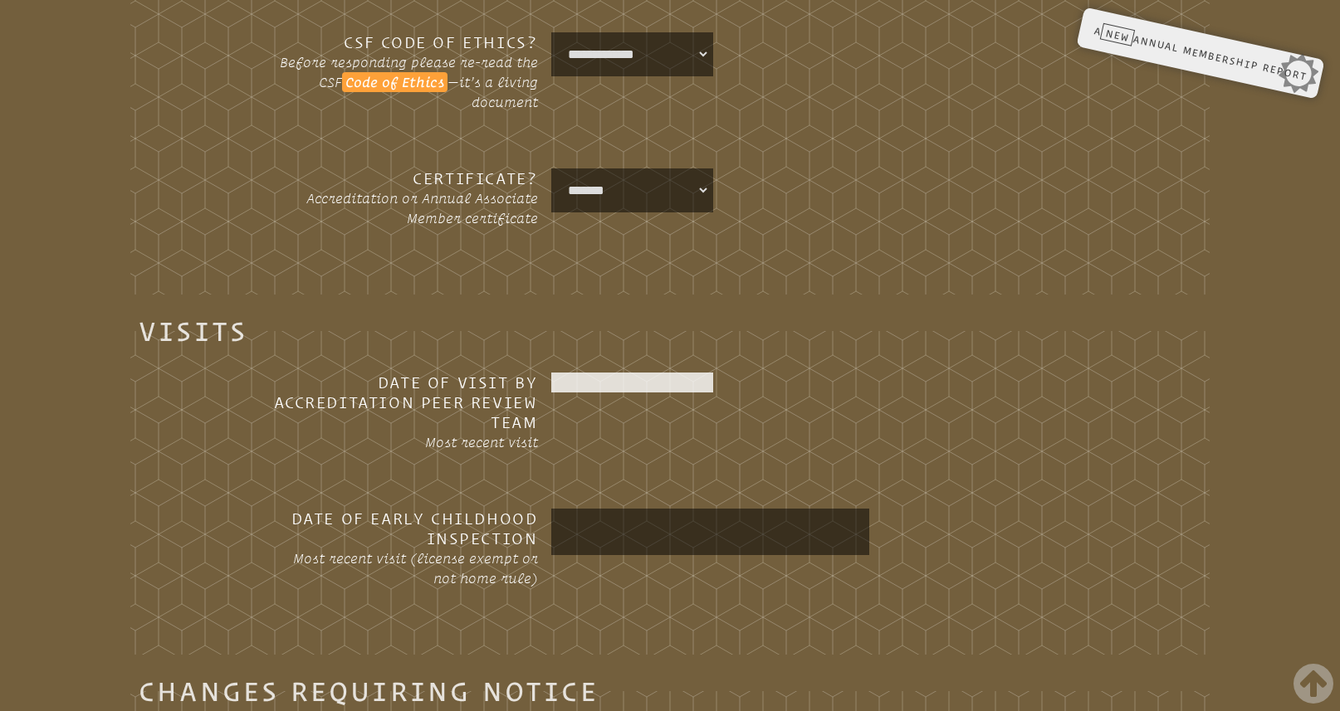
scroll to position [2764, 0]
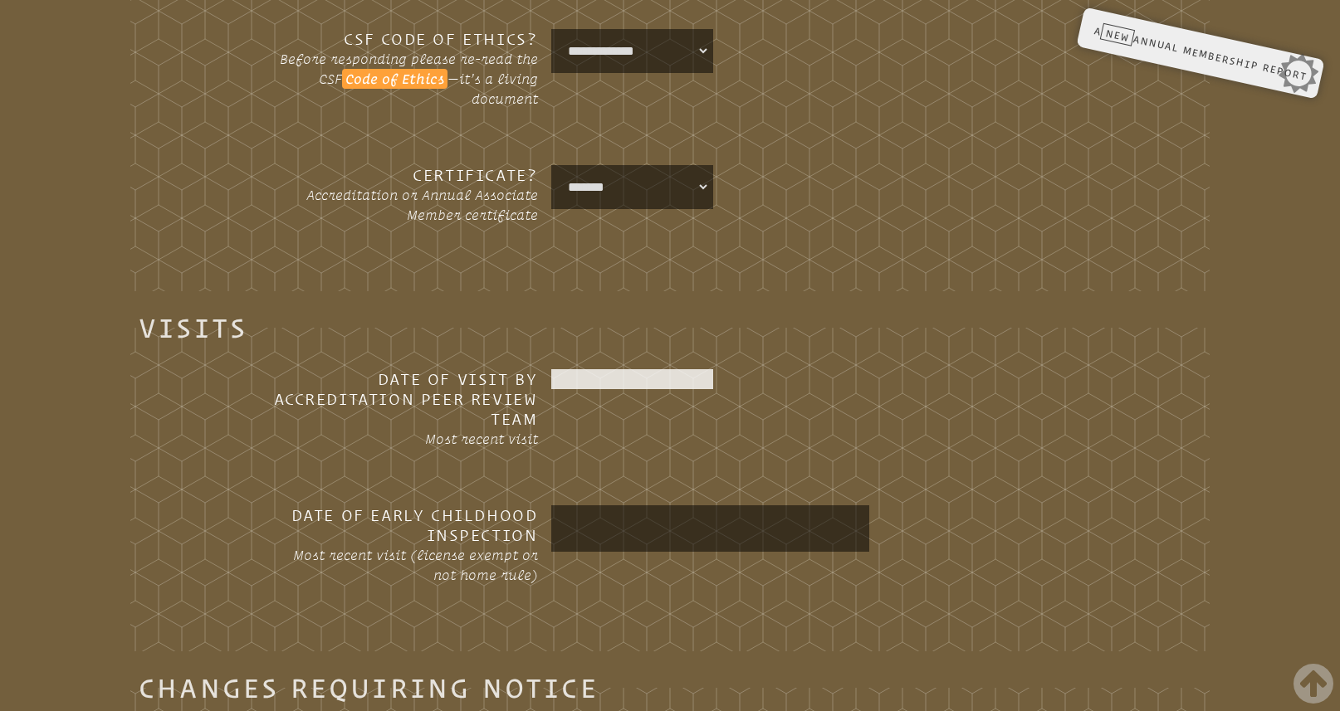
type input "*"
click at [628, 368] on fieldset "Visits Date of Visit by Accreditation Peer Review Team Most recent visit Date o…" at bounding box center [669, 485] width 1079 height 334
click at [588, 378] on div at bounding box center [632, 379] width 163 height 20
click at [582, 382] on div at bounding box center [632, 379] width 163 height 20
click at [579, 377] on div at bounding box center [632, 379] width 163 height 20
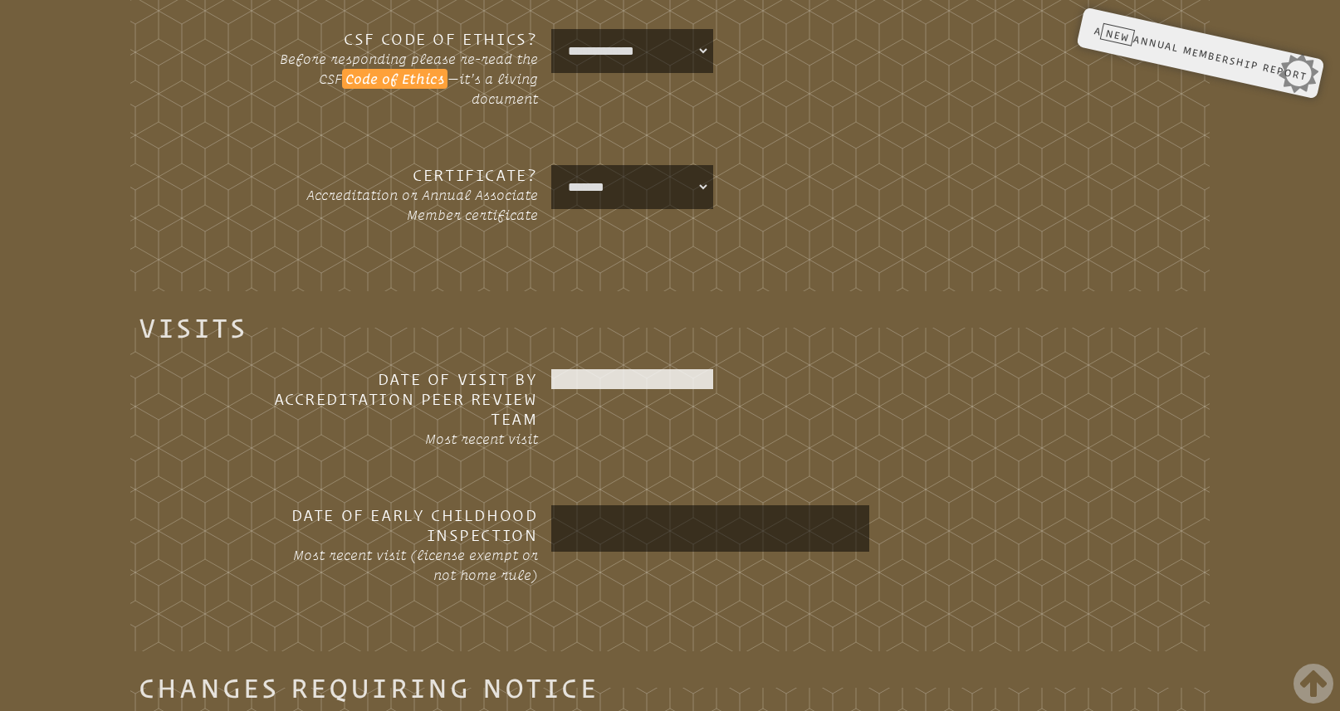
click at [579, 377] on div at bounding box center [632, 379] width 163 height 20
click at [585, 372] on div at bounding box center [632, 379] width 163 height 20
click at [580, 376] on div at bounding box center [632, 379] width 163 height 20
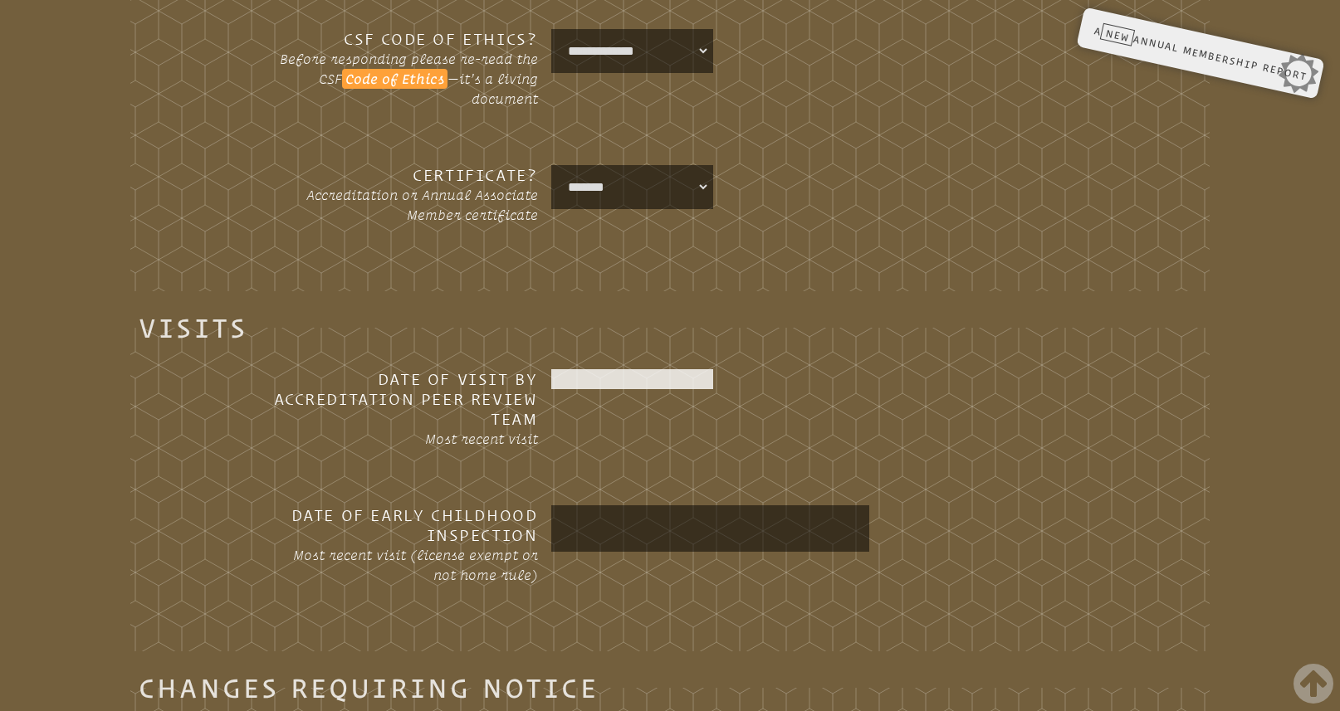
click at [697, 182] on select "**********" at bounding box center [632, 187] width 156 height 37
click at [609, 372] on div at bounding box center [632, 379] width 163 height 20
click at [580, 381] on div at bounding box center [632, 379] width 163 height 20
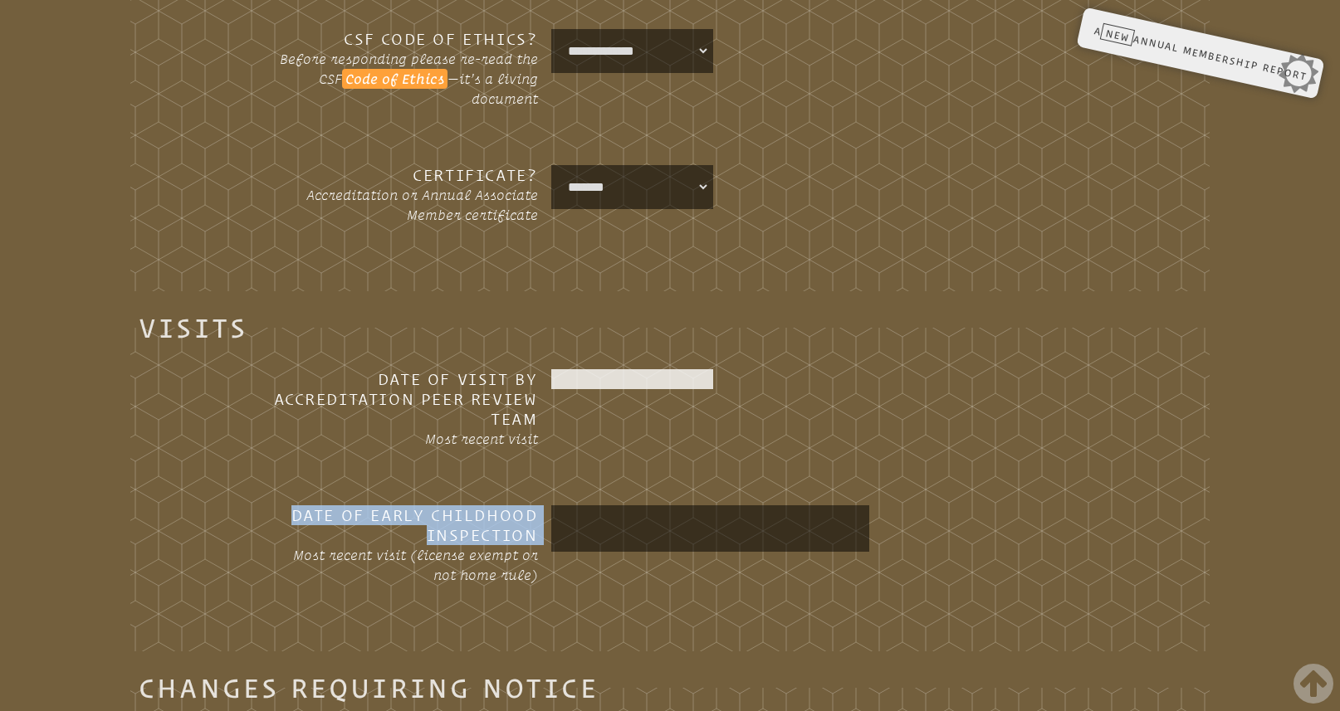
click at [580, 381] on div at bounding box center [632, 379] width 163 height 20
click at [635, 514] on input "text" at bounding box center [710, 529] width 312 height 40
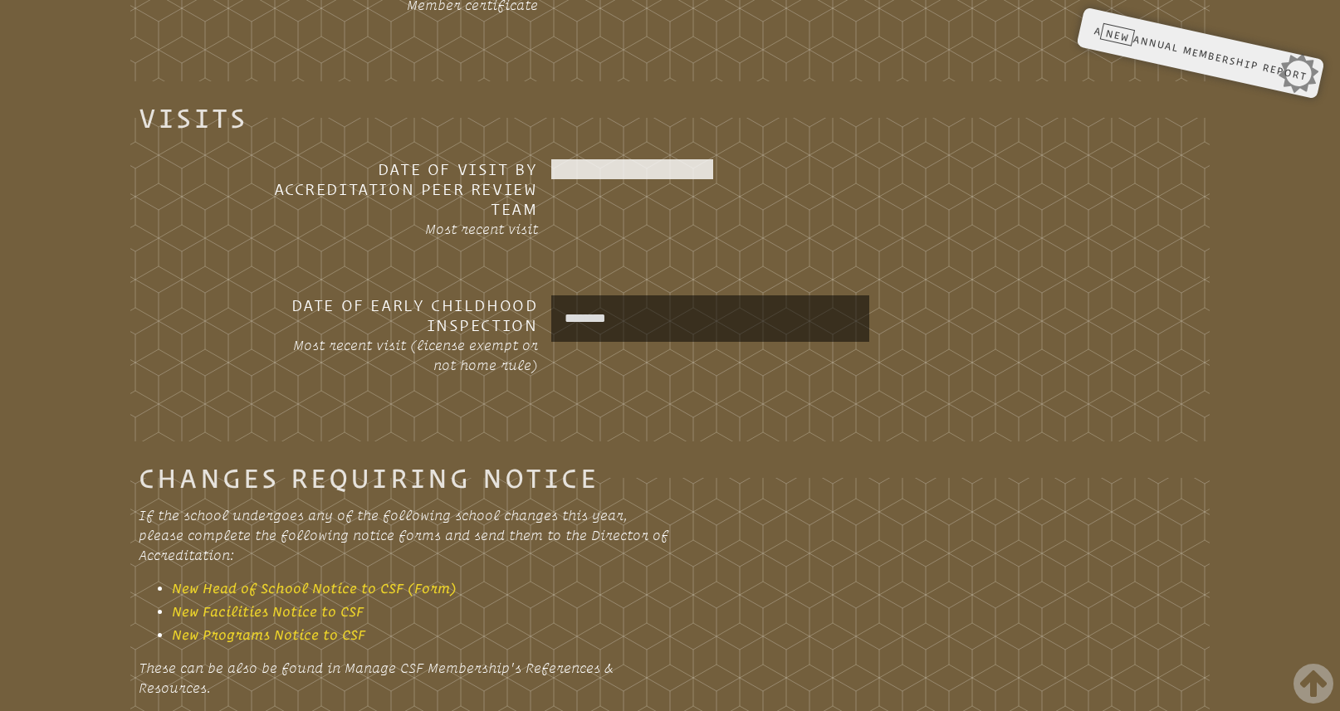
scroll to position [2899, 0]
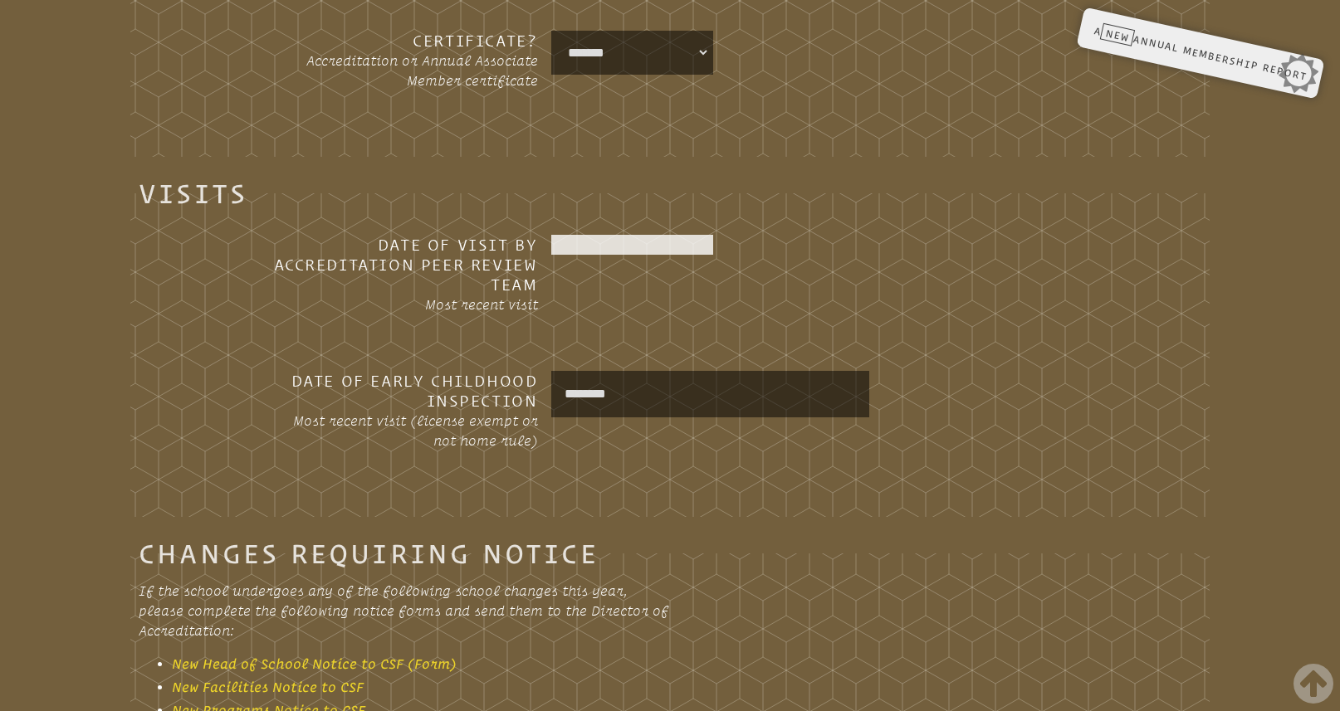
click at [597, 248] on div at bounding box center [632, 245] width 163 height 20
click at [602, 246] on div at bounding box center [632, 245] width 163 height 20
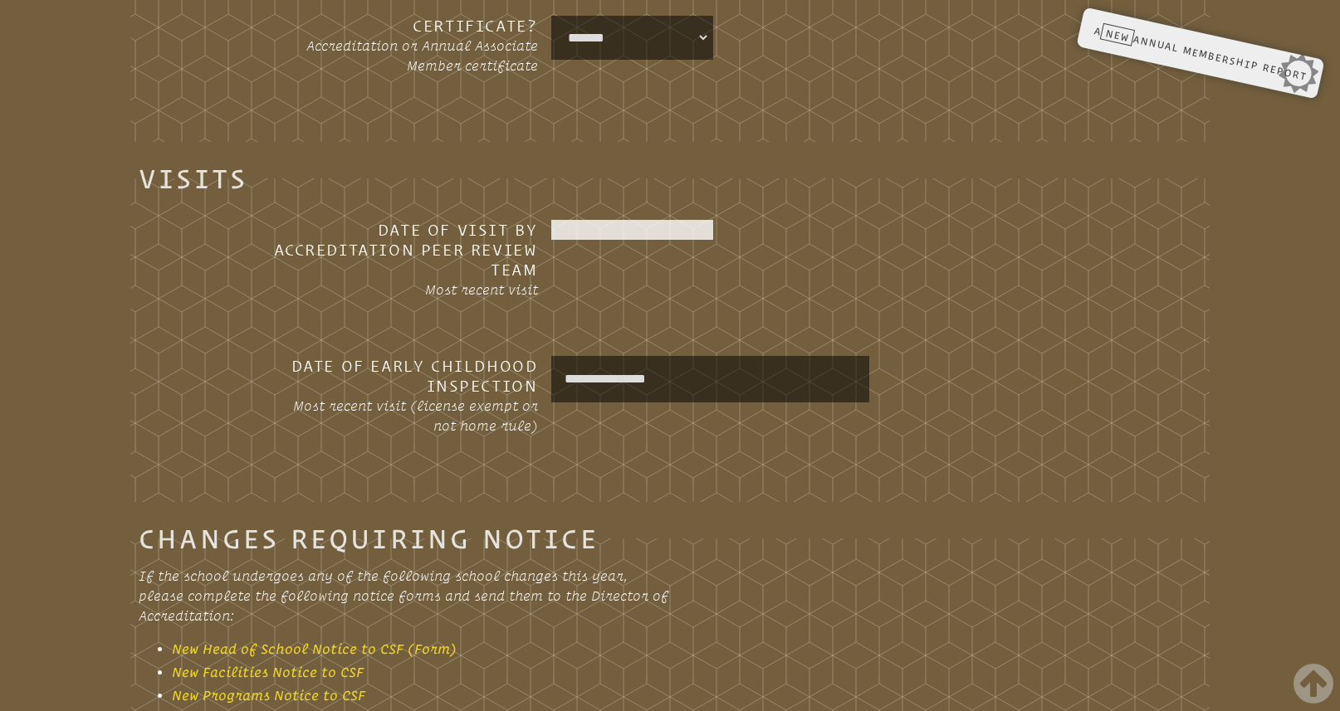
click at [616, 381] on input "**********" at bounding box center [710, 379] width 312 height 40
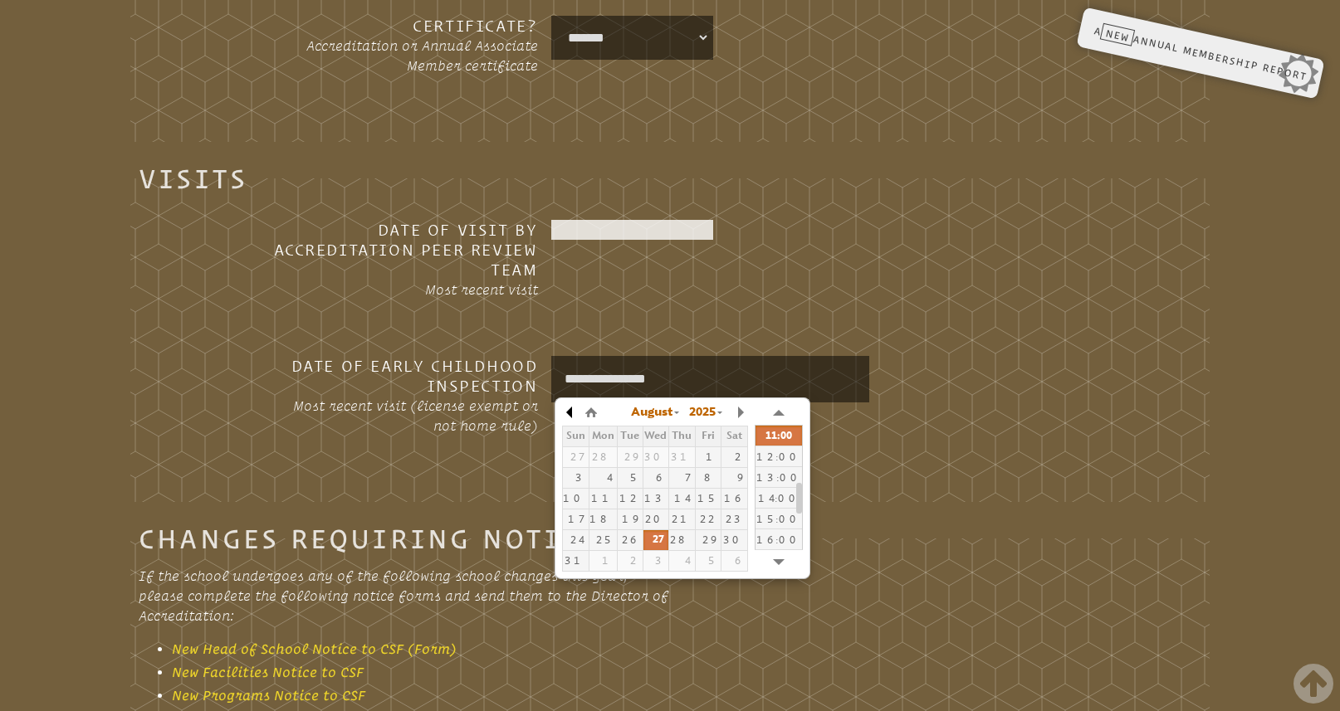
click at [569, 413] on button "button" at bounding box center [570, 412] width 17 height 25
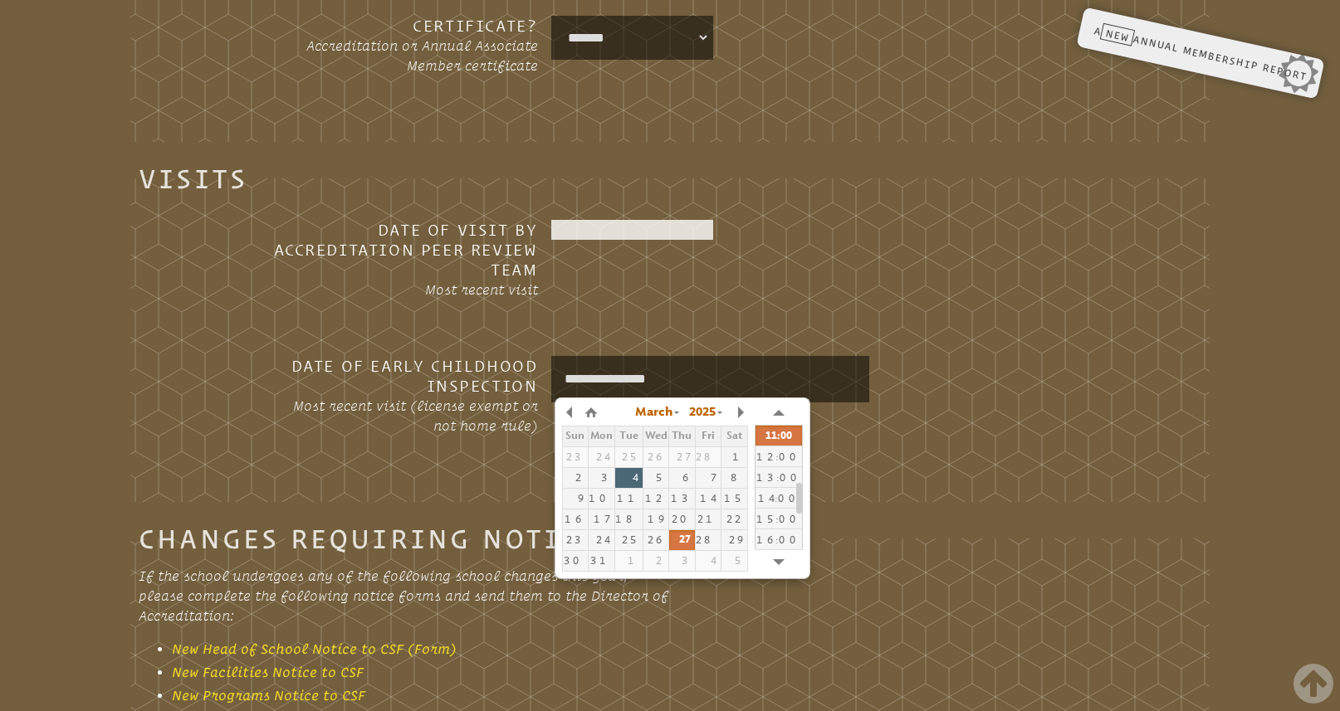
click at [631, 476] on div "4" at bounding box center [628, 478] width 27 height 12
type input "**********"
click at [974, 468] on fieldset "**********" at bounding box center [669, 336] width 1079 height 334
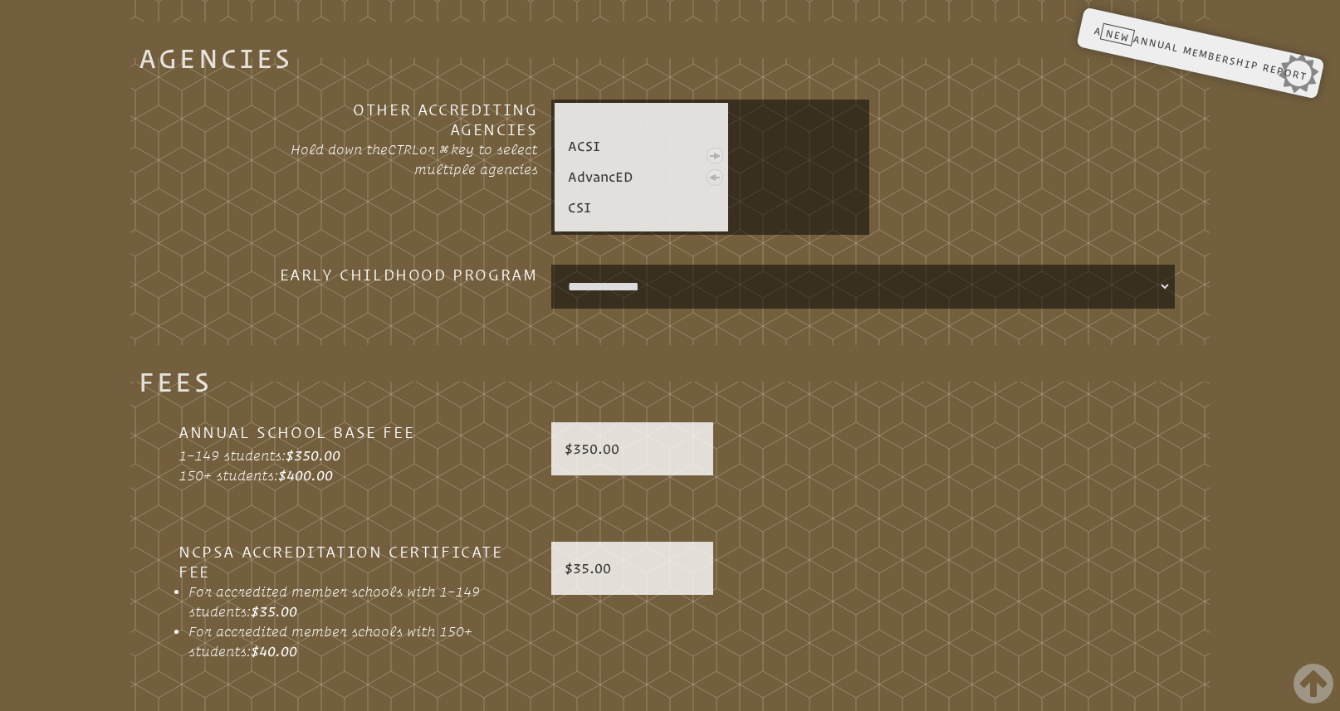
scroll to position [4002, 0]
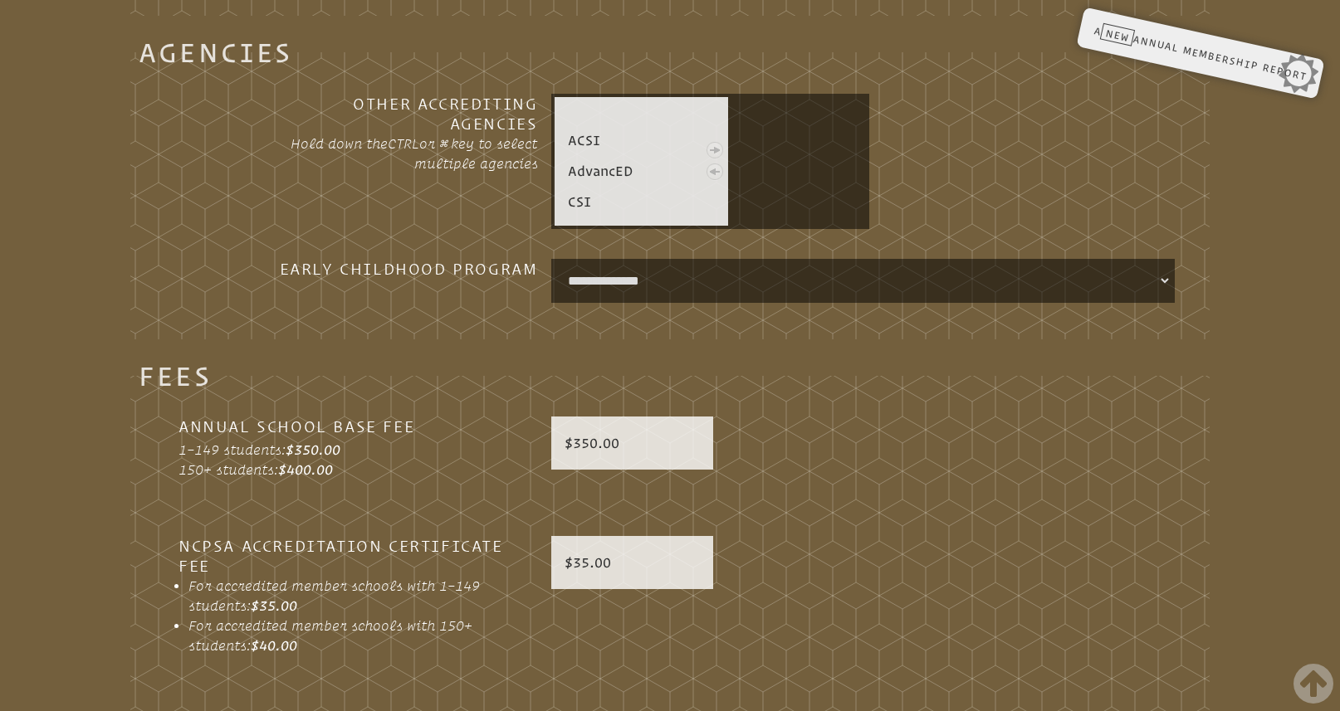
click at [909, 281] on select "**********" at bounding box center [862, 280] width 617 height 37
select select "**********"
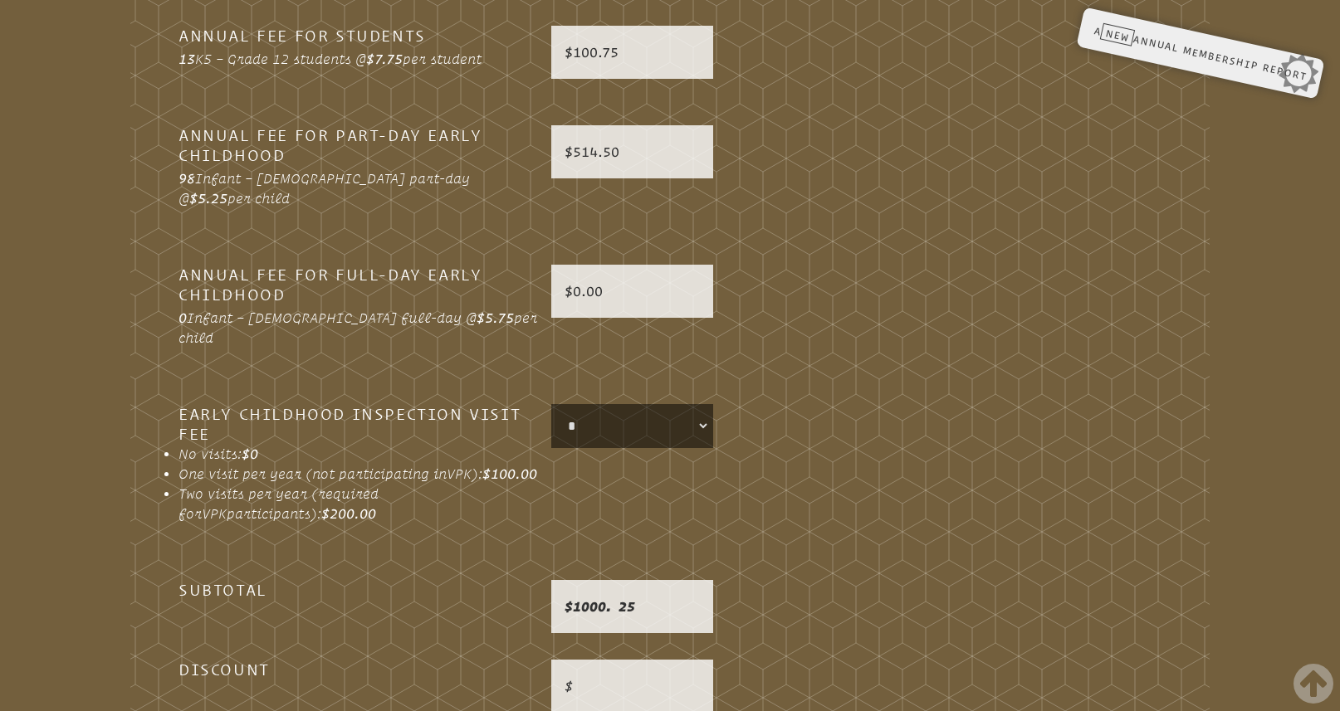
scroll to position [4690, 0]
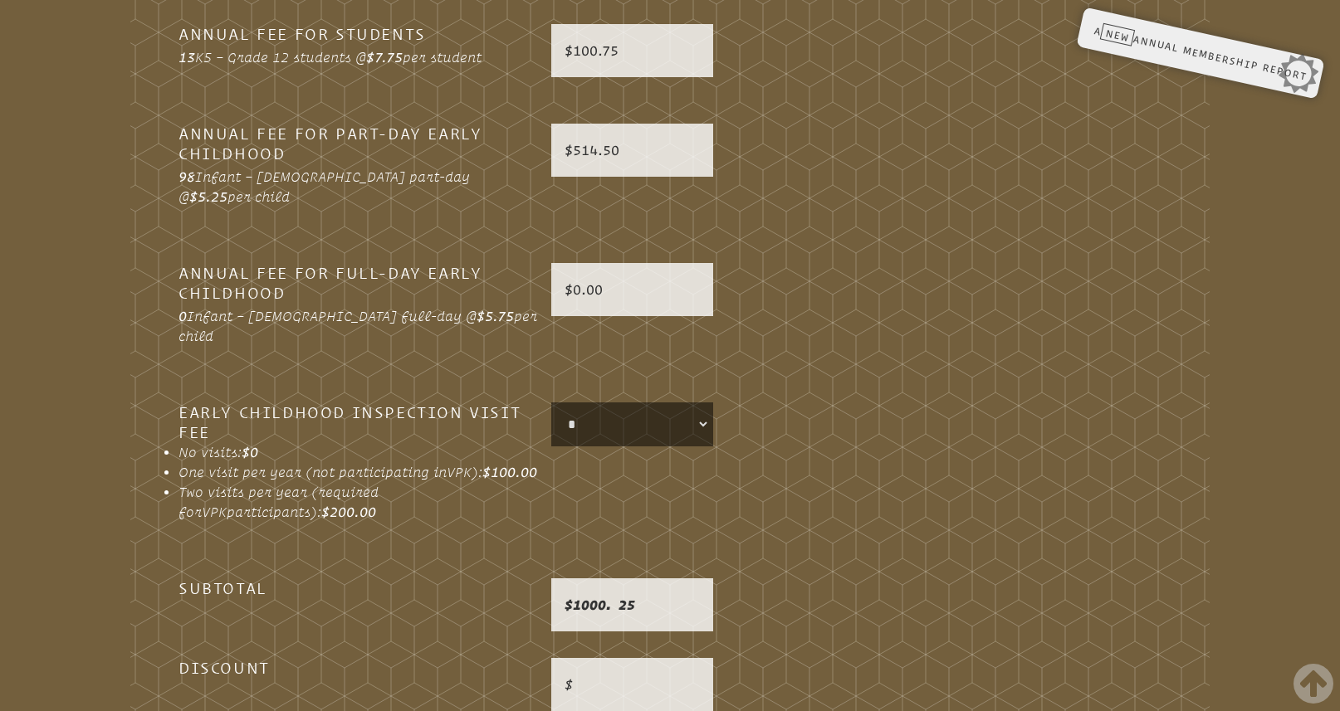
click at [701, 406] on select "* ****** ******" at bounding box center [632, 424] width 156 height 37
select select "******"
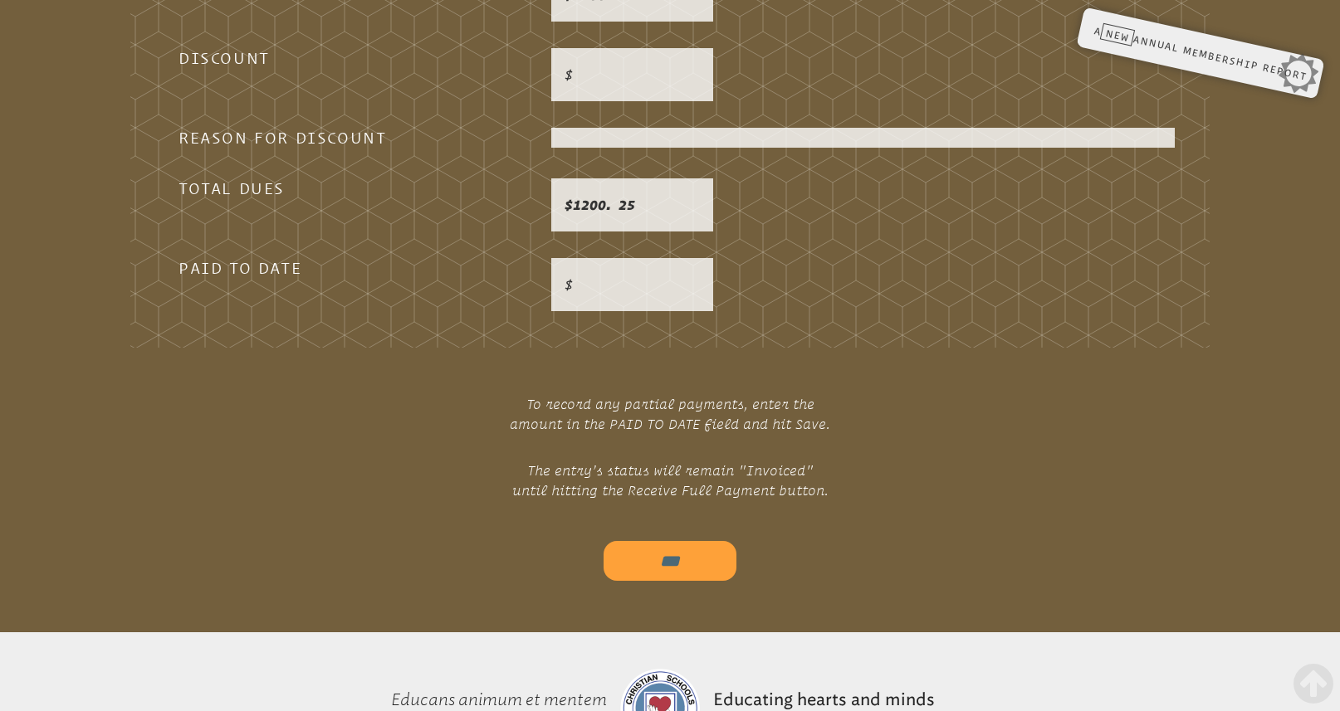
scroll to position [5302, 0]
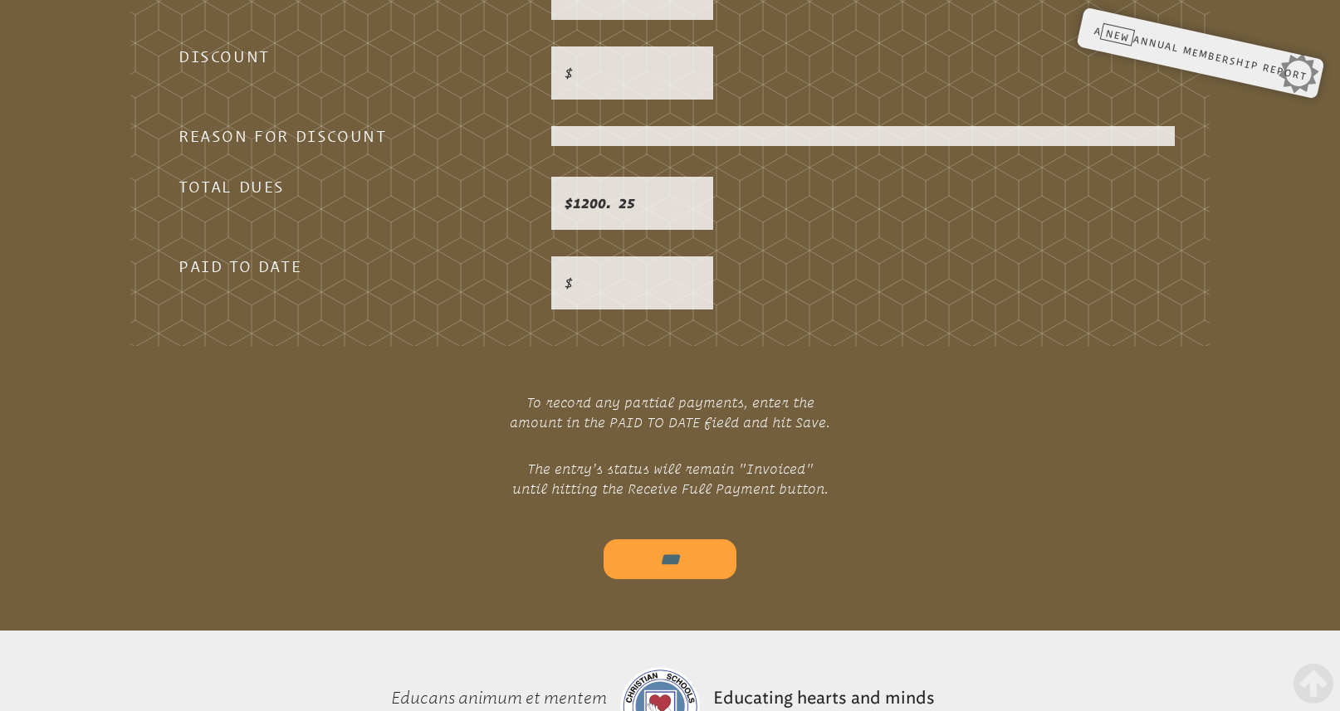
click at [681, 544] on input "***" at bounding box center [669, 560] width 133 height 40
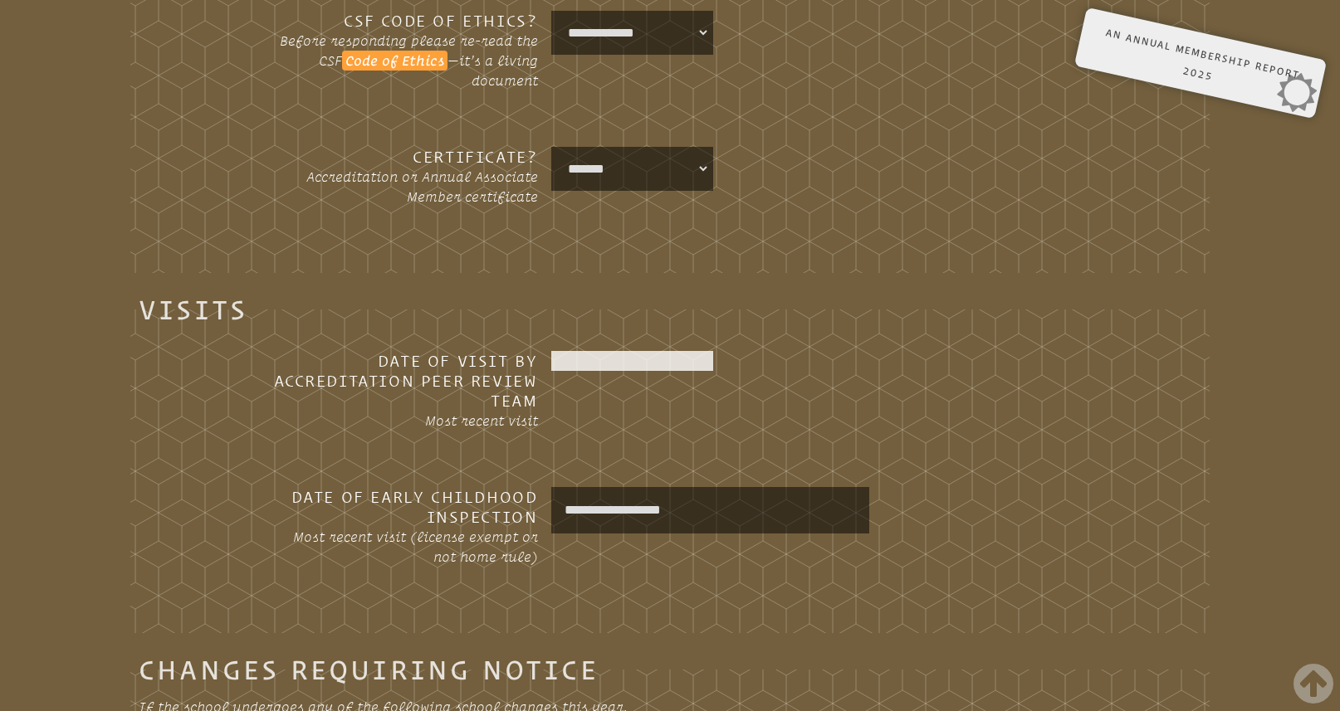
scroll to position [2788, 0]
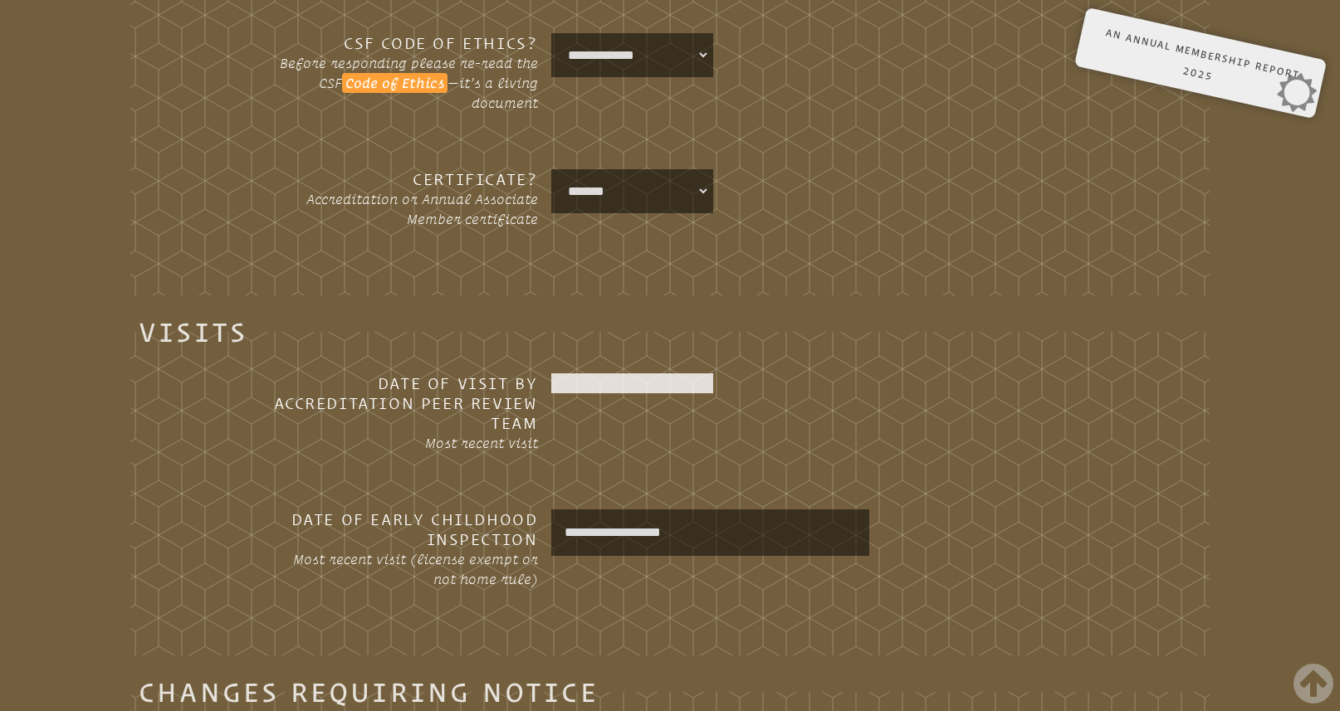
click at [701, 190] on select "**********" at bounding box center [632, 191] width 156 height 37
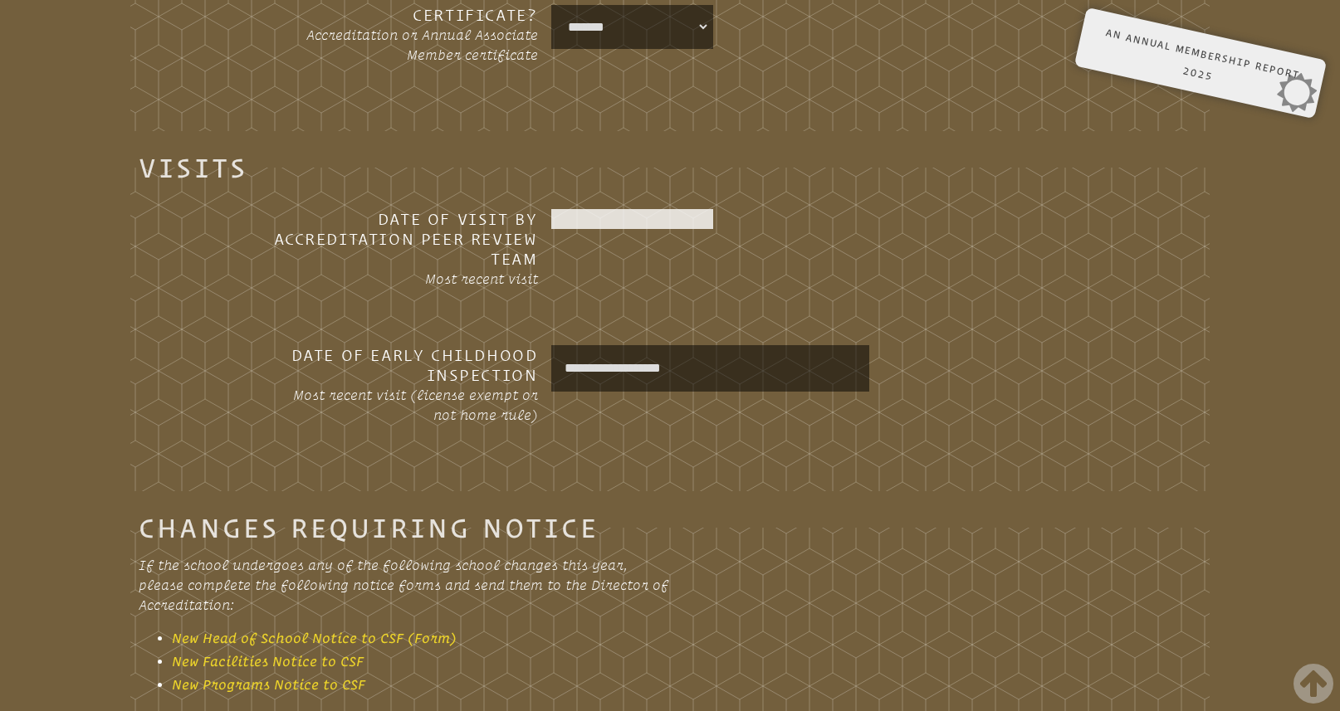
scroll to position [2922, 0]
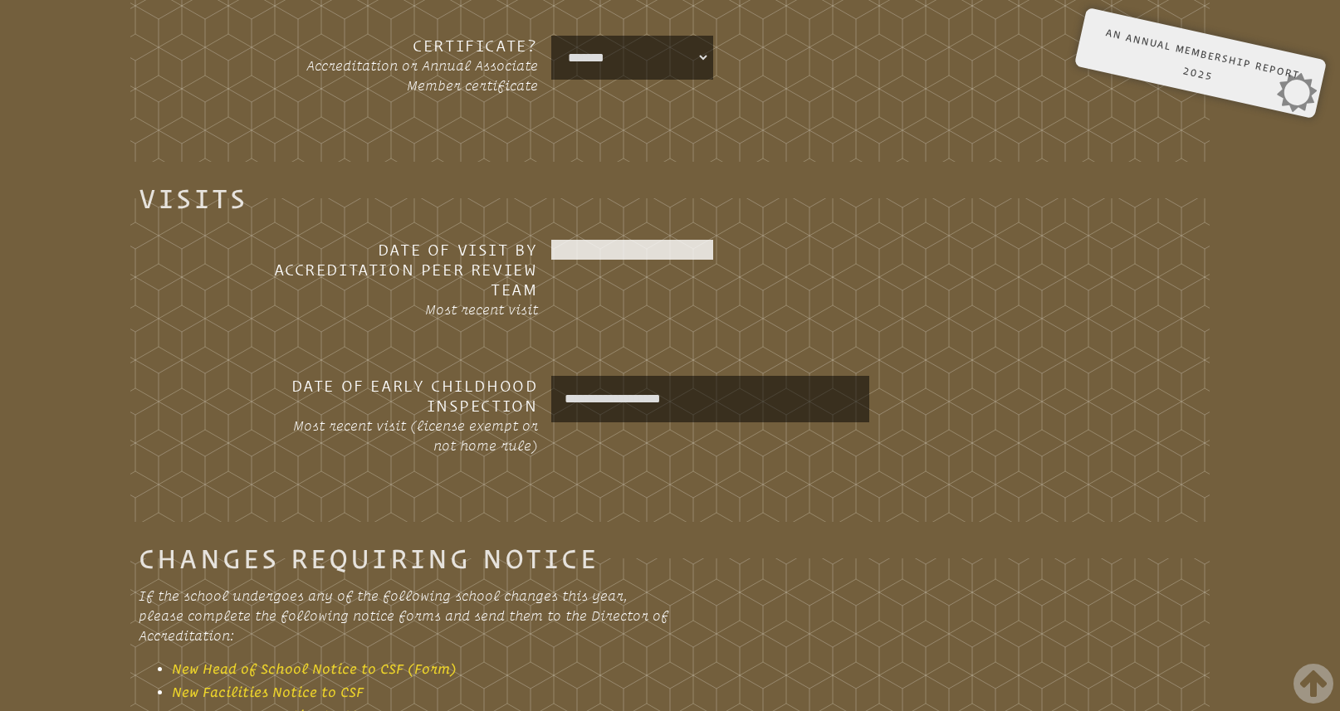
click at [680, 255] on div at bounding box center [632, 250] width 163 height 20
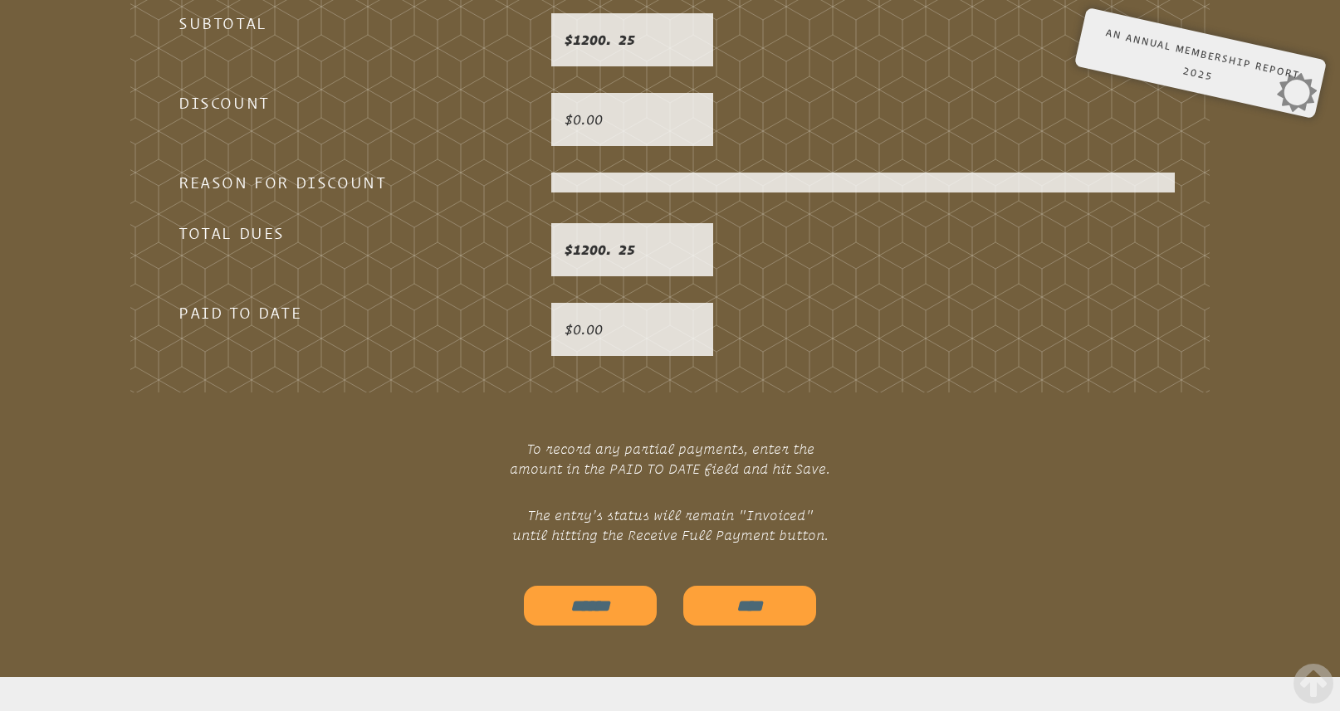
scroll to position [5377, 0]
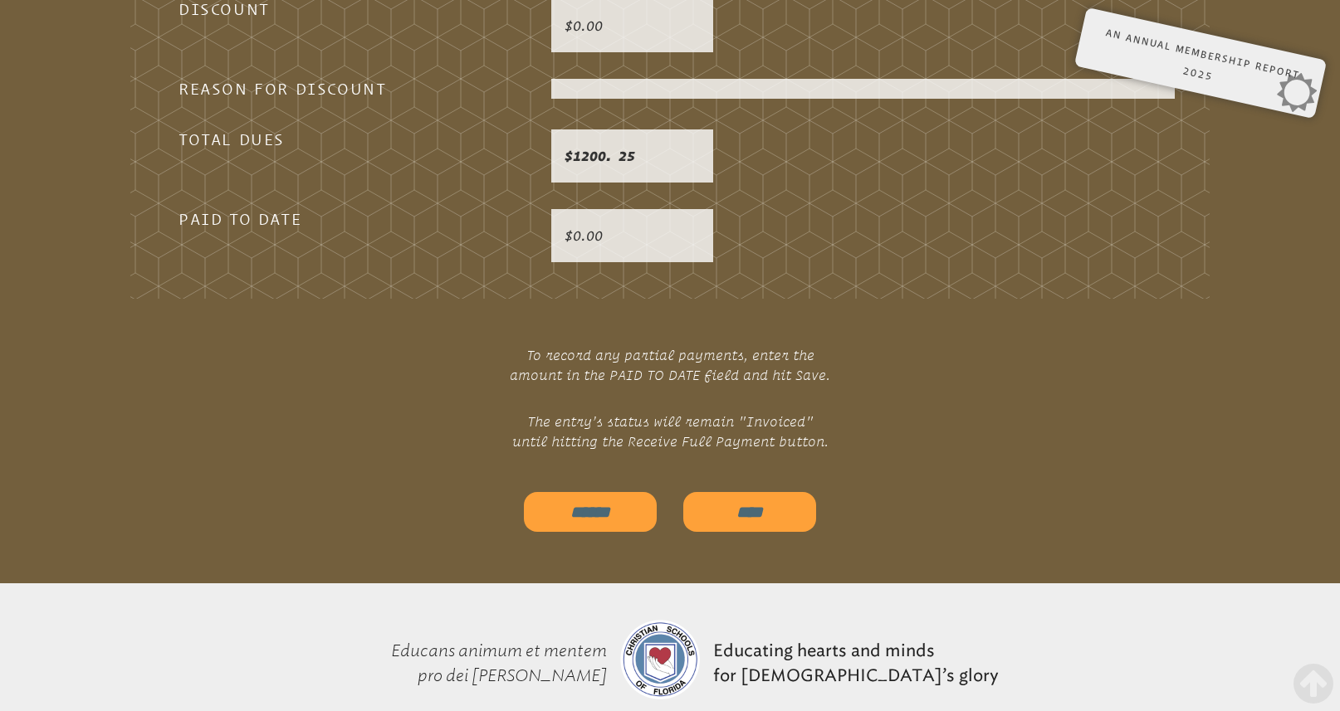
click at [602, 495] on input "******" at bounding box center [590, 512] width 133 height 40
type input "**********"
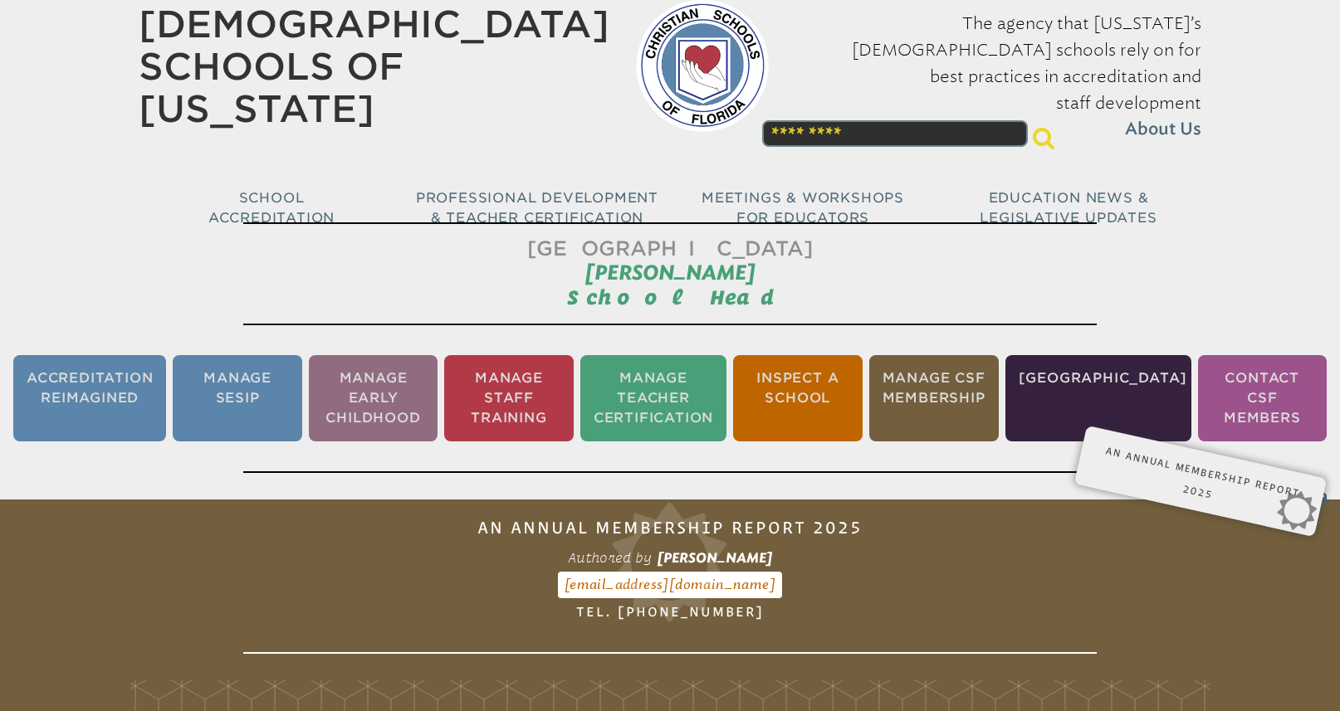
scroll to position [0, 0]
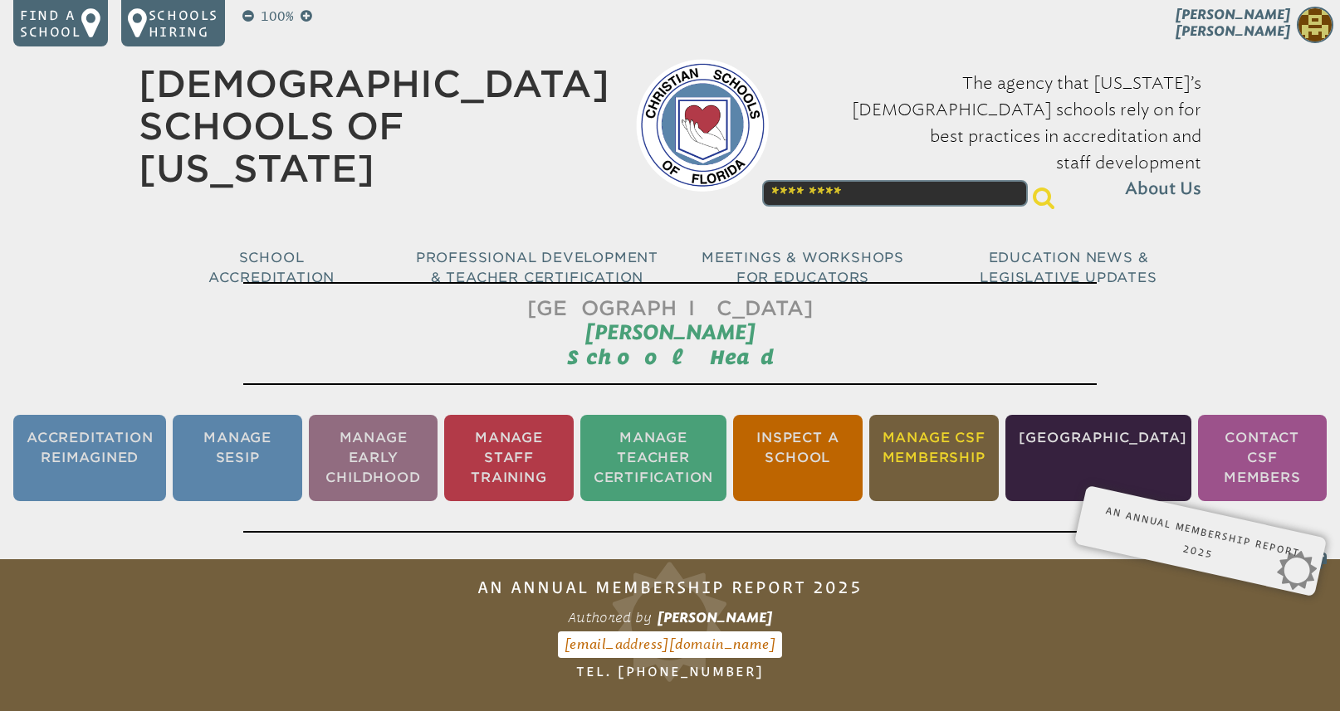
click at [974, 446] on li "Manage CSF Membership" at bounding box center [933, 458] width 129 height 86
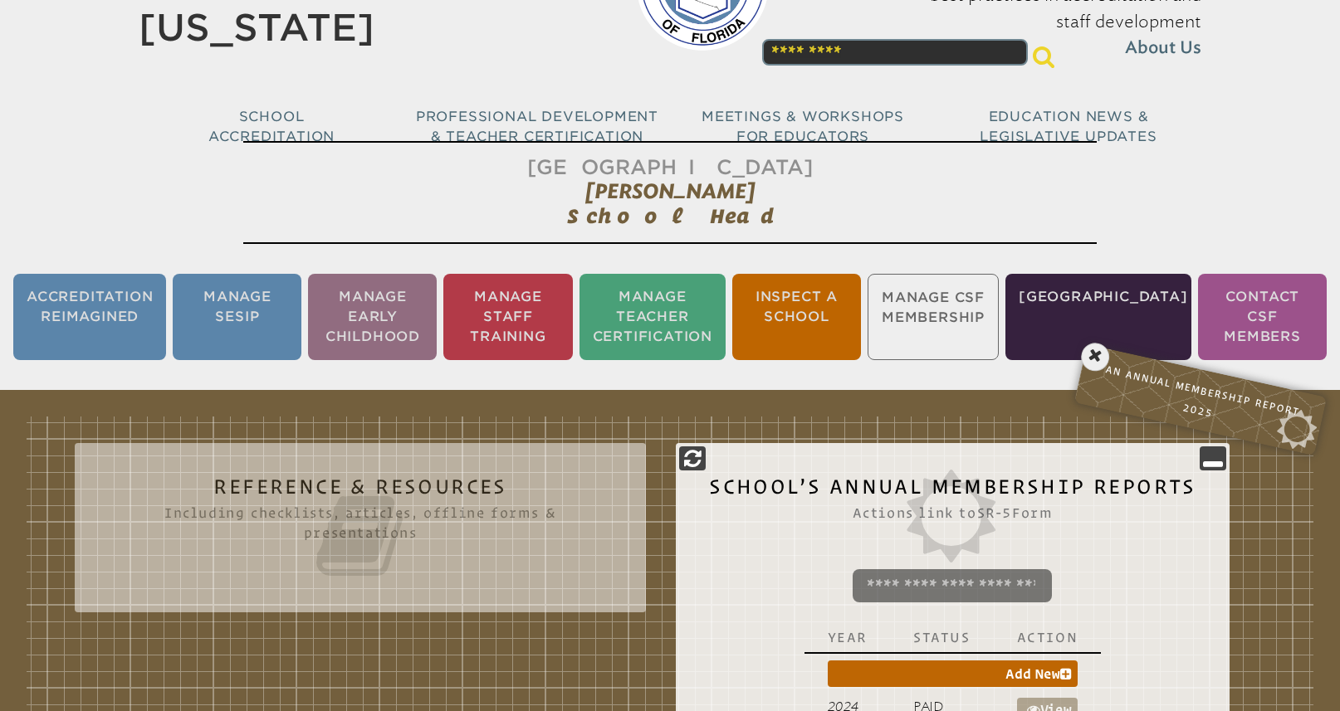
scroll to position [144, 0]
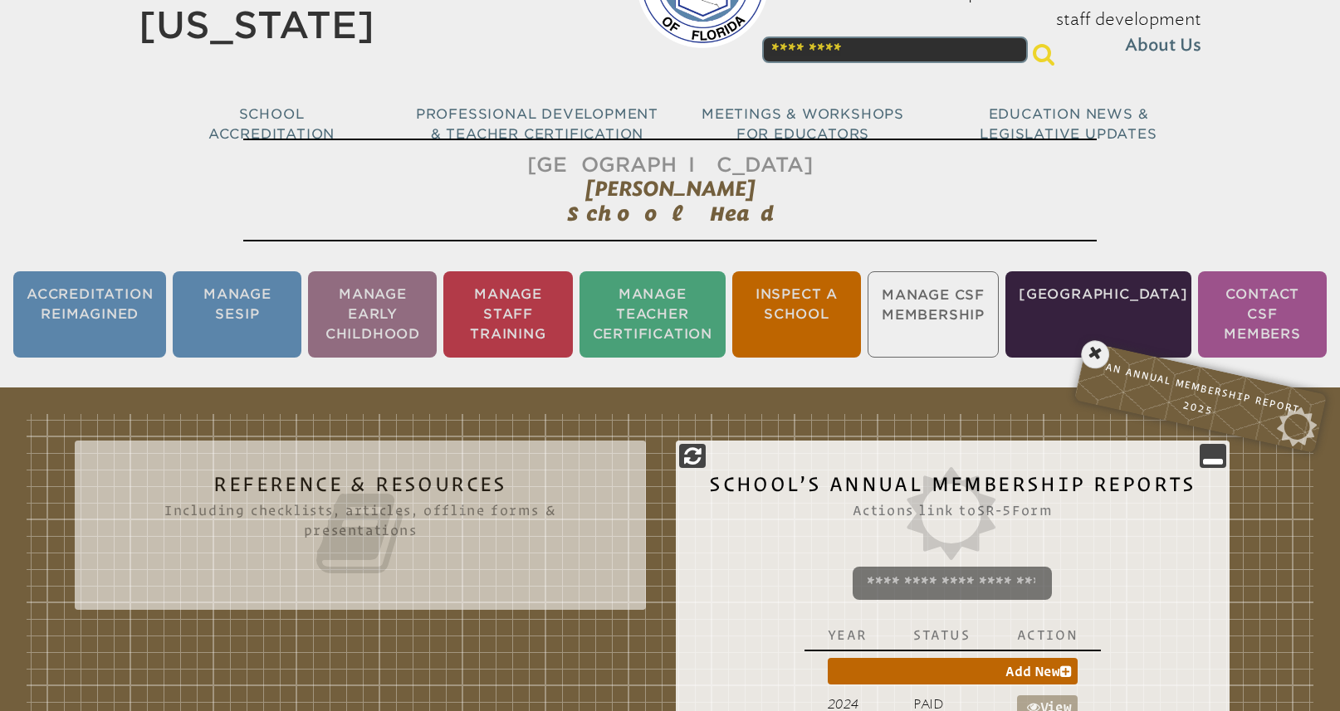
click at [377, 517] on icon at bounding box center [360, 533] width 505 height 93
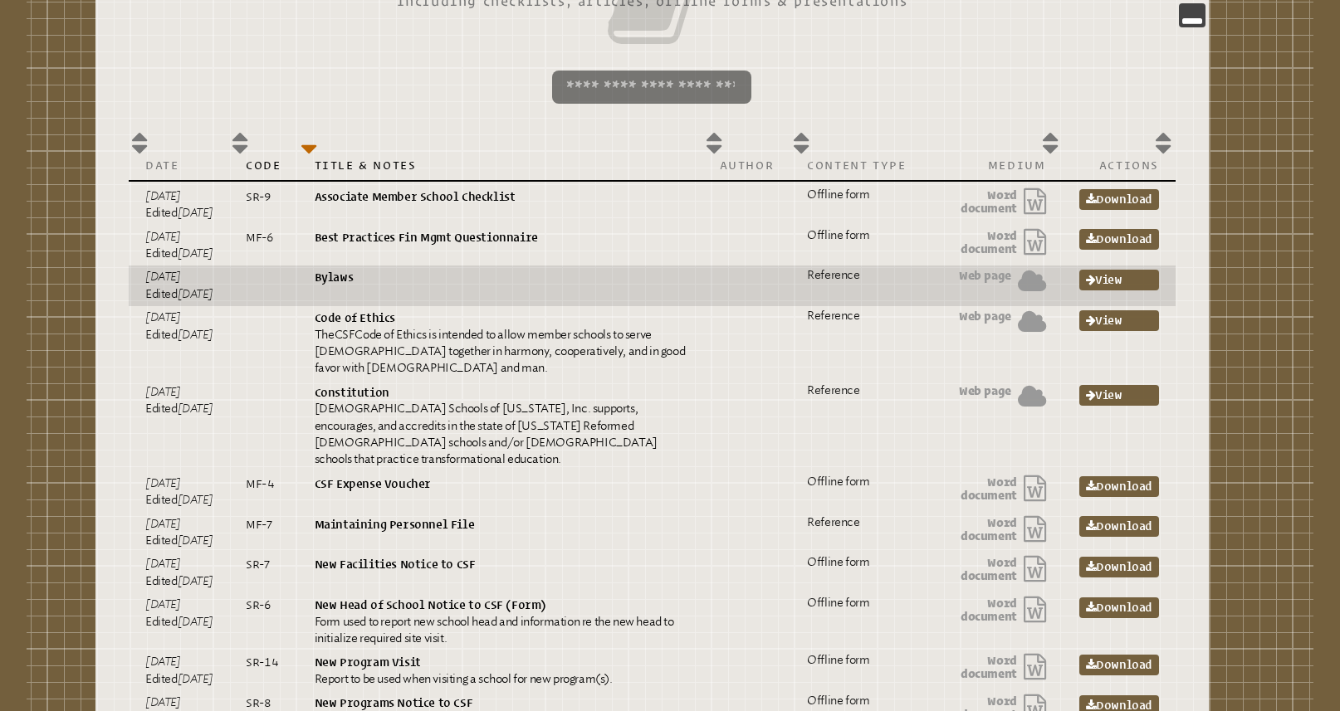
scroll to position [655, 0]
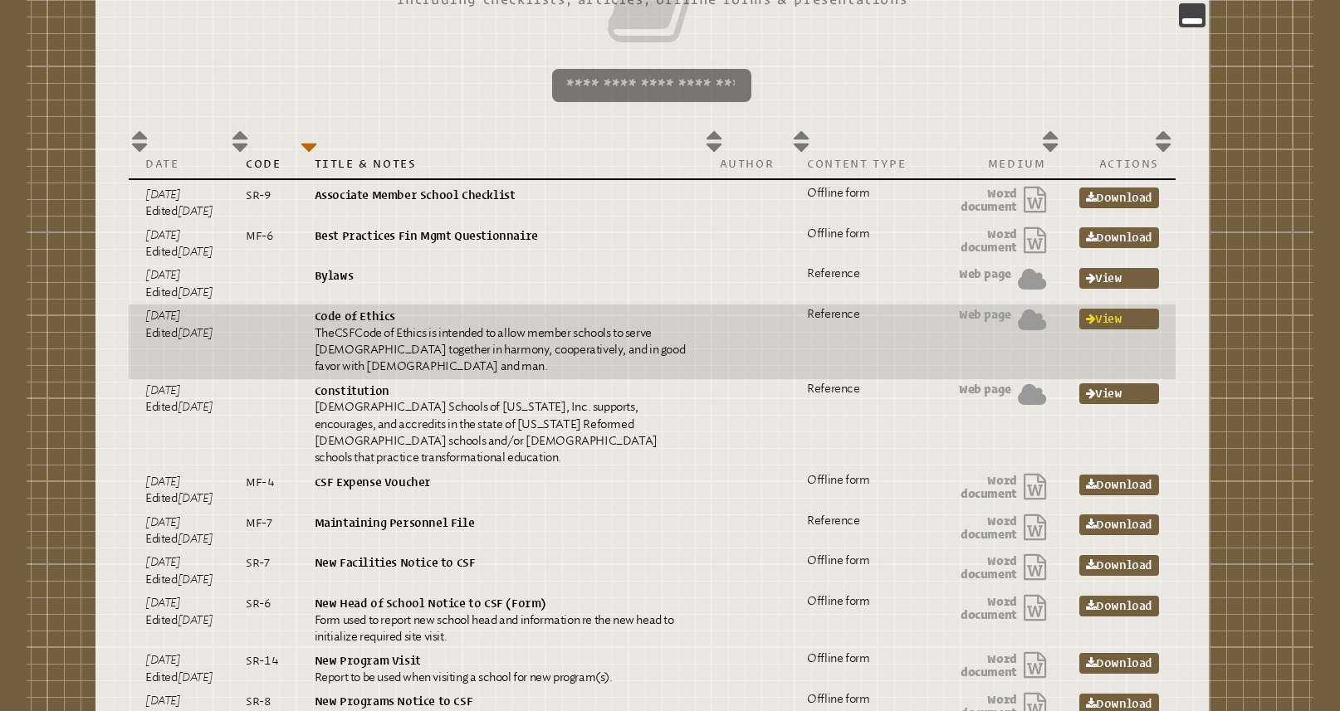
click at [1133, 322] on link "View" at bounding box center [1119, 319] width 80 height 21
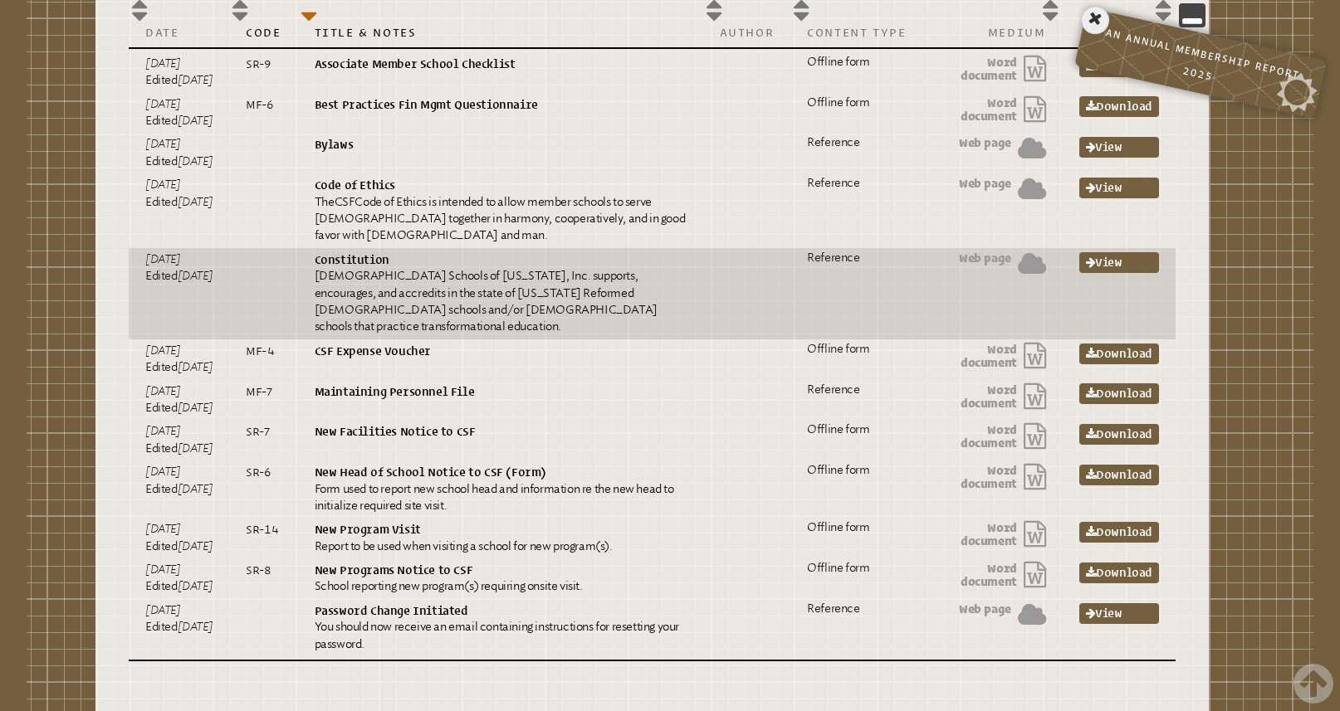
scroll to position [800, 0]
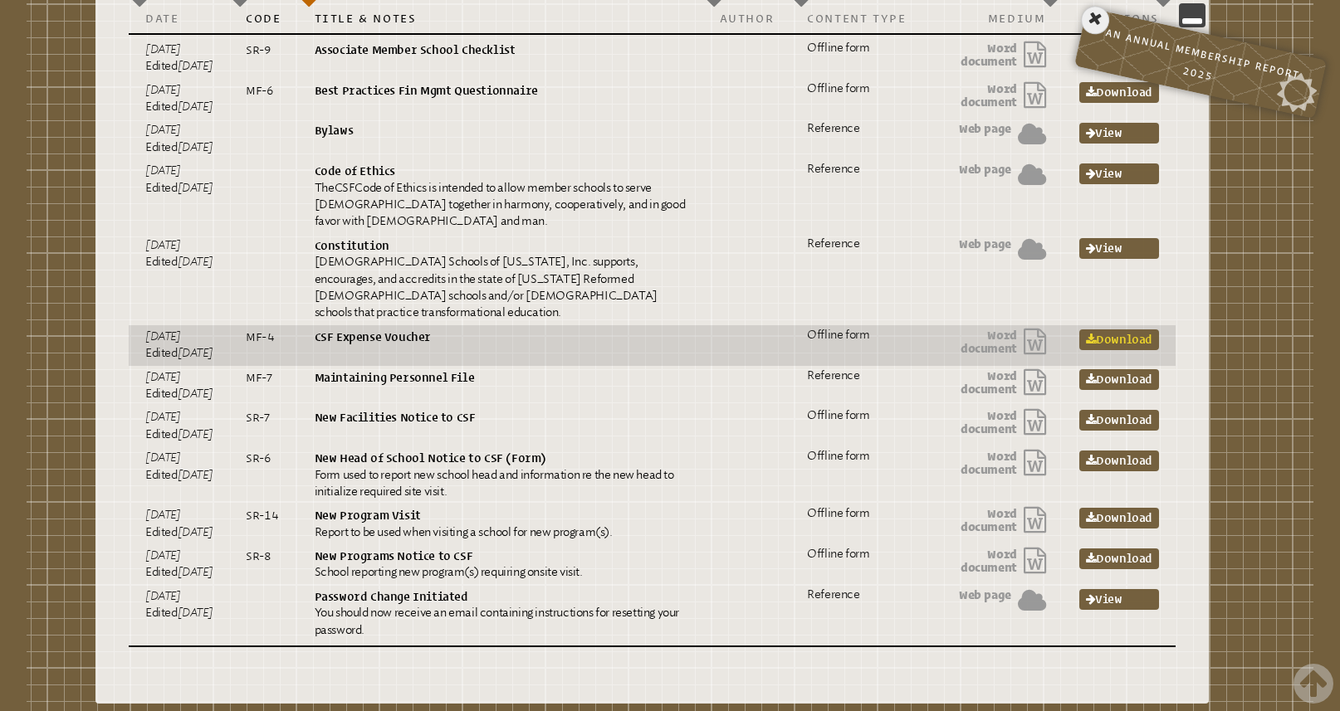
click at [1138, 330] on link "Download" at bounding box center [1119, 340] width 80 height 21
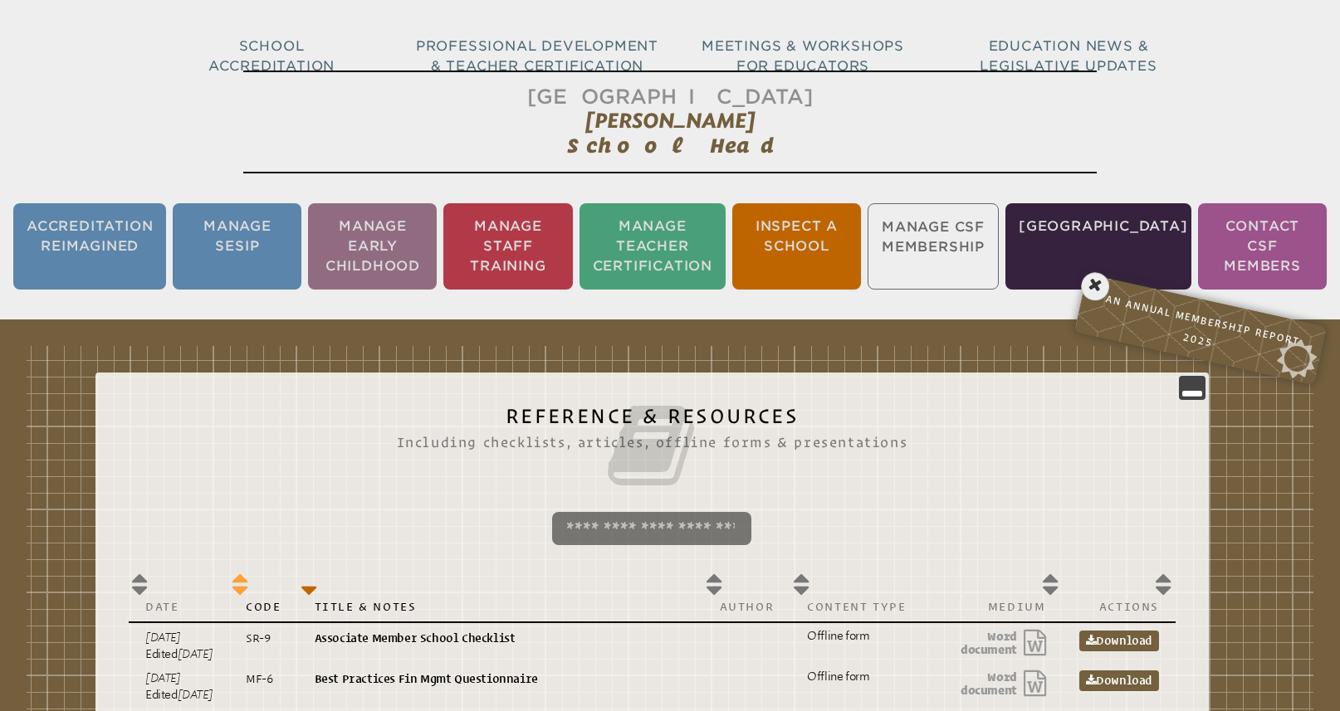
scroll to position [0, 0]
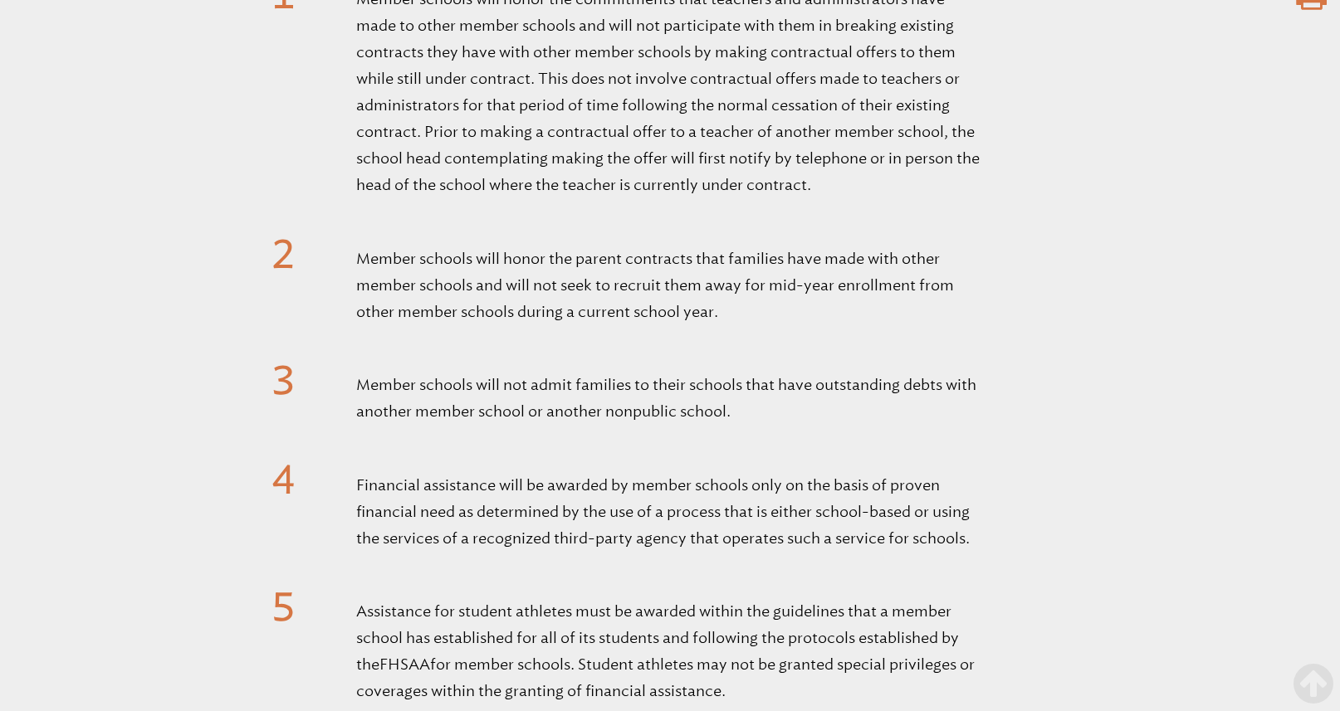
scroll to position [1098, 0]
